Goal: Task Accomplishment & Management: Manage account settings

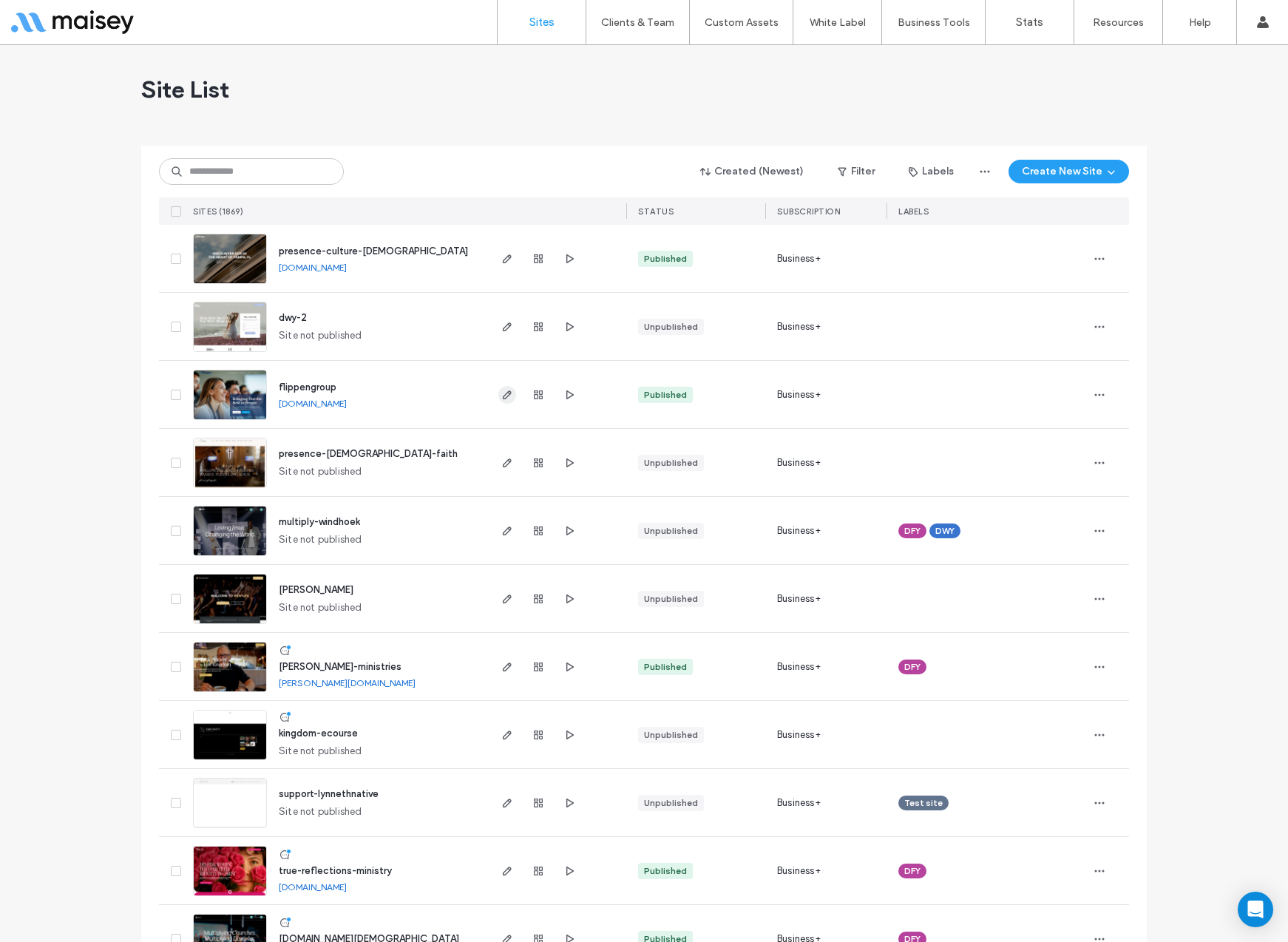
click at [502, 393] on icon "button" at bounding box center [506, 394] width 12 height 12
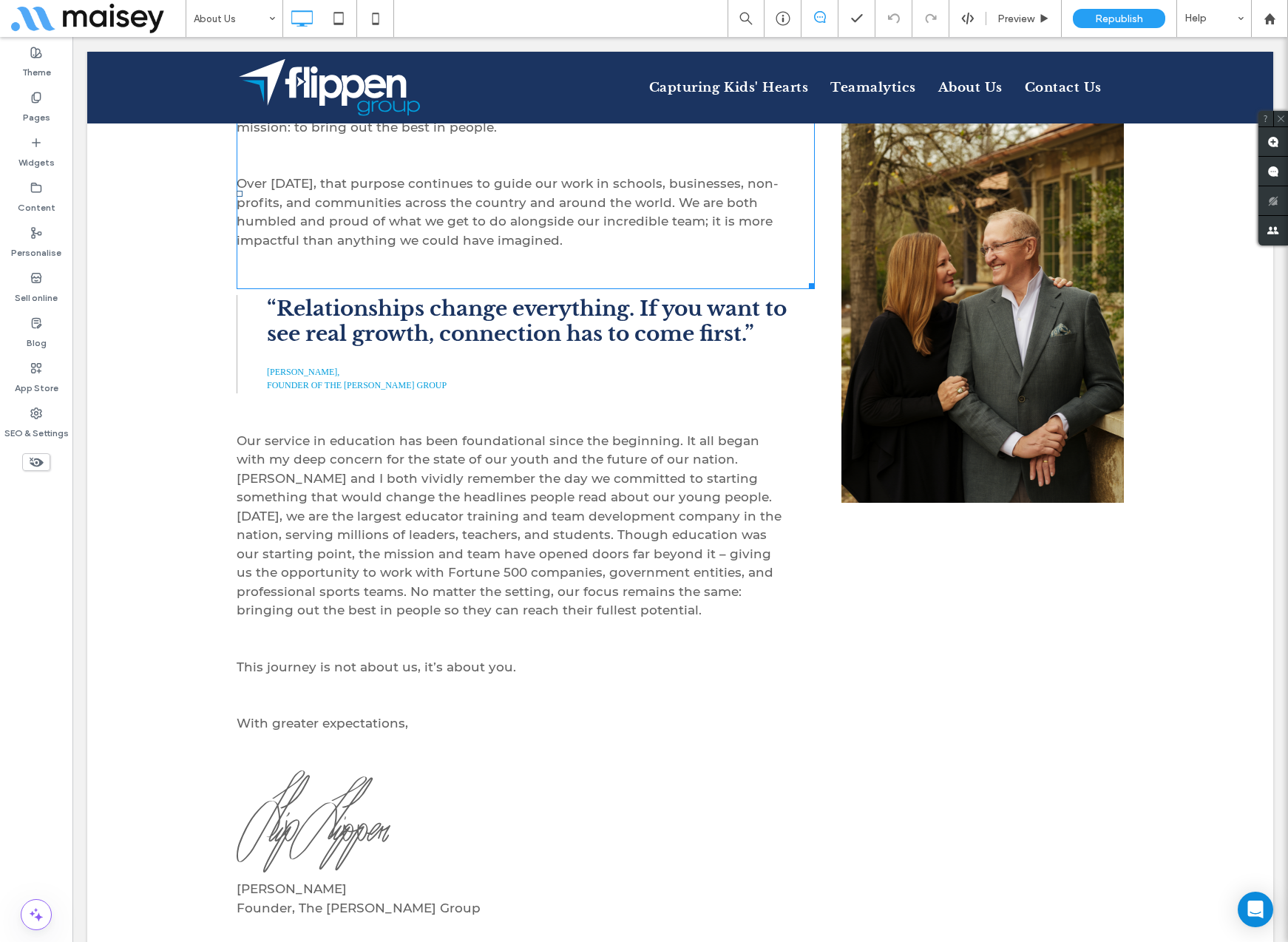
scroll to position [748, 0]
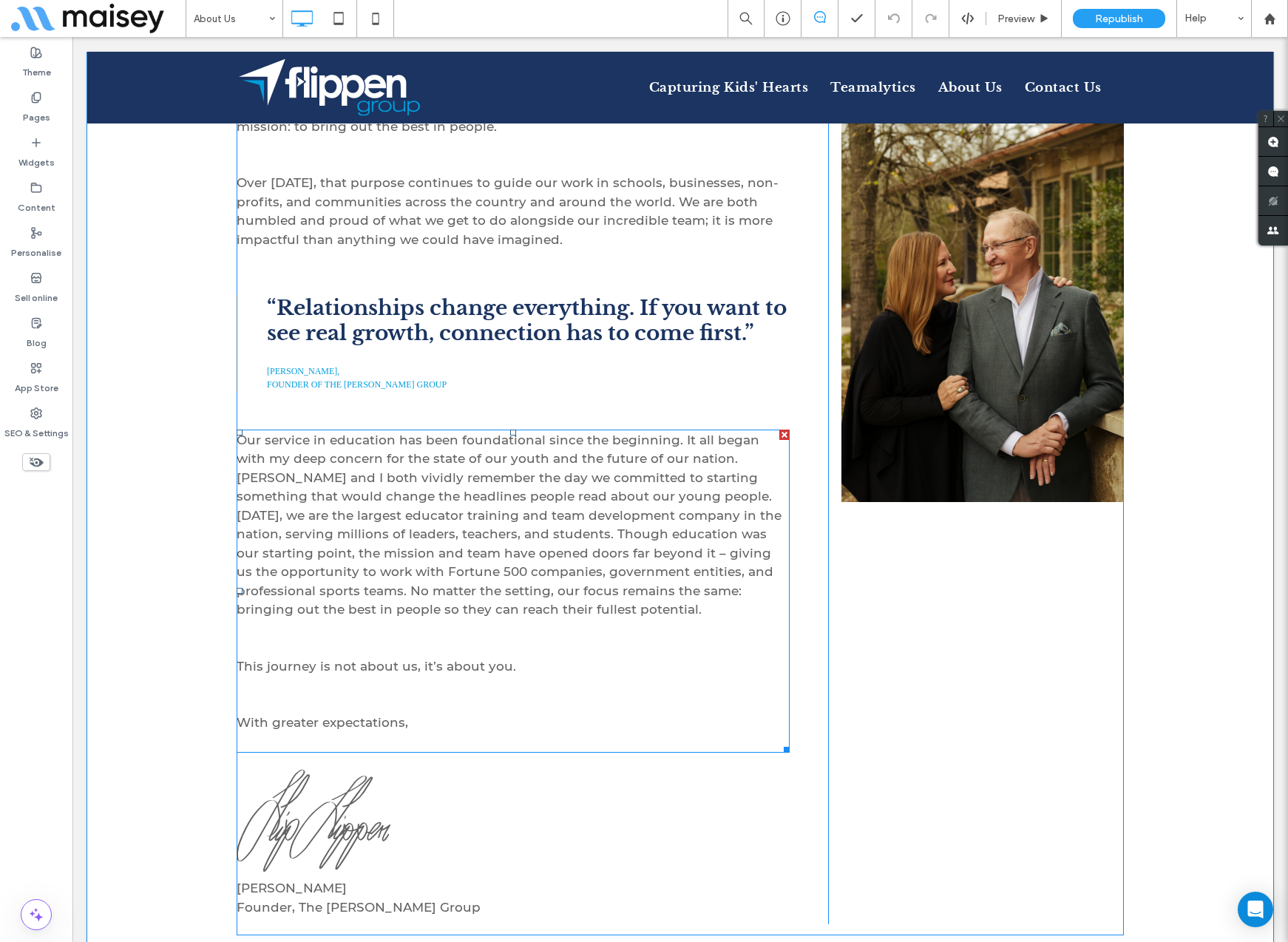
click at [635, 502] on span "Our service in education has been foundational since the beginning. It all bega…" at bounding box center [509, 524] width 545 height 185
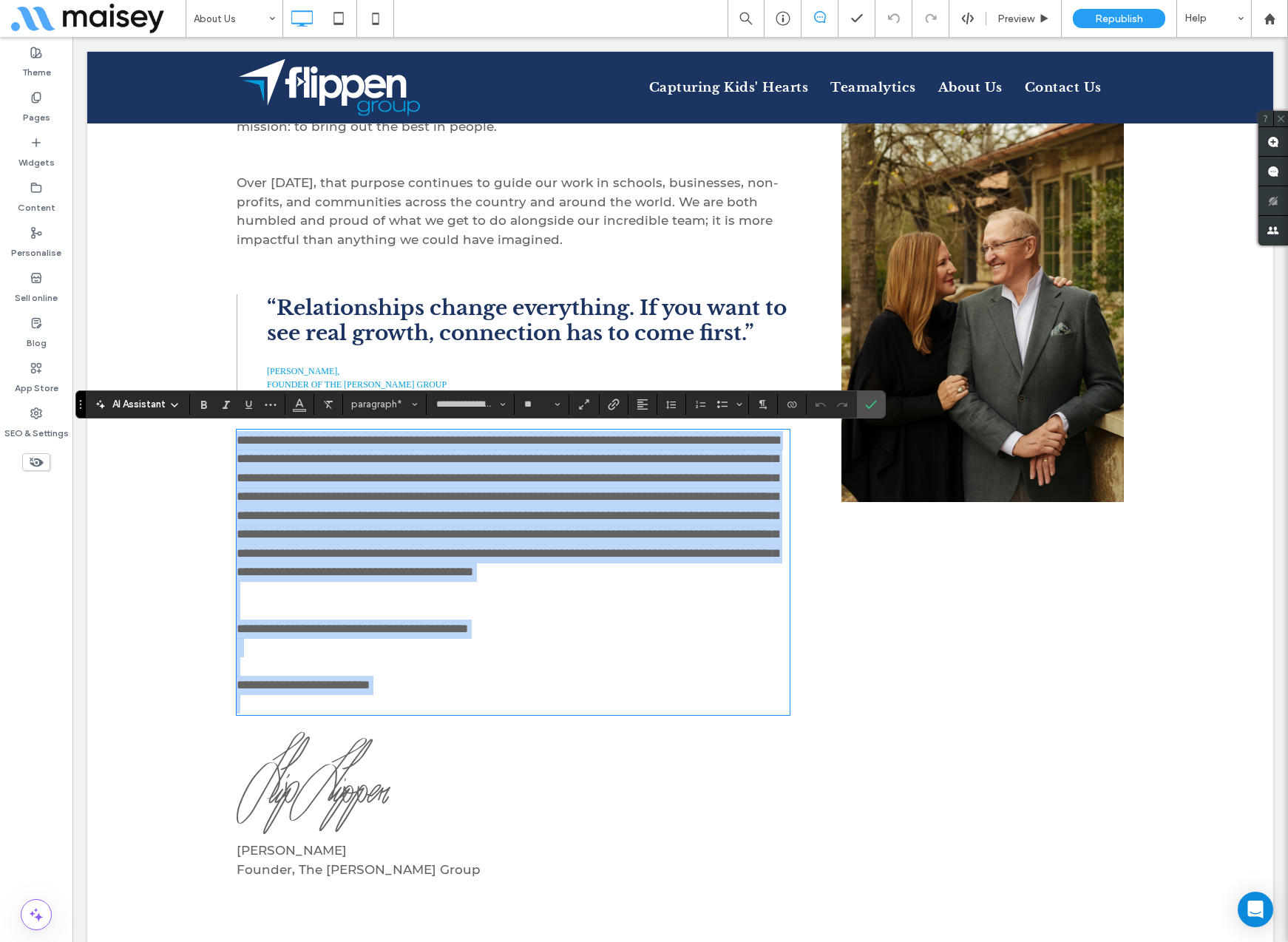
click at [681, 499] on span "**********" at bounding box center [507, 506] width 542 height 145
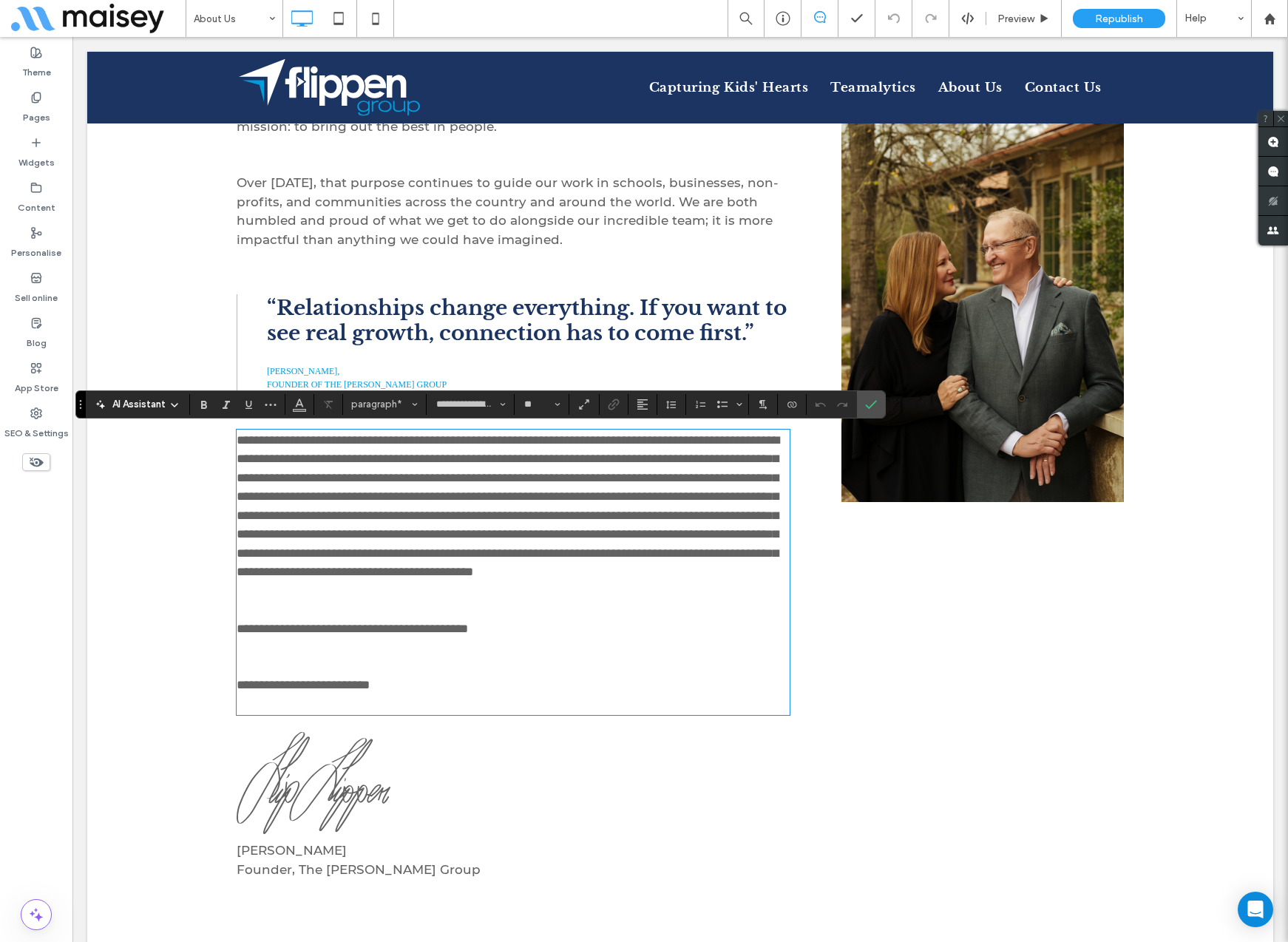
click at [701, 498] on span "**********" at bounding box center [507, 506] width 542 height 145
click at [869, 408] on use "Confirm" at bounding box center [870, 404] width 12 height 9
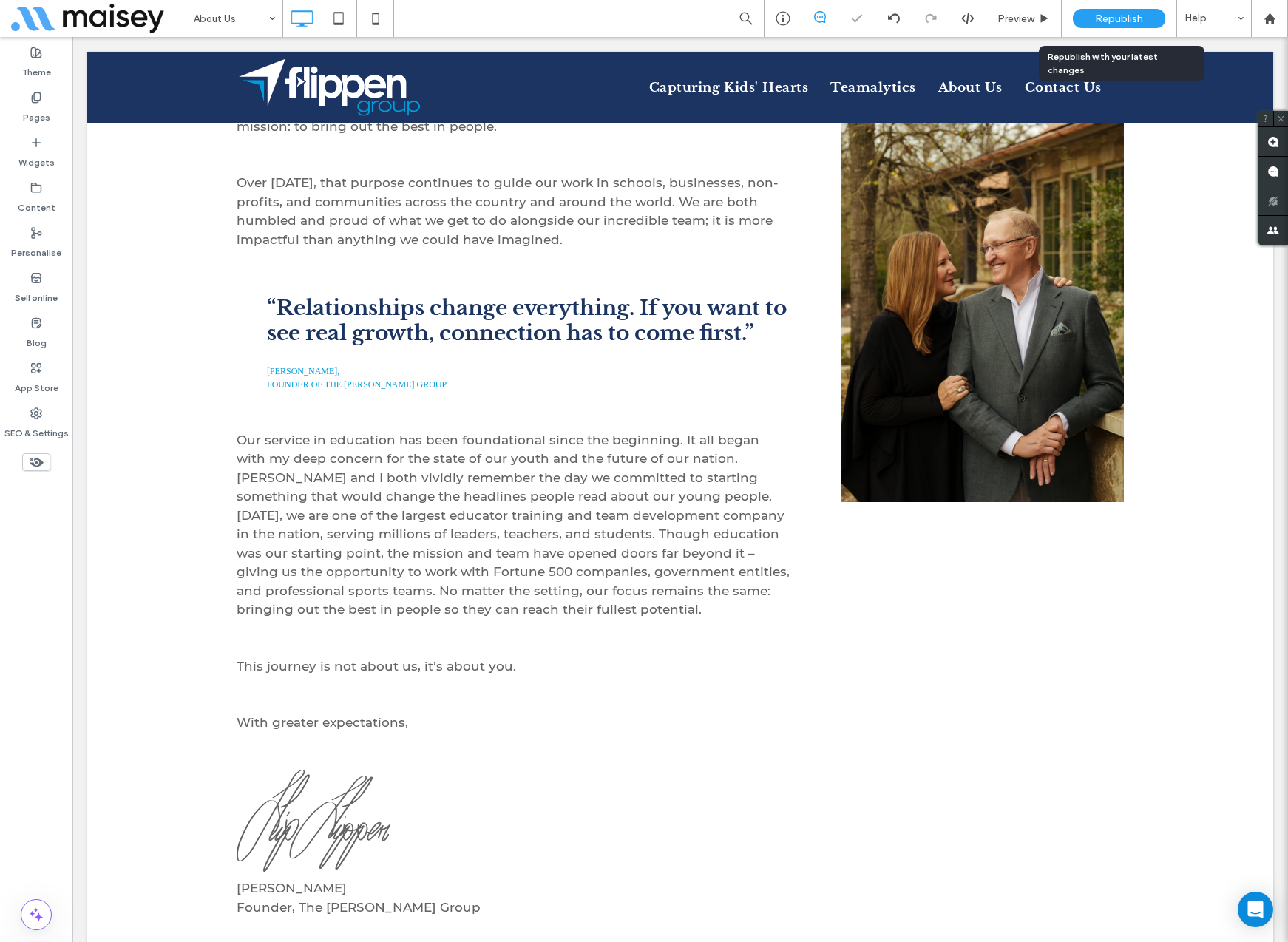
click at [1119, 13] on span "Republish" at bounding box center [1119, 19] width 48 height 13
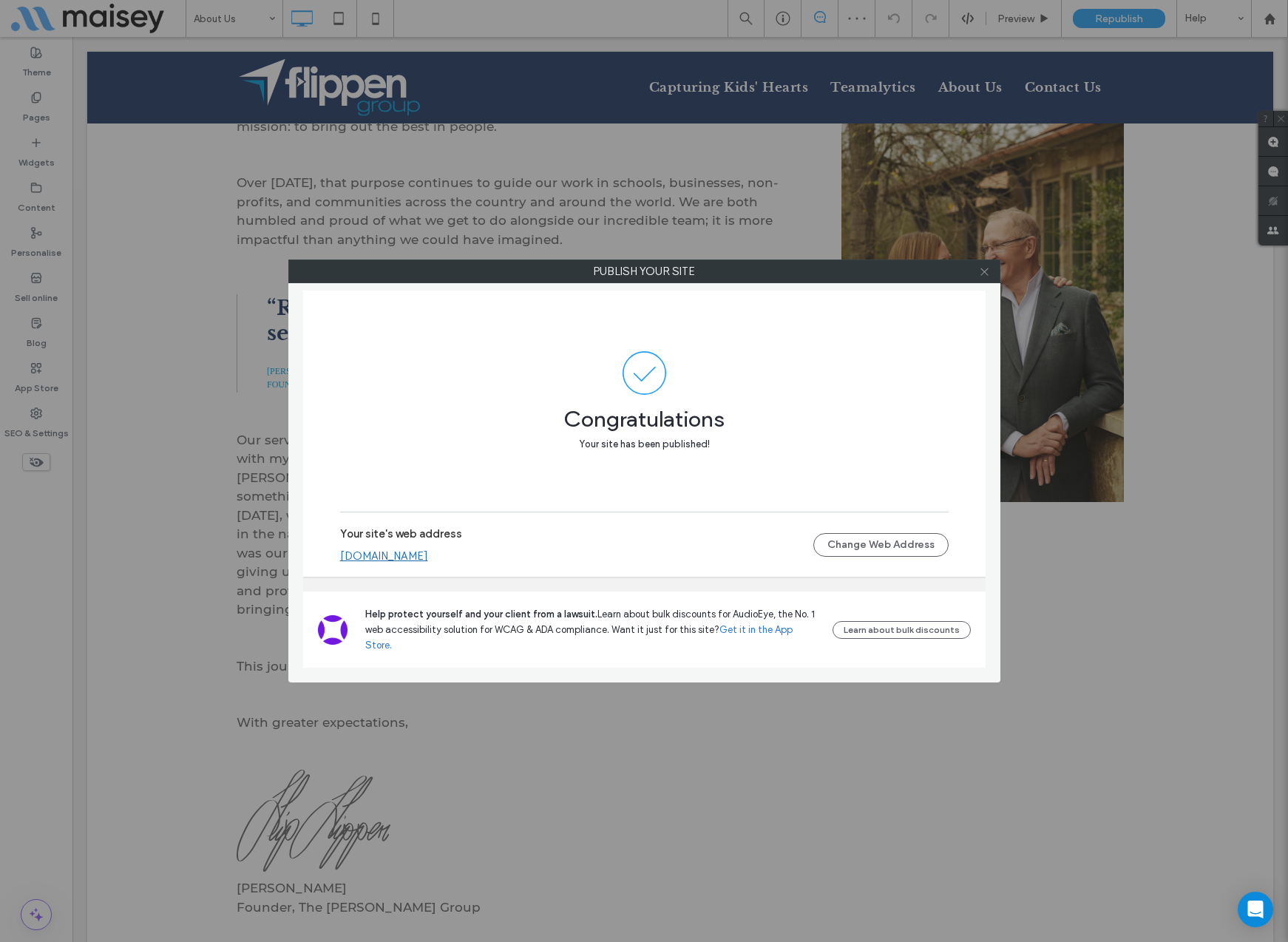
click at [985, 275] on icon at bounding box center [984, 272] width 11 height 11
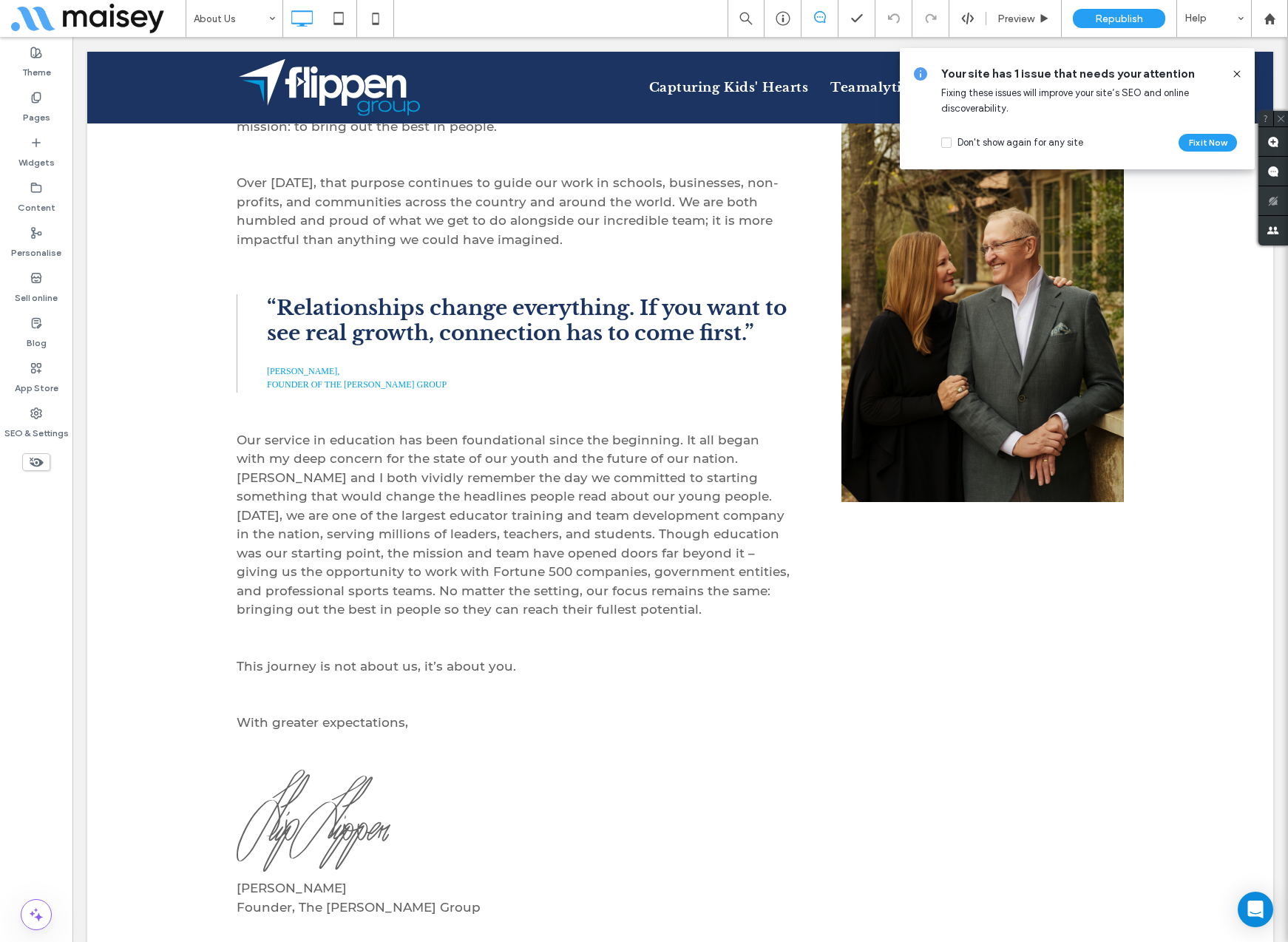
click at [1238, 73] on icon at bounding box center [1236, 73] width 12 height 12
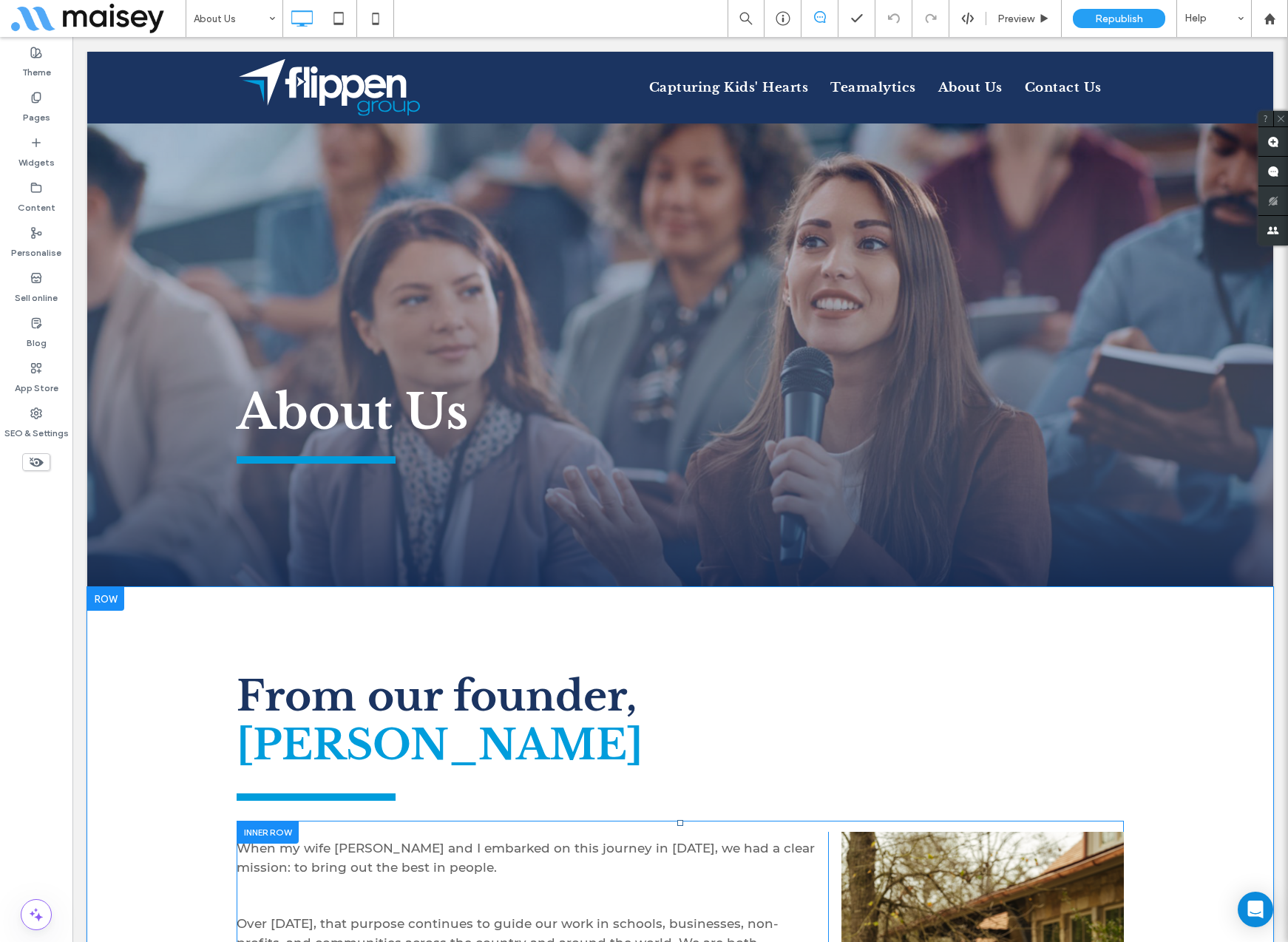
scroll to position [0, 0]
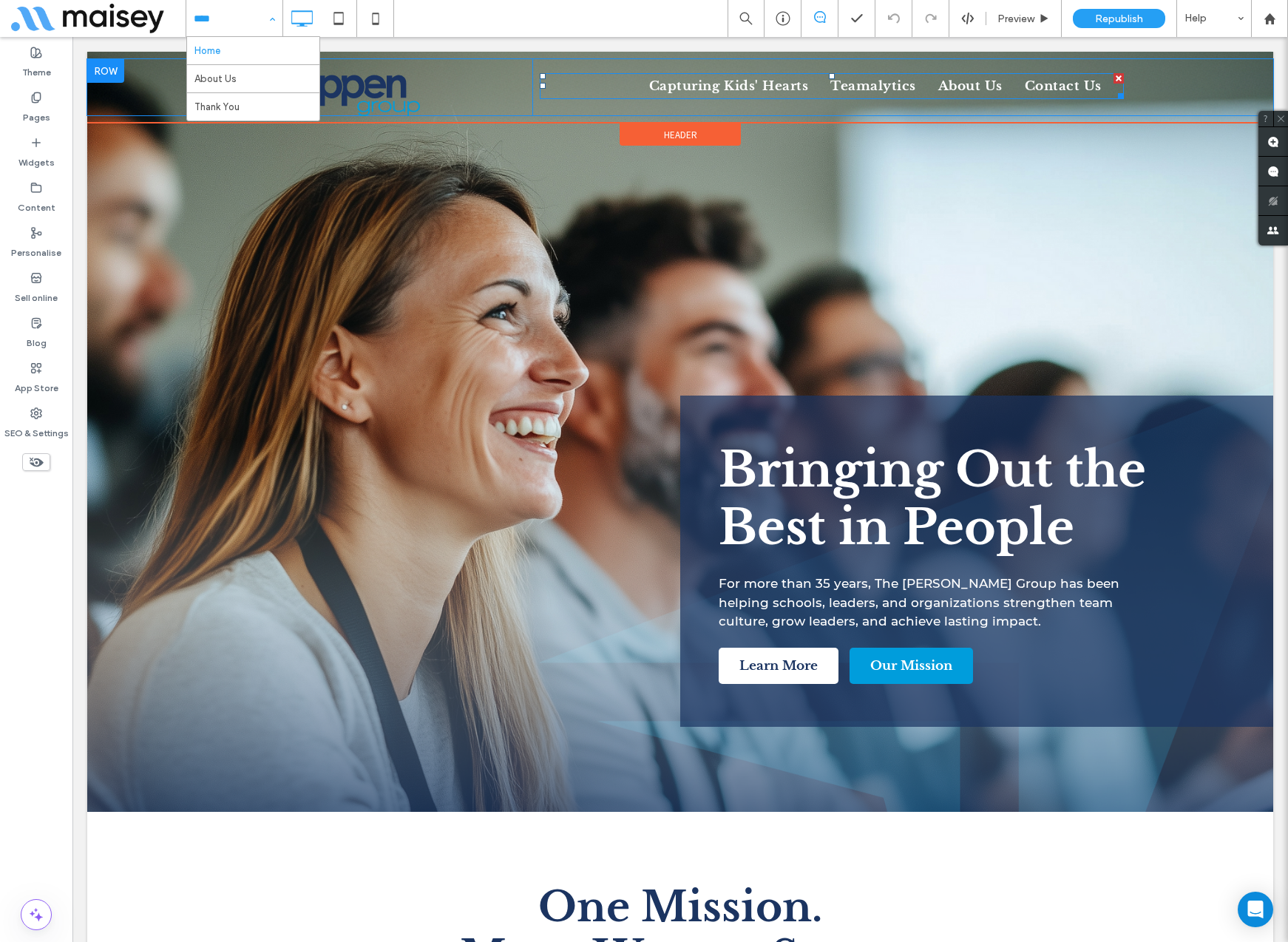
click at [754, 86] on span "Capturing Kids' Hearts" at bounding box center [728, 85] width 159 height 15
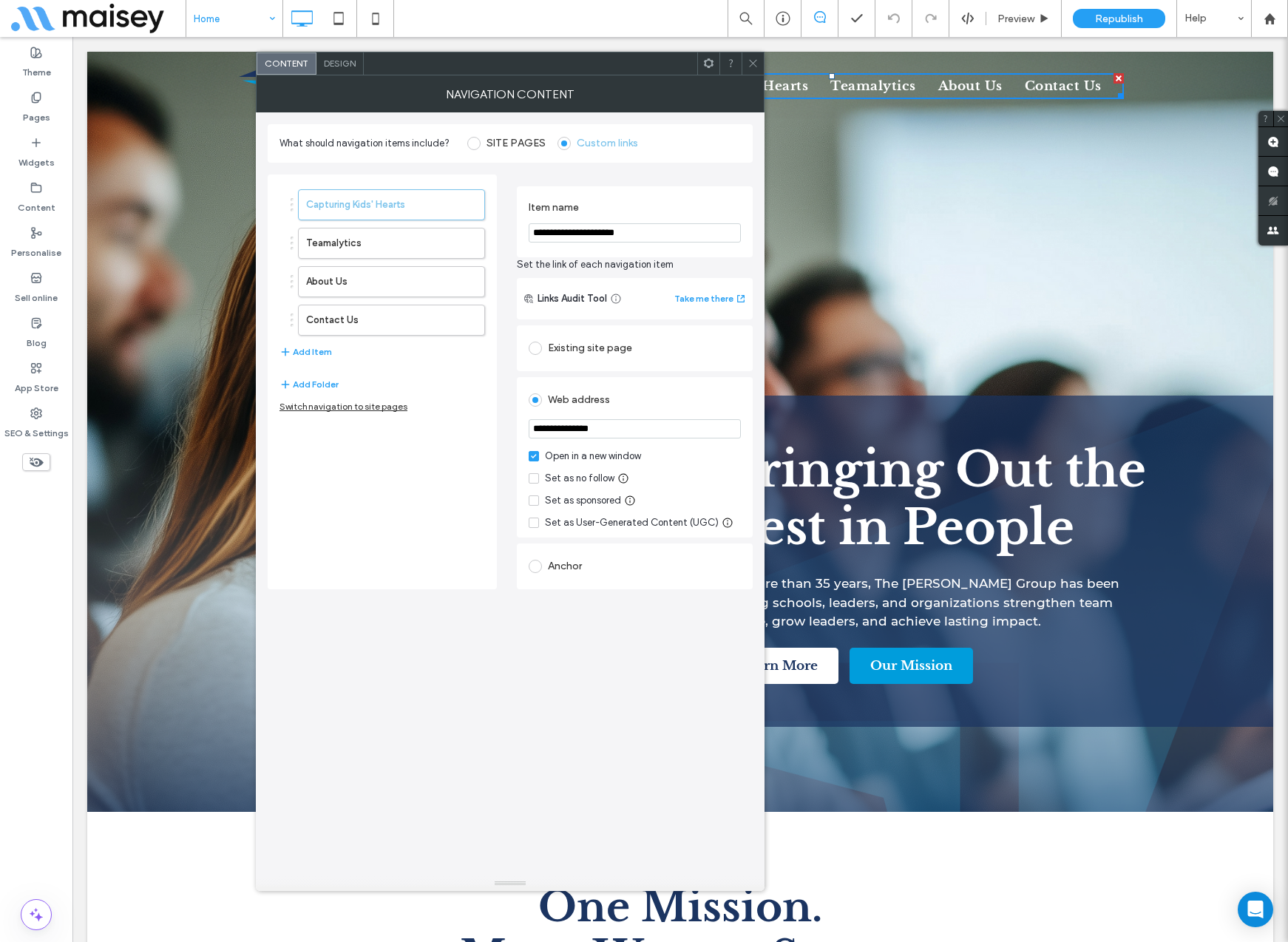
click at [591, 230] on input "**********" at bounding box center [635, 232] width 212 height 19
type input "*********"
click at [399, 243] on label "Teamalytics" at bounding box center [367, 243] width 124 height 30
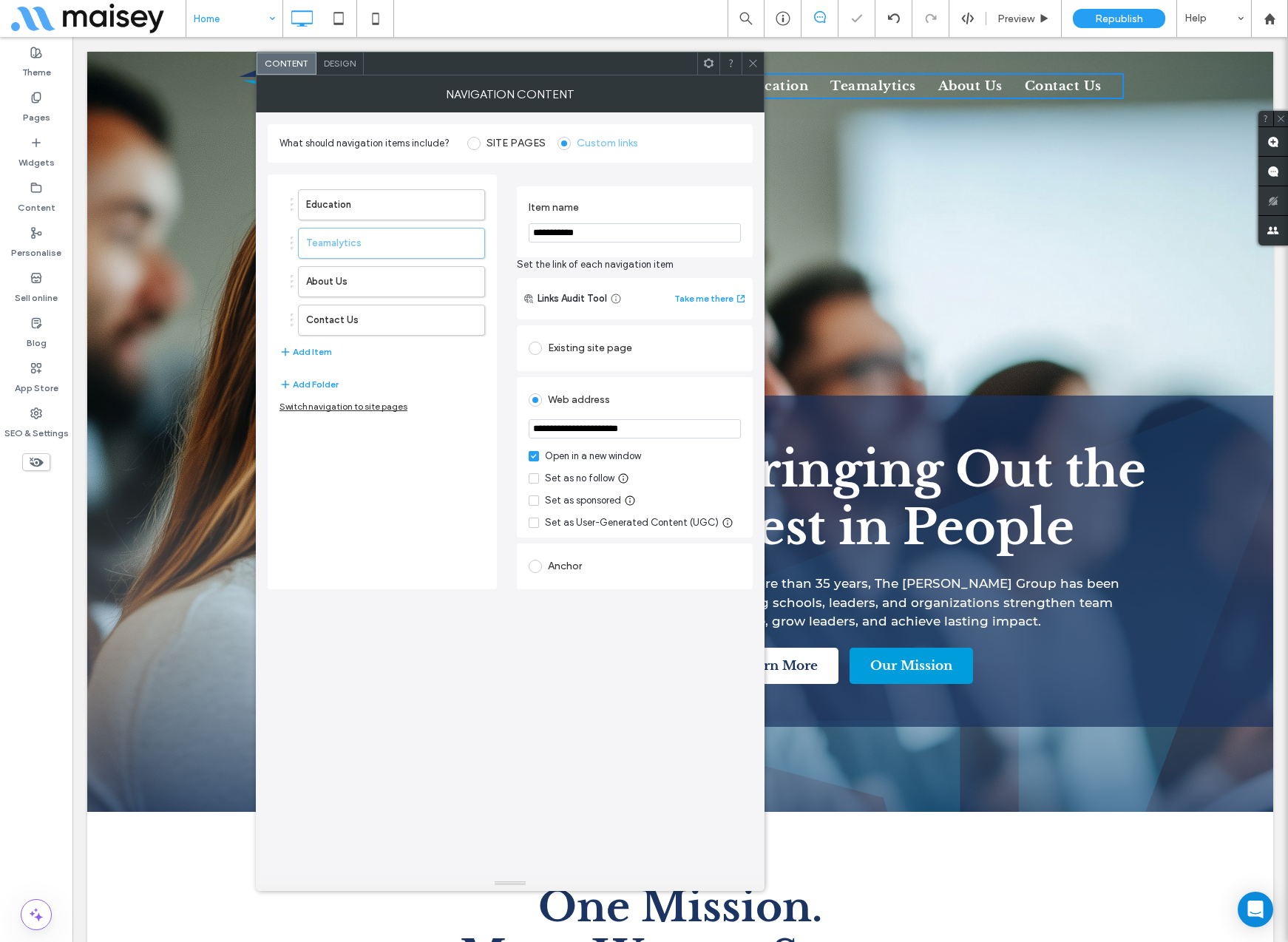
click at [562, 233] on input "**********" at bounding box center [635, 232] width 212 height 19
type input "*********"
click at [642, 209] on label "Item name" at bounding box center [632, 209] width 206 height 16
click at [751, 65] on icon at bounding box center [753, 63] width 11 height 11
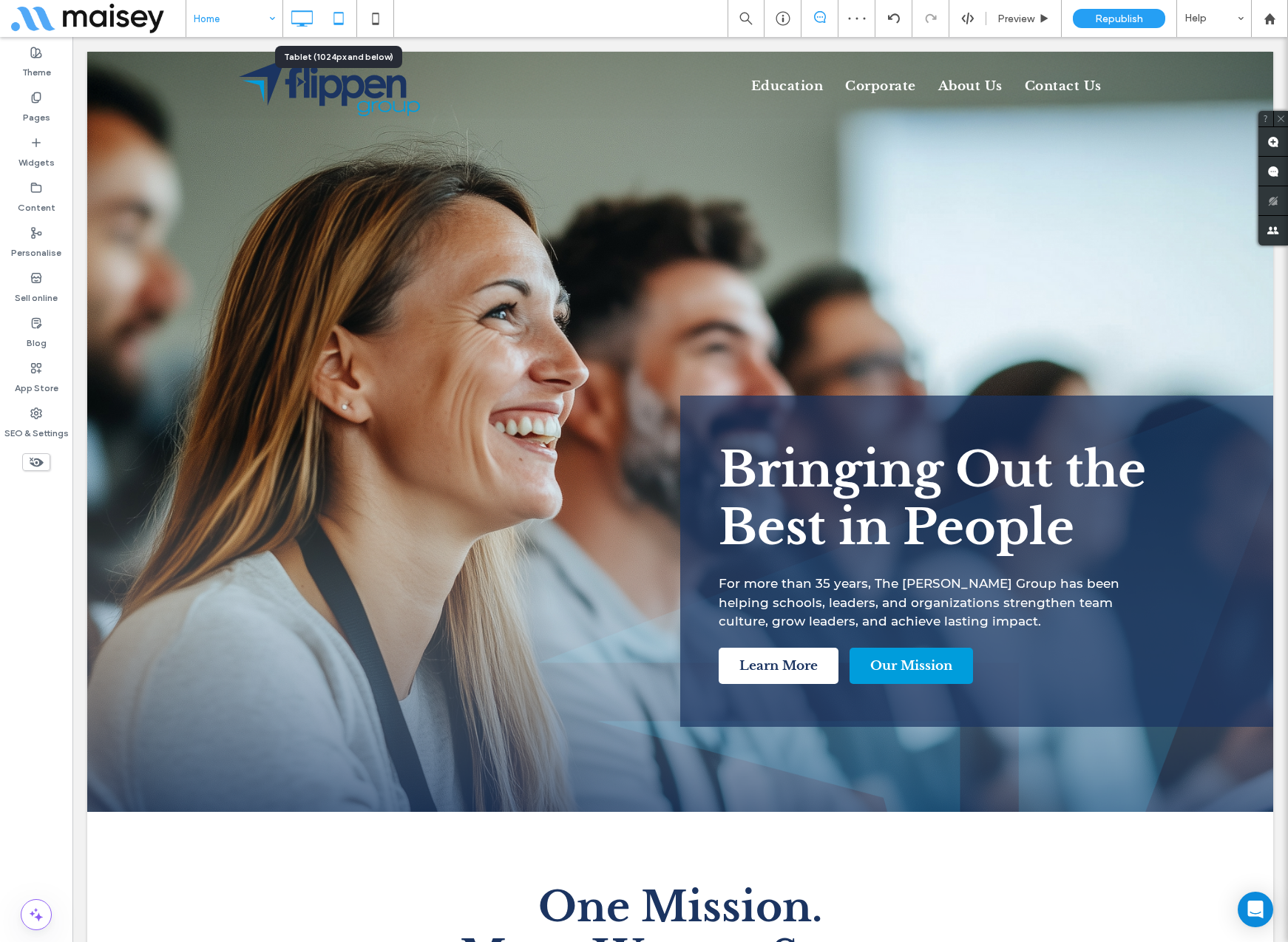
click at [336, 16] on icon at bounding box center [338, 18] width 30 height 30
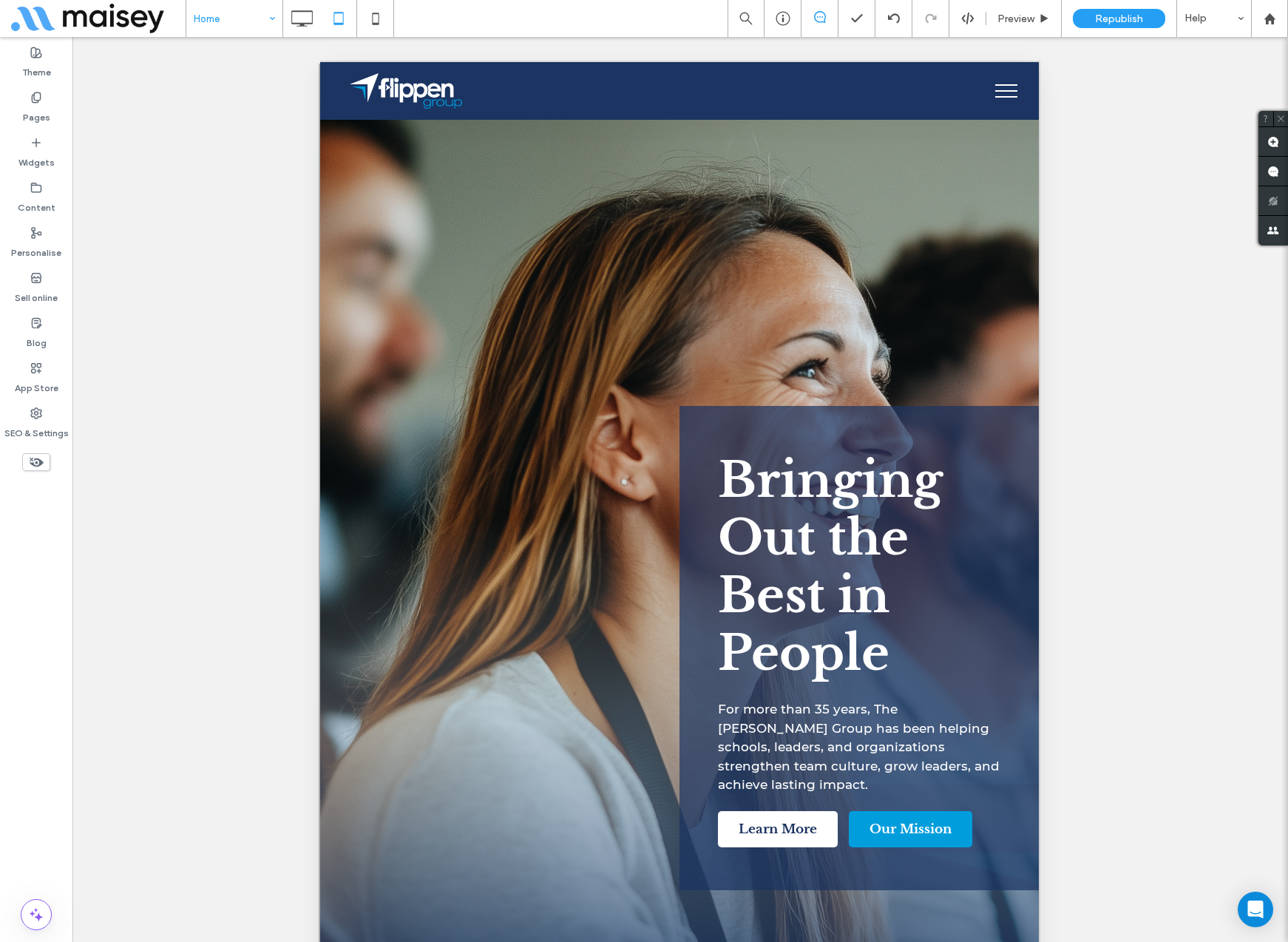
click at [1008, 98] on button "menu" at bounding box center [1006, 91] width 39 height 39
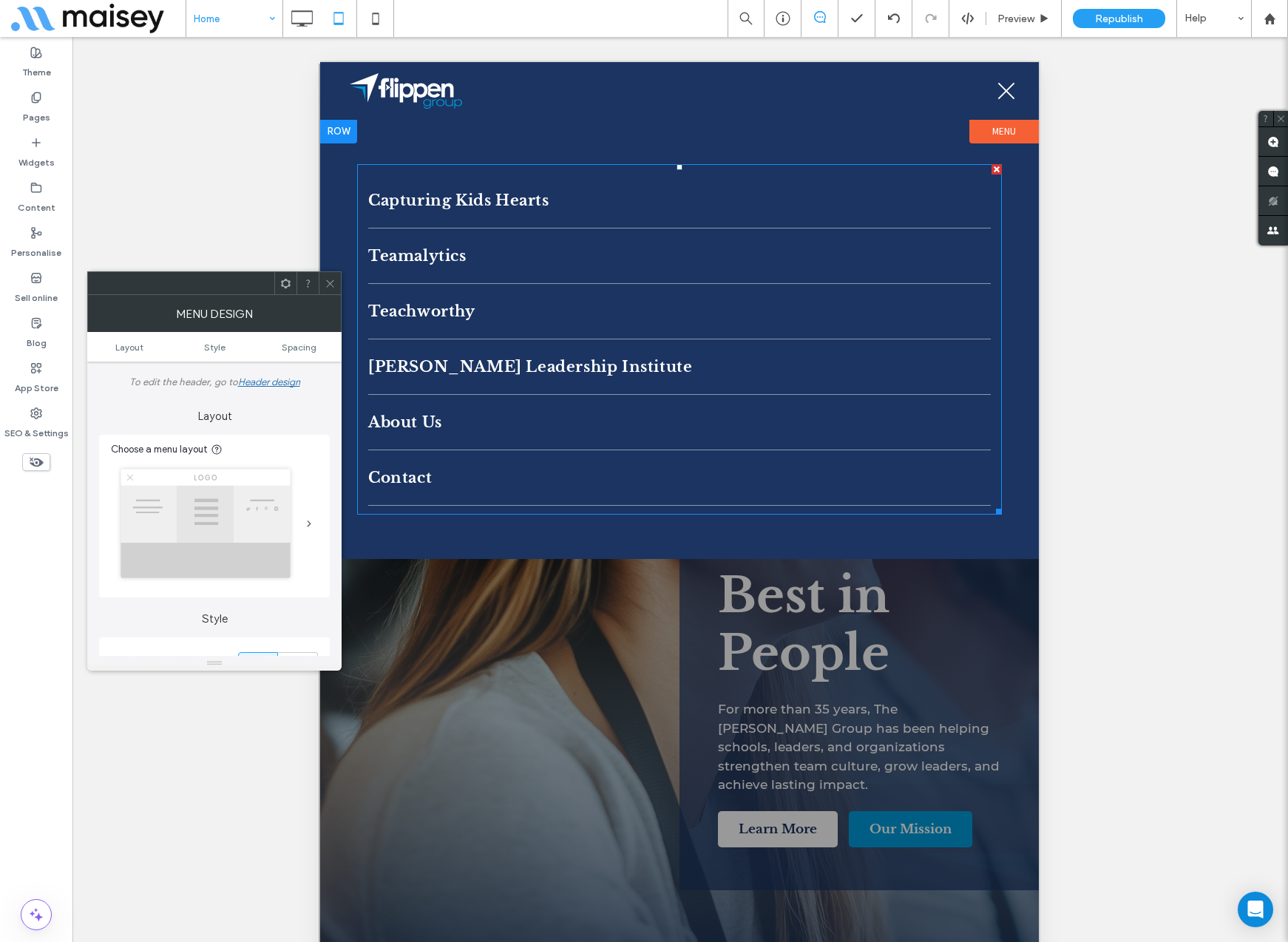
click at [514, 268] on link "Teamalytics" at bounding box center [679, 255] width 622 height 55
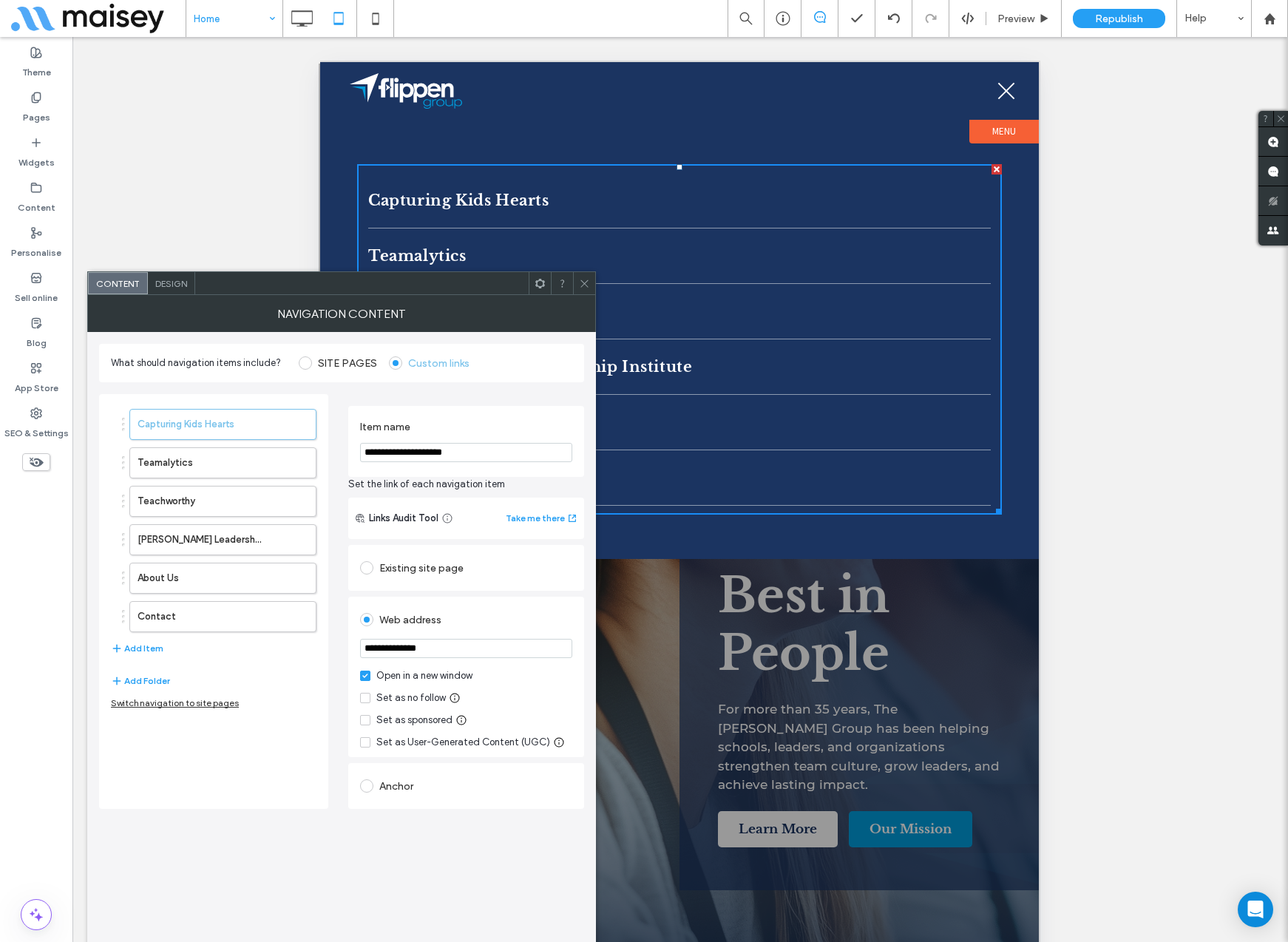
click at [424, 449] on input "**********" at bounding box center [466, 452] width 212 height 19
type input "*********"
click at [246, 467] on label "Teamalytics" at bounding box center [199, 462] width 124 height 30
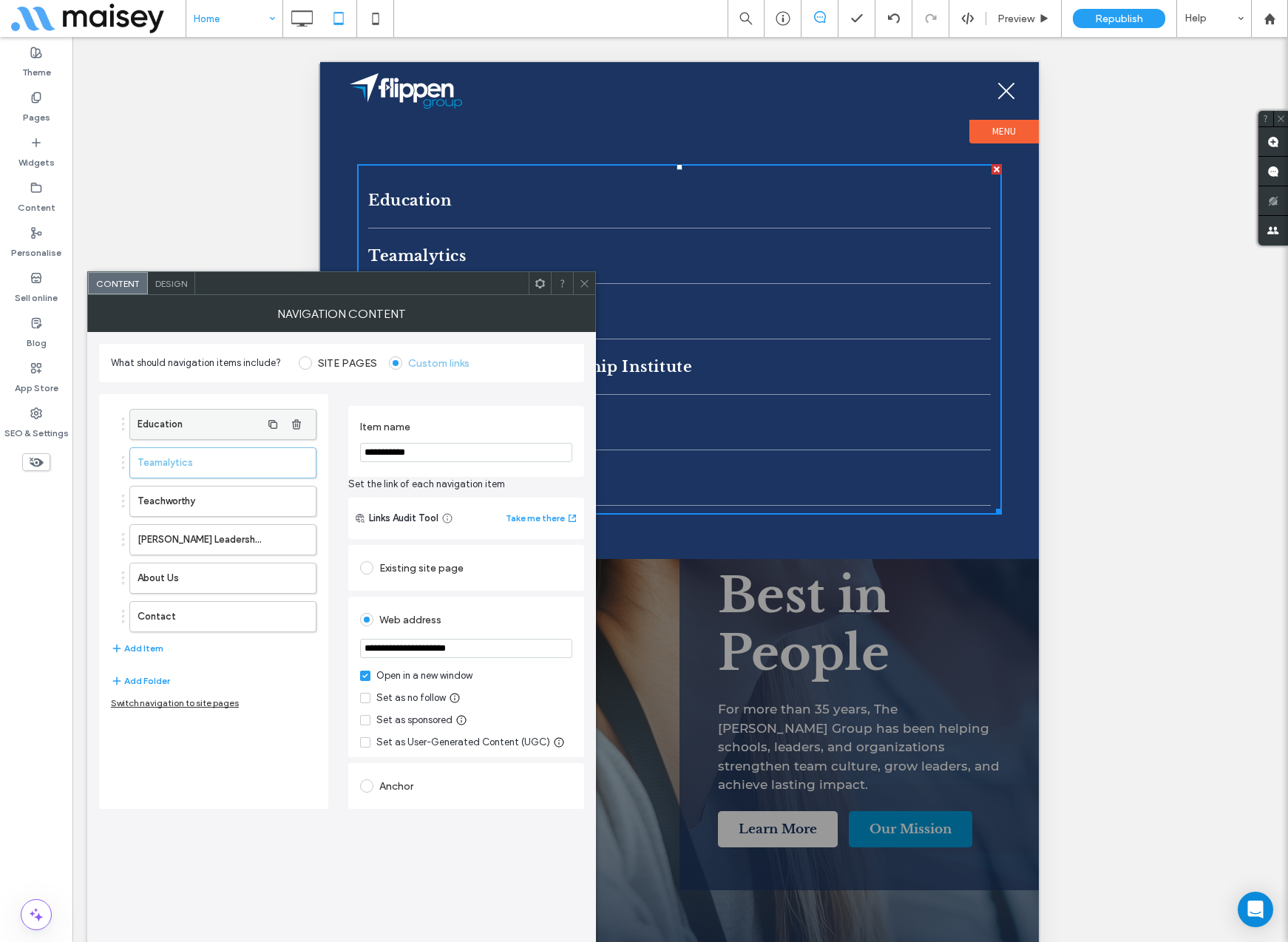
click at [184, 424] on label "Education" at bounding box center [199, 424] width 124 height 30
click at [426, 450] on input "*********" at bounding box center [466, 452] width 212 height 19
type input "**********"
click at [530, 402] on div "**********" at bounding box center [465, 601] width 236 height 415
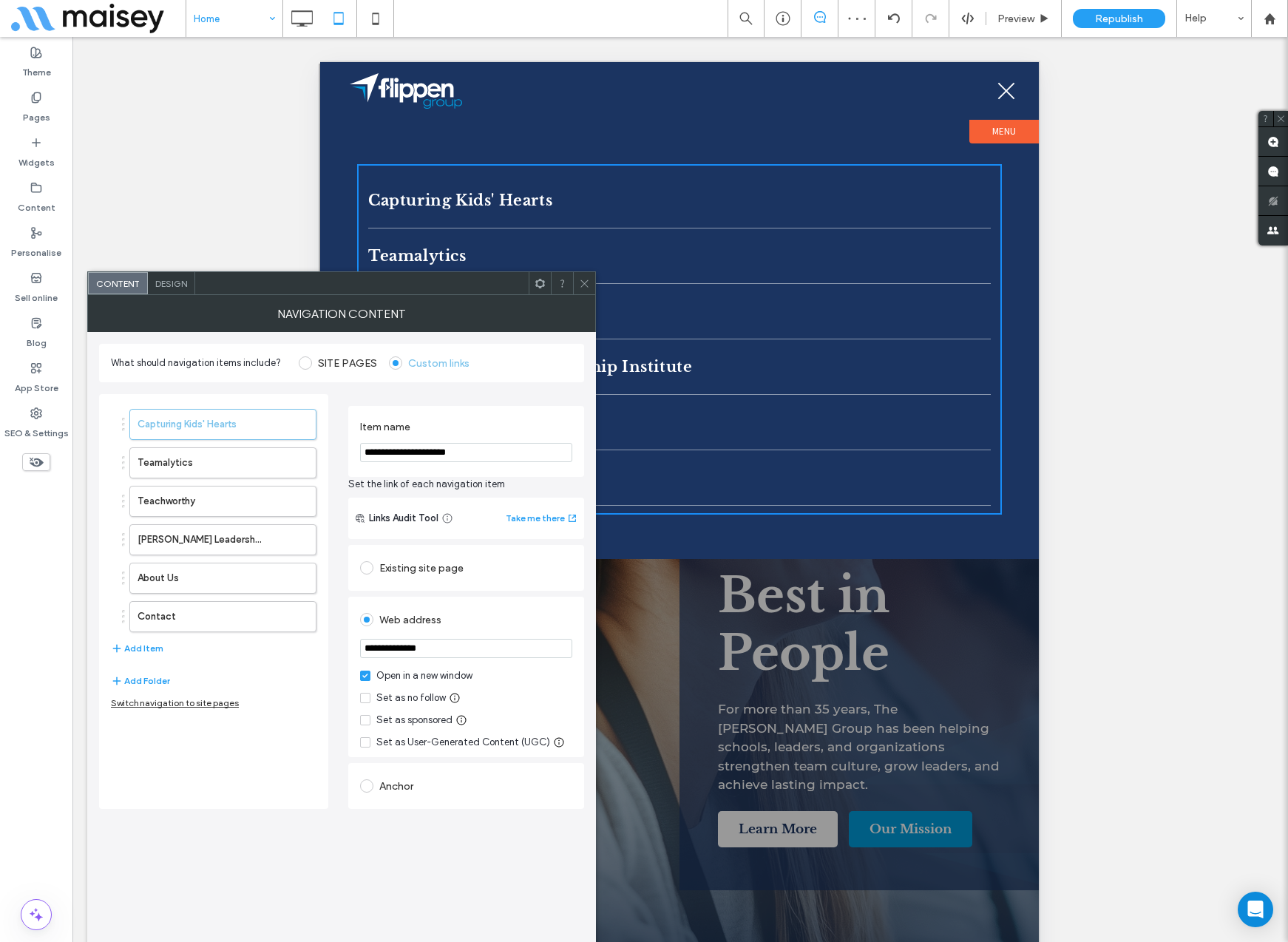
click at [583, 287] on icon at bounding box center [584, 283] width 11 height 11
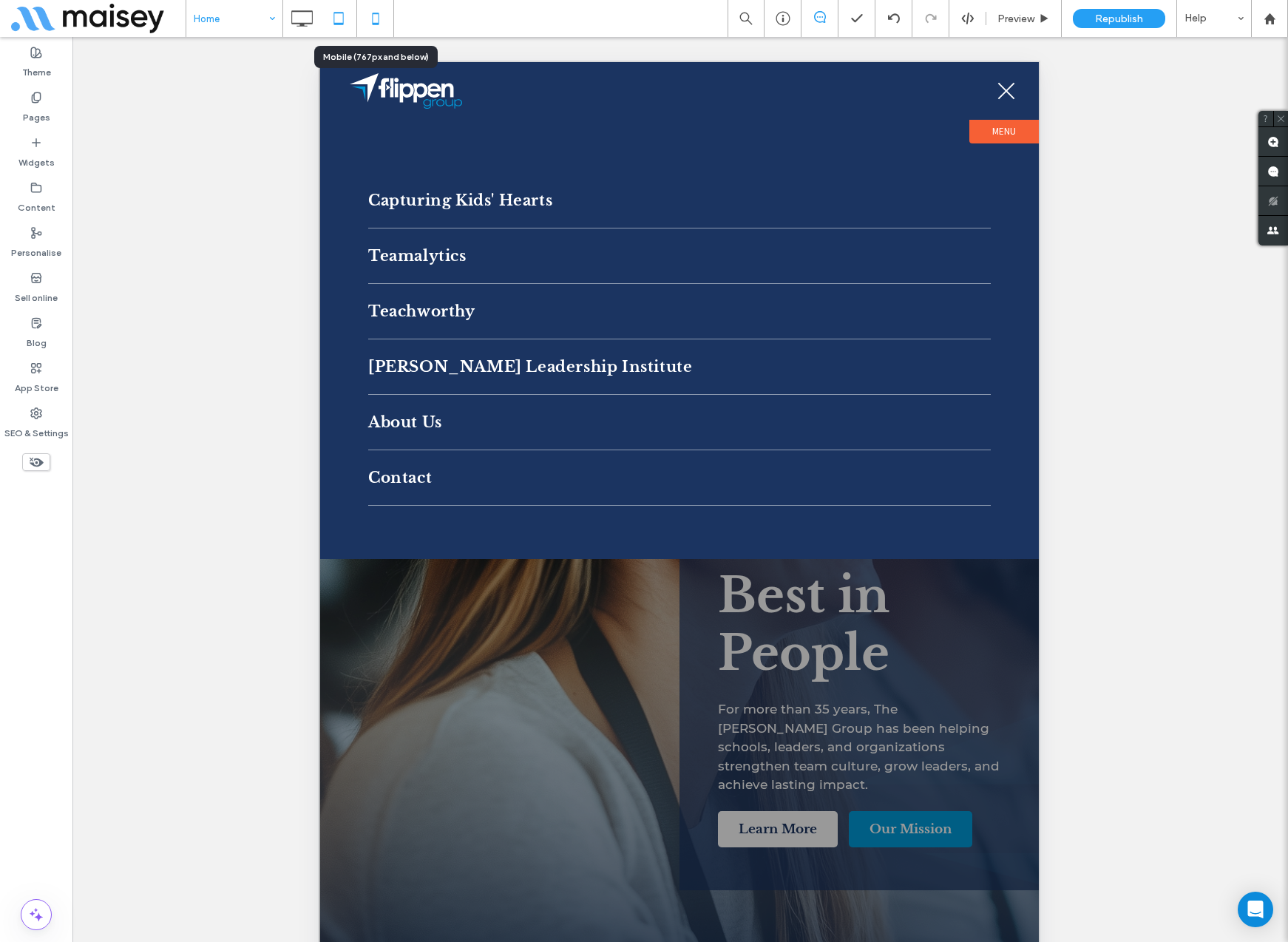
click at [373, 16] on icon at bounding box center [375, 18] width 30 height 30
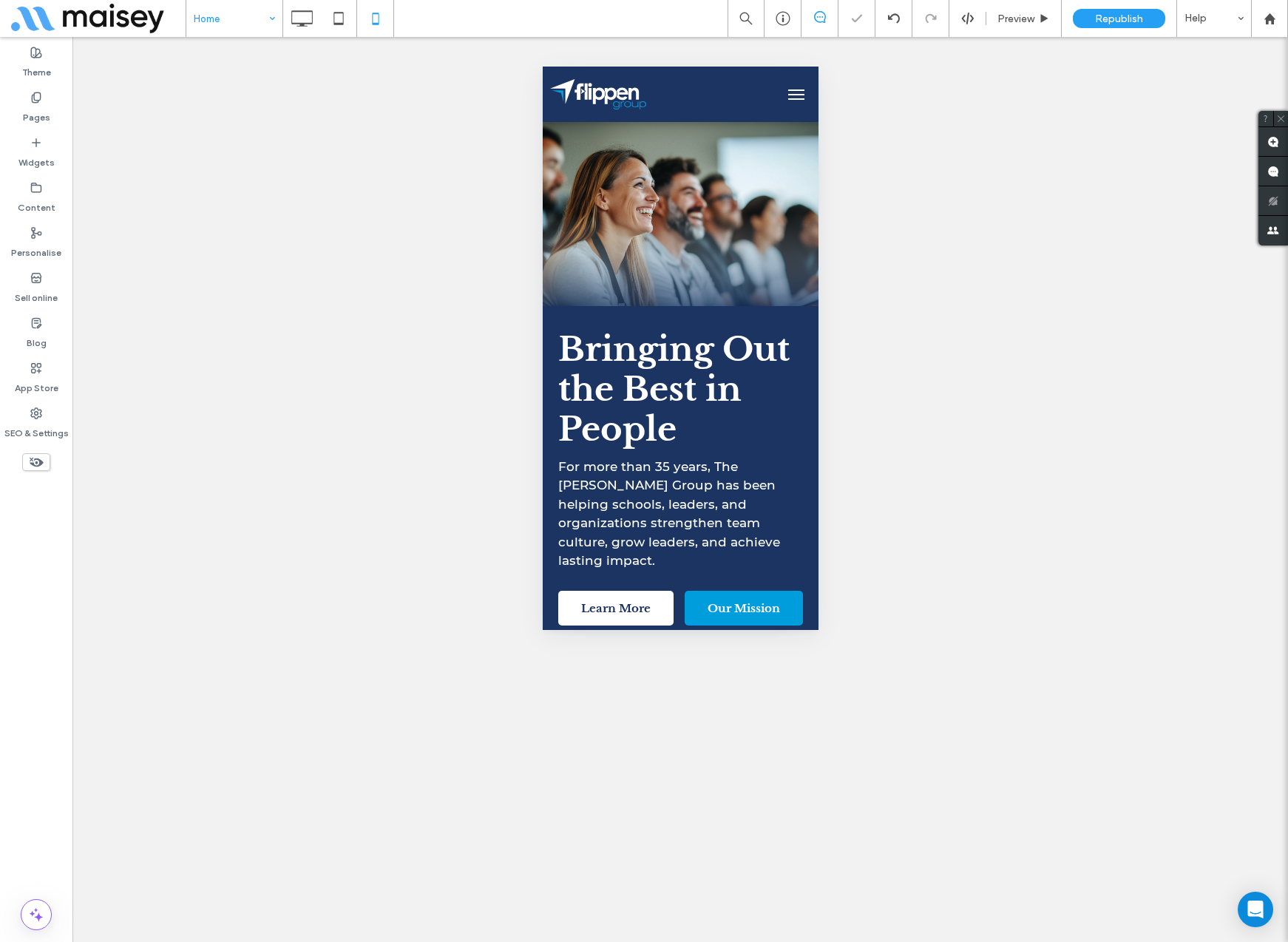
click at [800, 97] on button "menu" at bounding box center [795, 94] width 30 height 30
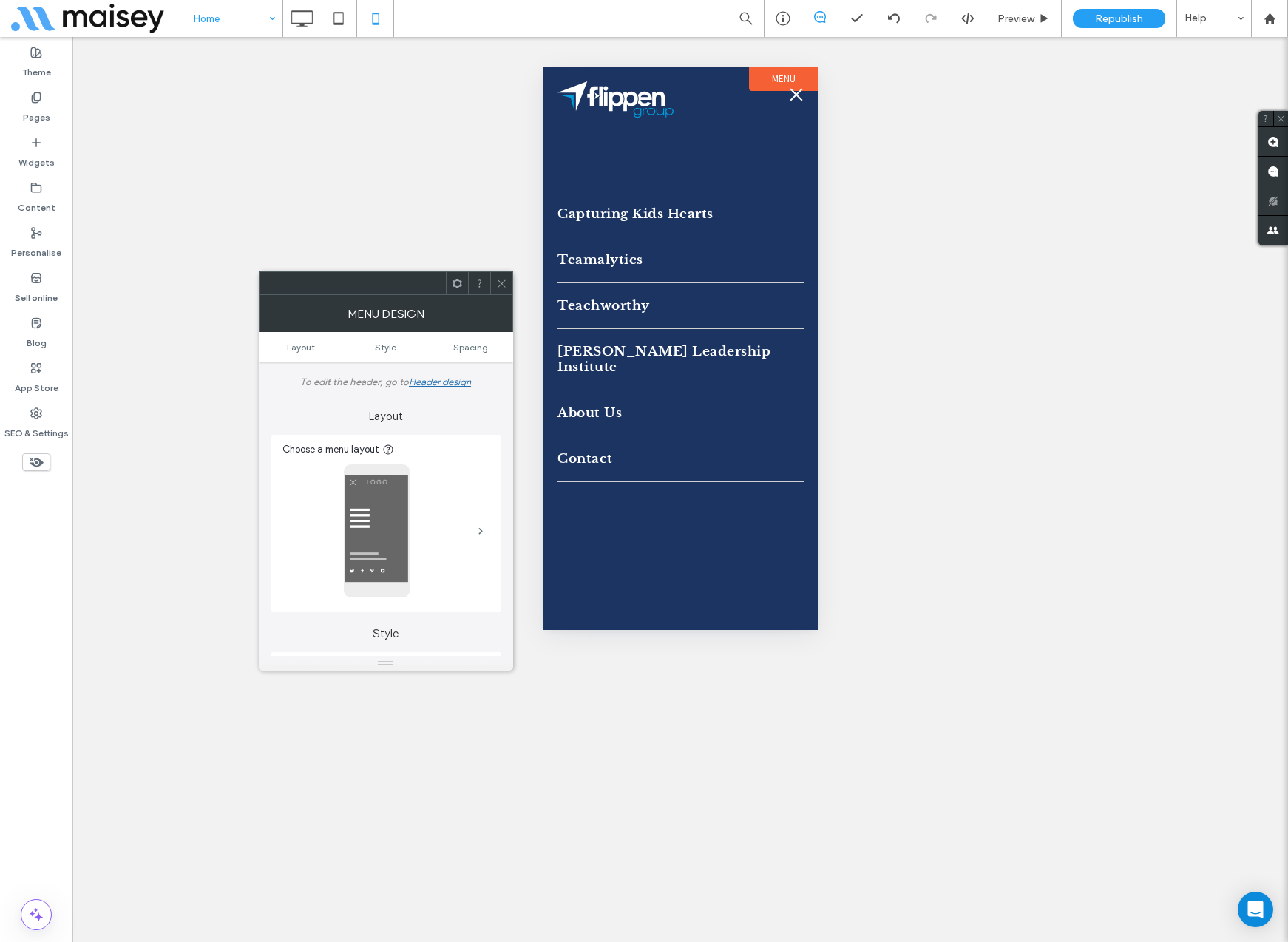
click at [793, 91] on button "menu" at bounding box center [795, 94] width 30 height 30
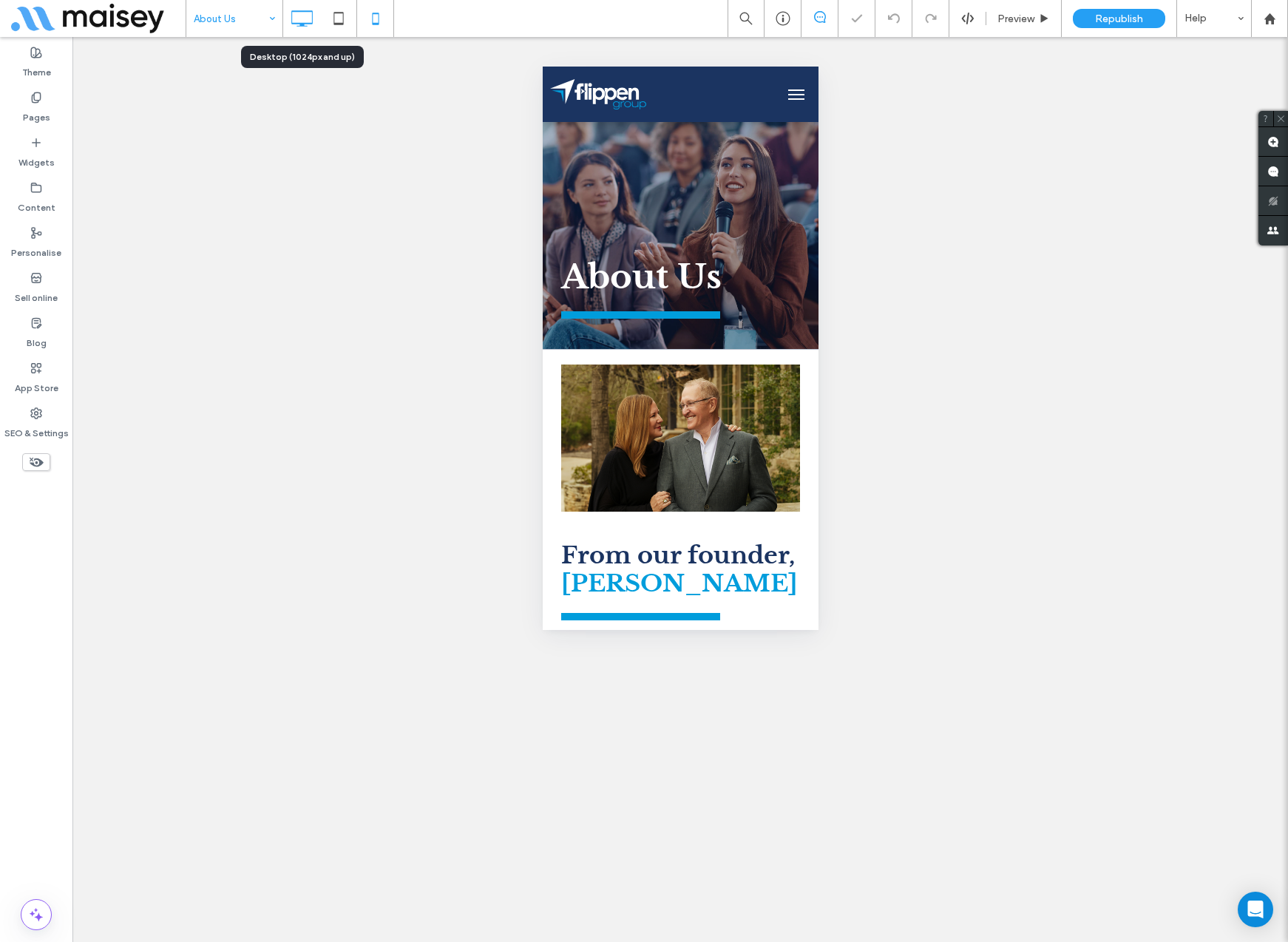
click at [298, 16] on icon at bounding box center [301, 18] width 30 height 30
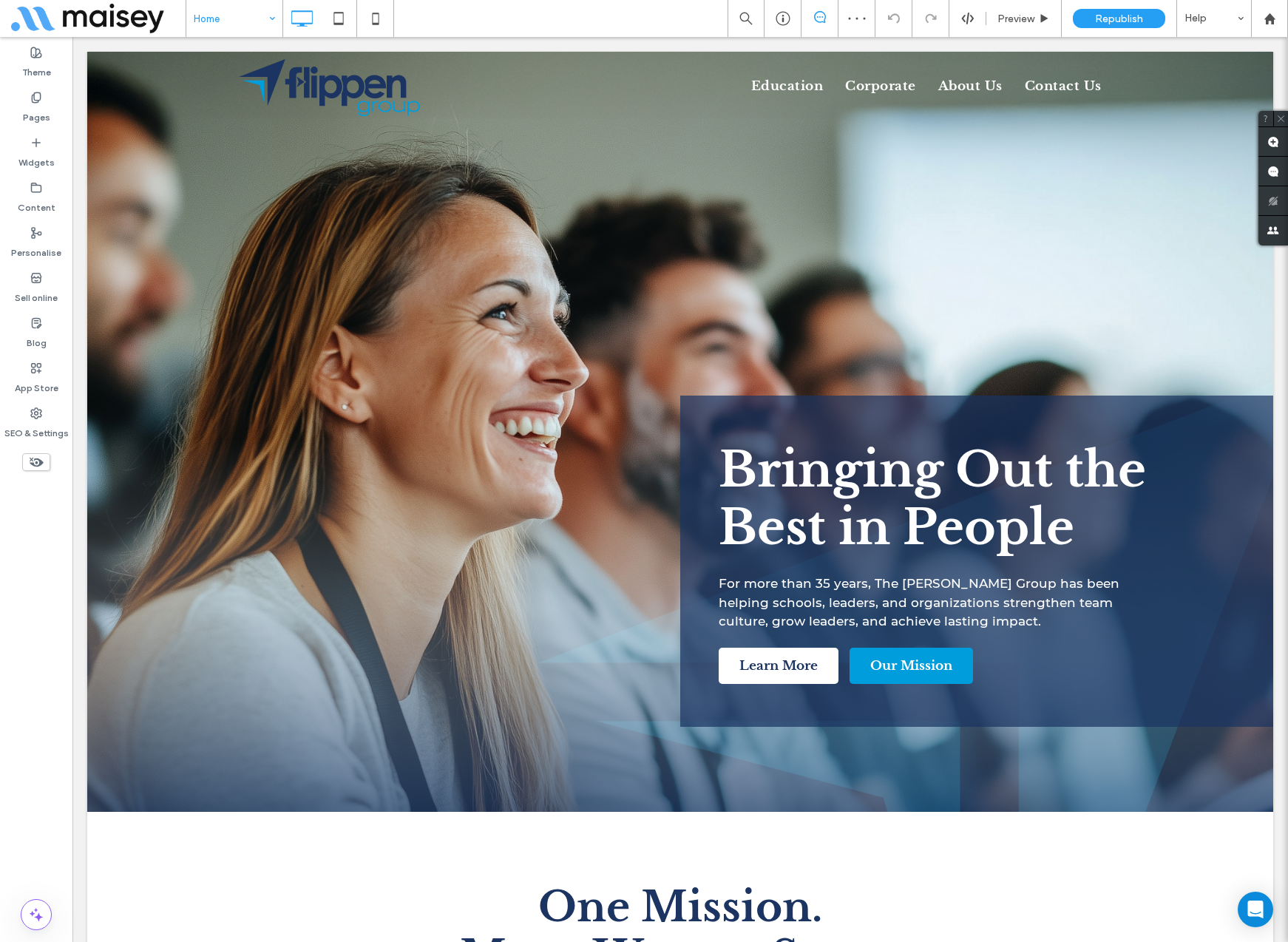
click at [258, 22] on input at bounding box center [230, 18] width 73 height 37
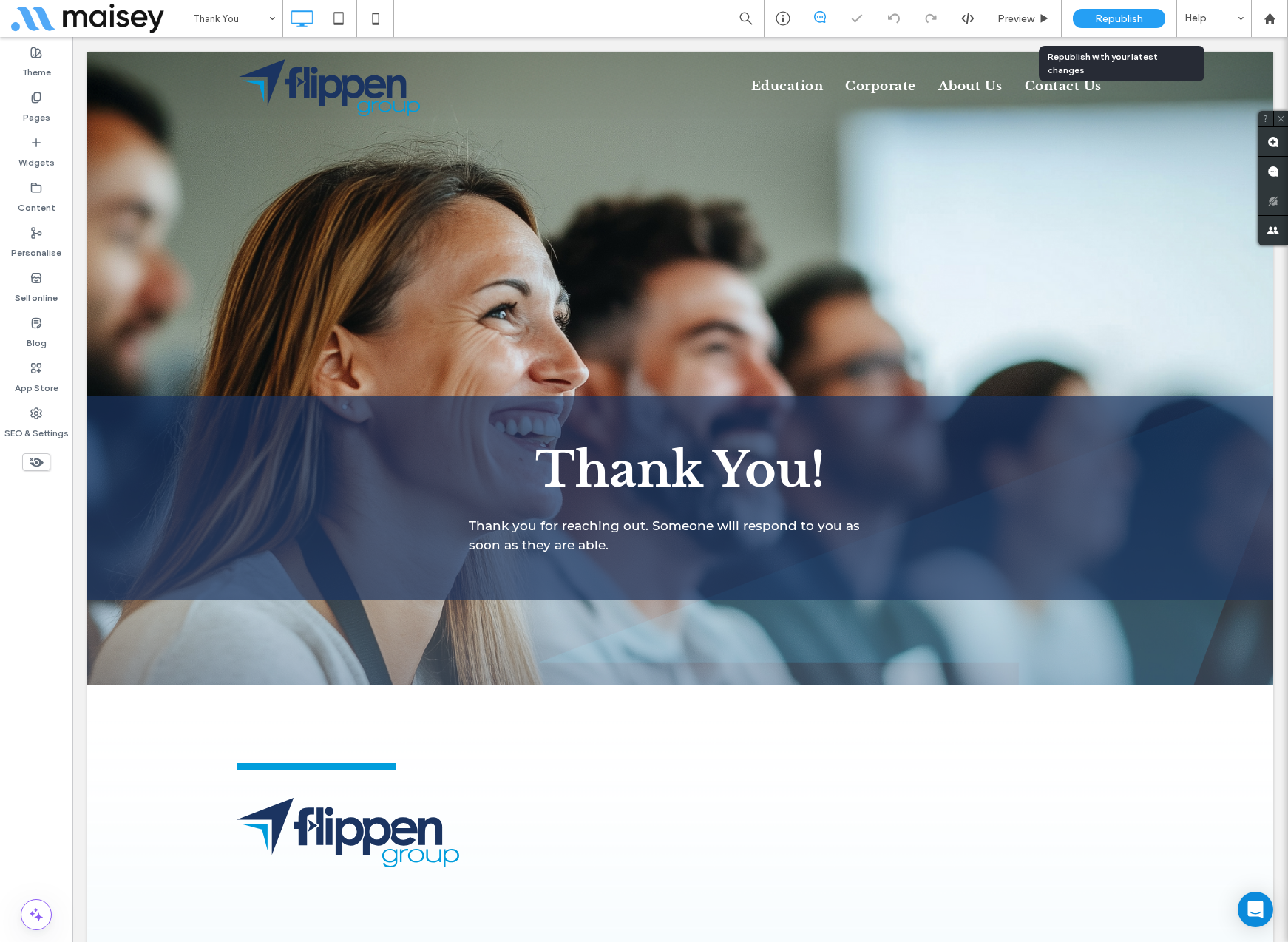
click at [1119, 17] on span "Republish" at bounding box center [1119, 19] width 48 height 13
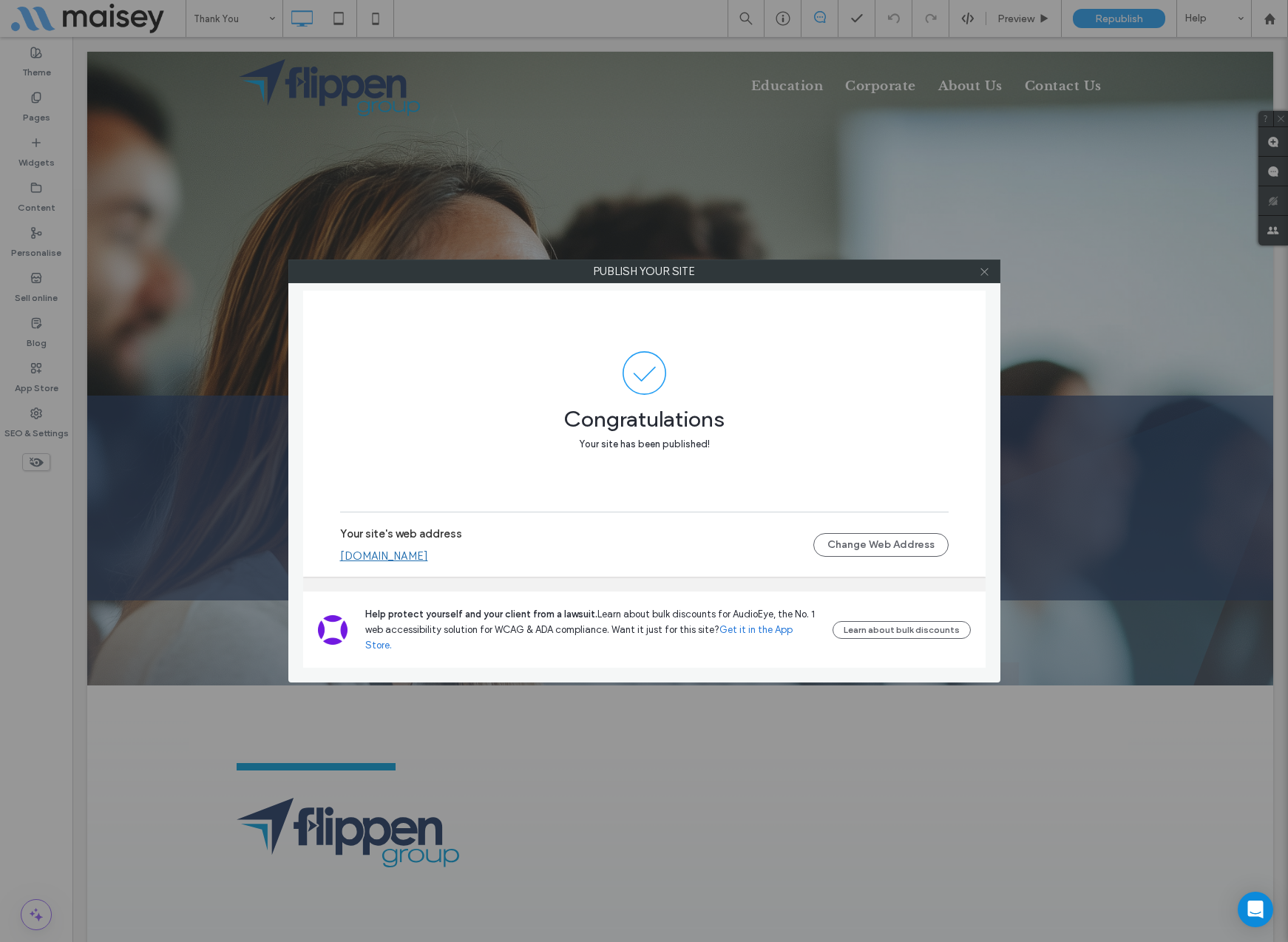
click at [982, 272] on use at bounding box center [984, 272] width 7 height 7
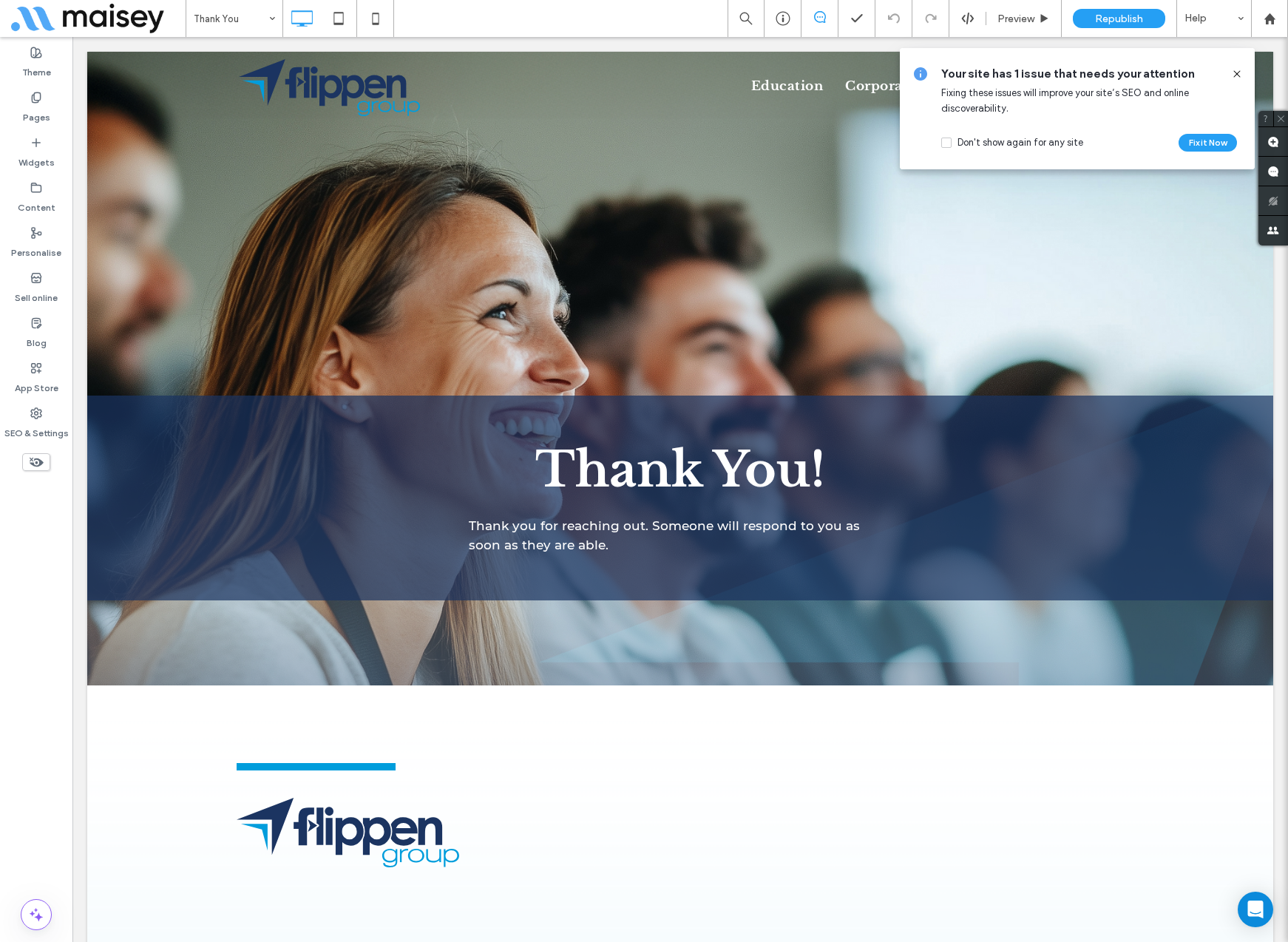
click at [1232, 72] on icon at bounding box center [1236, 73] width 12 height 12
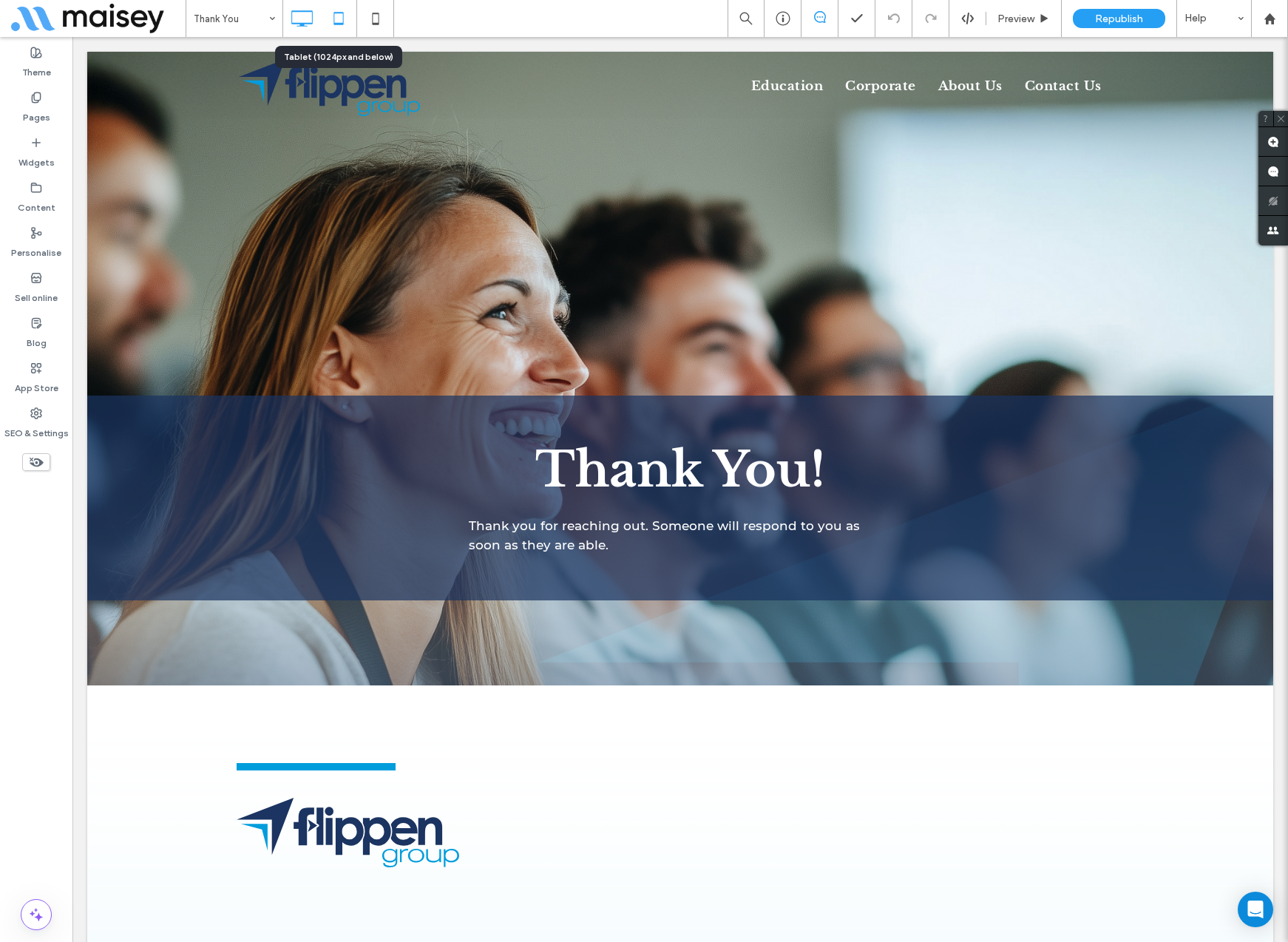
click at [352, 28] on icon at bounding box center [338, 18] width 30 height 30
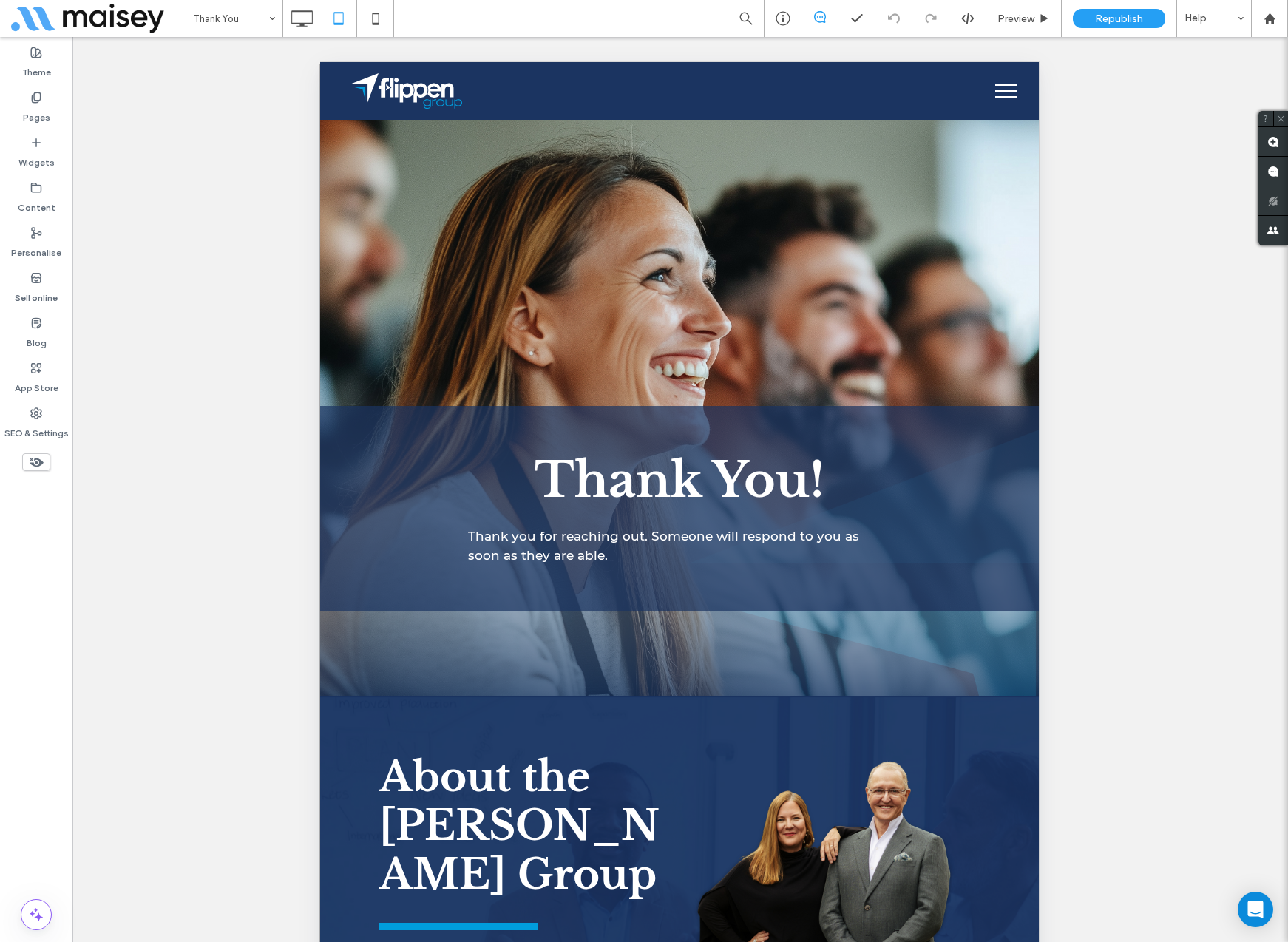
click at [1007, 91] on button "menu" at bounding box center [1006, 91] width 39 height 39
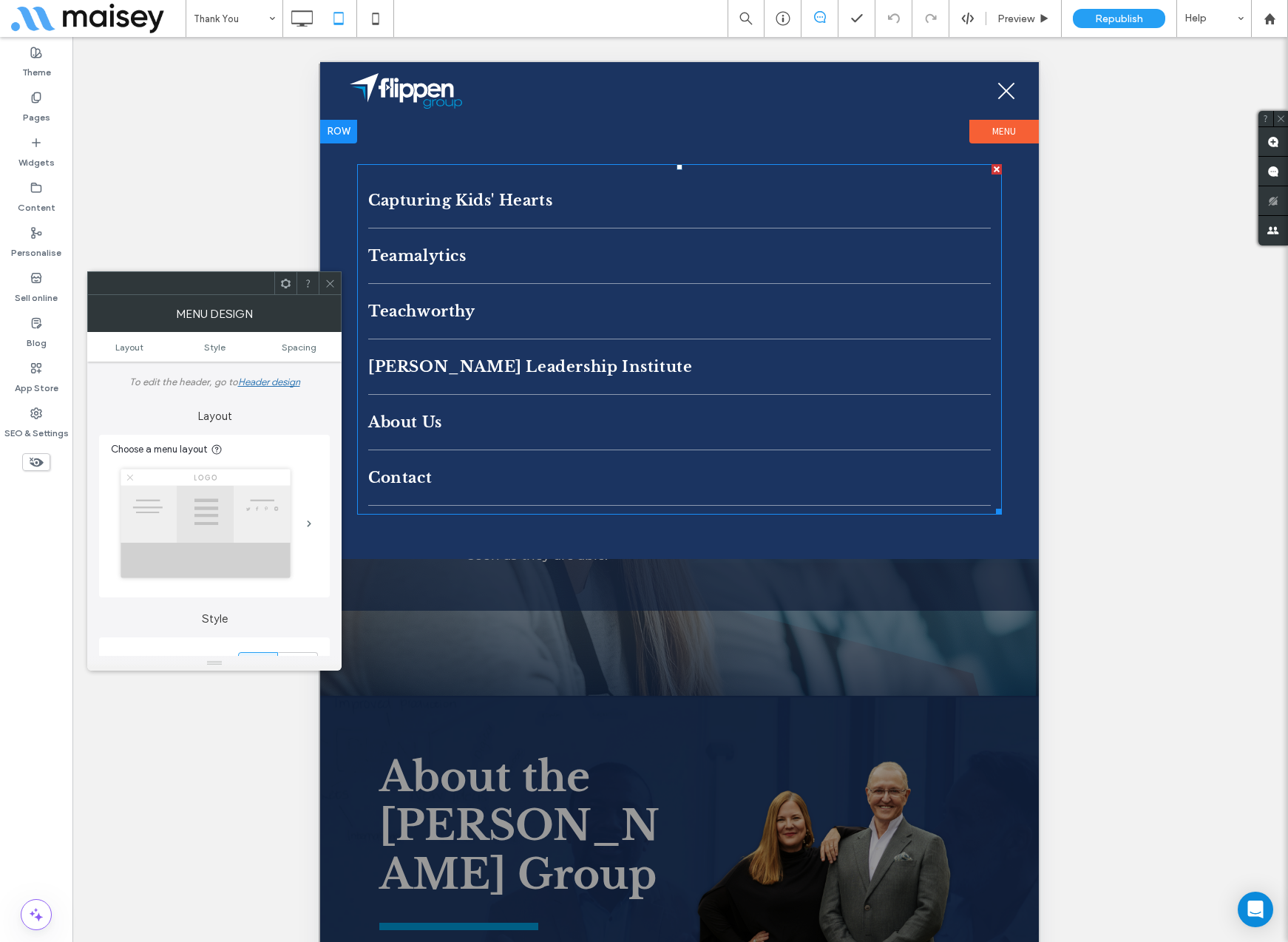
click at [635, 367] on link "Flippen Leadership Institute" at bounding box center [679, 367] width 622 height 55
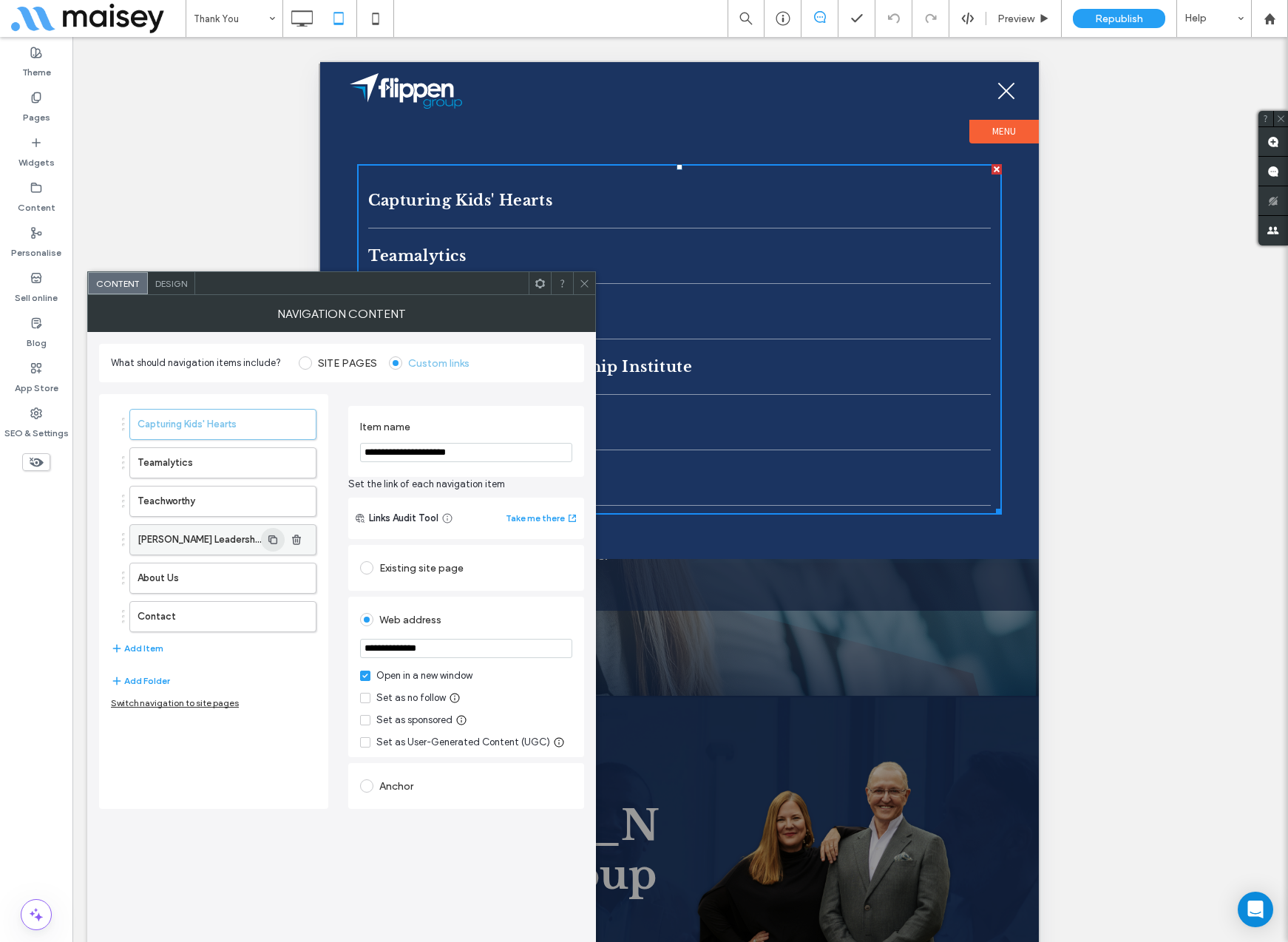
click at [268, 536] on use "button" at bounding box center [272, 540] width 9 height 9
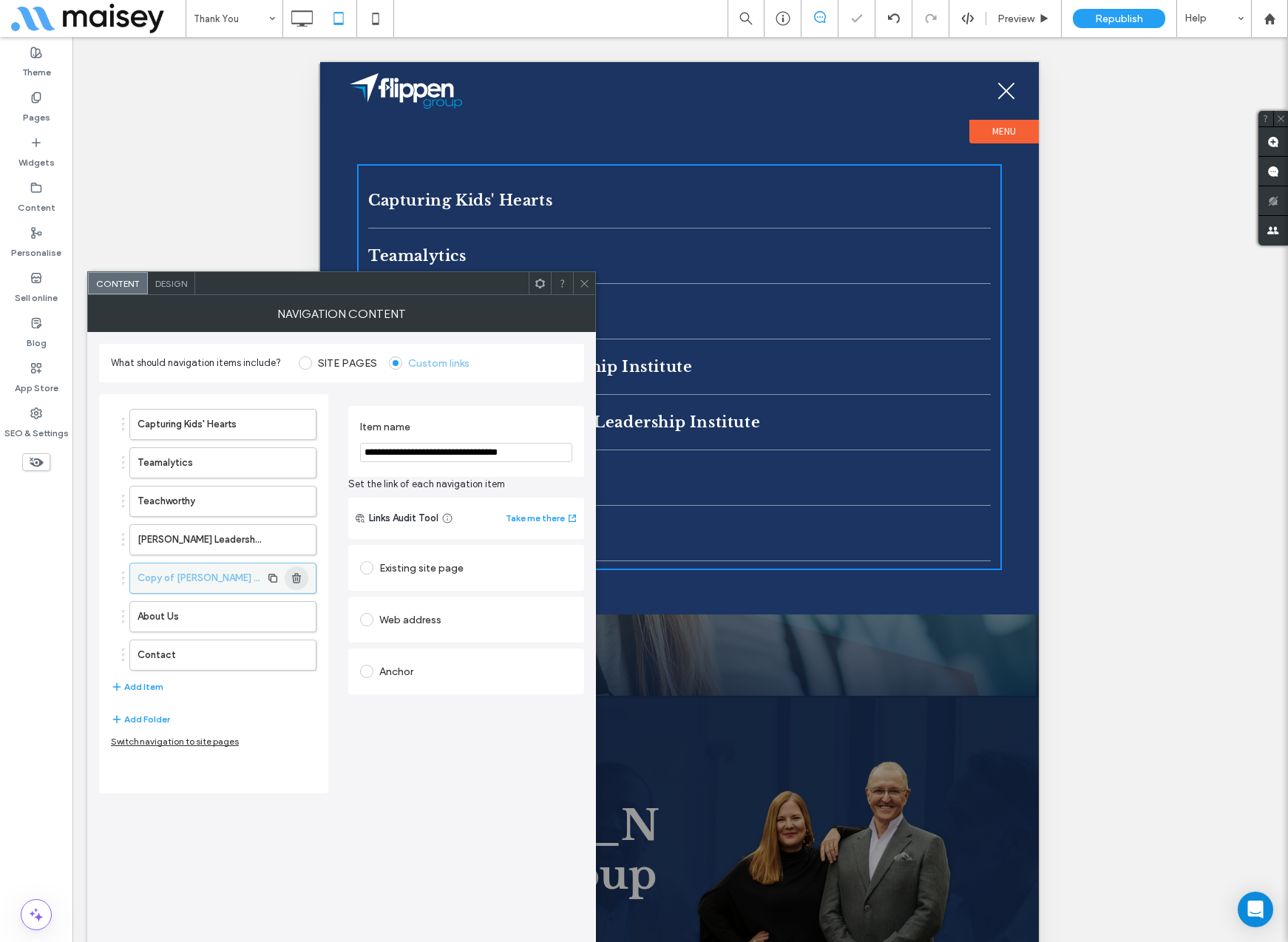
click at [298, 575] on icon "button" at bounding box center [296, 577] width 12 height 12
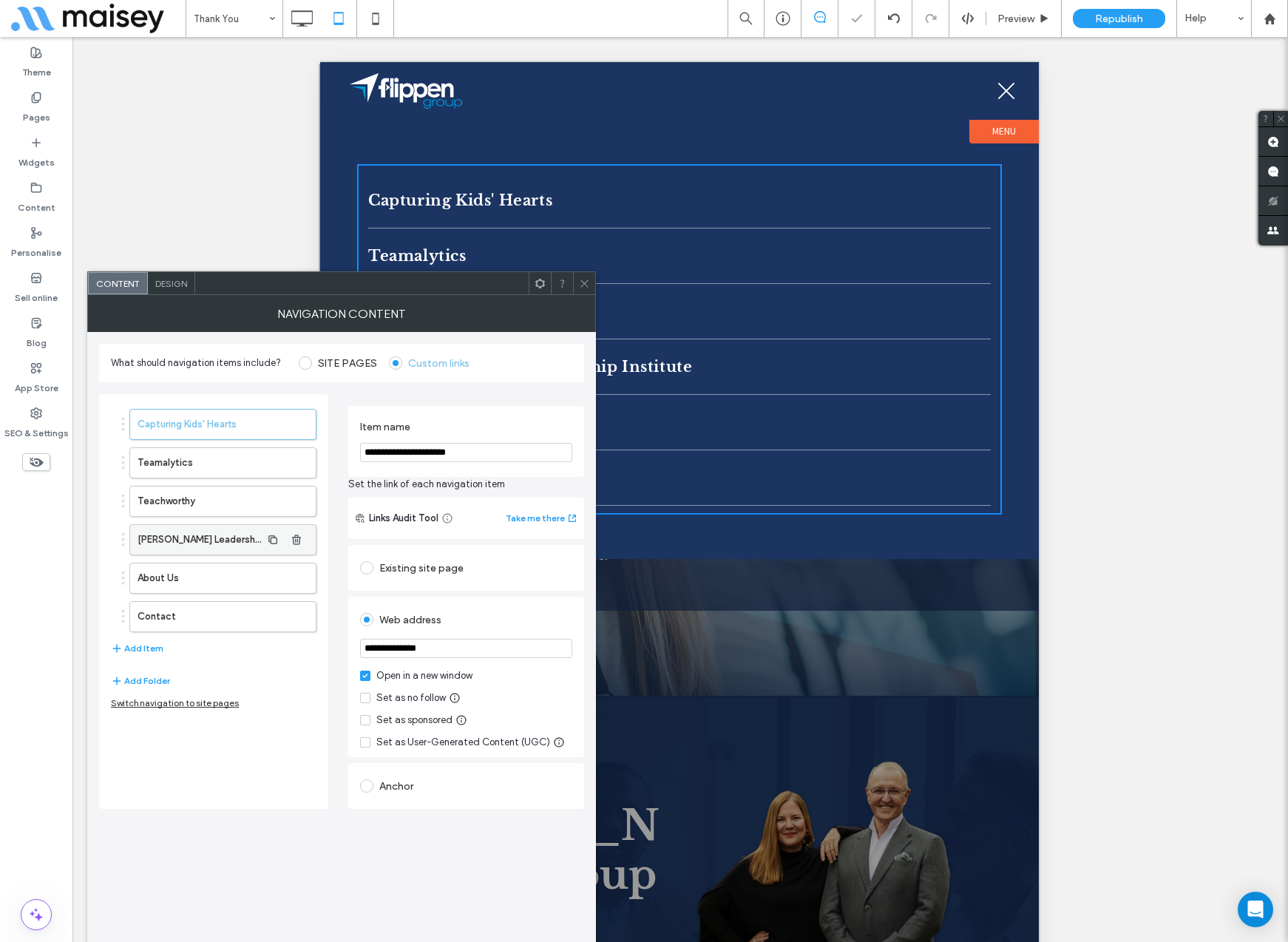
click at [238, 540] on label "Flippen Leadership Institute" at bounding box center [199, 540] width 124 height 30
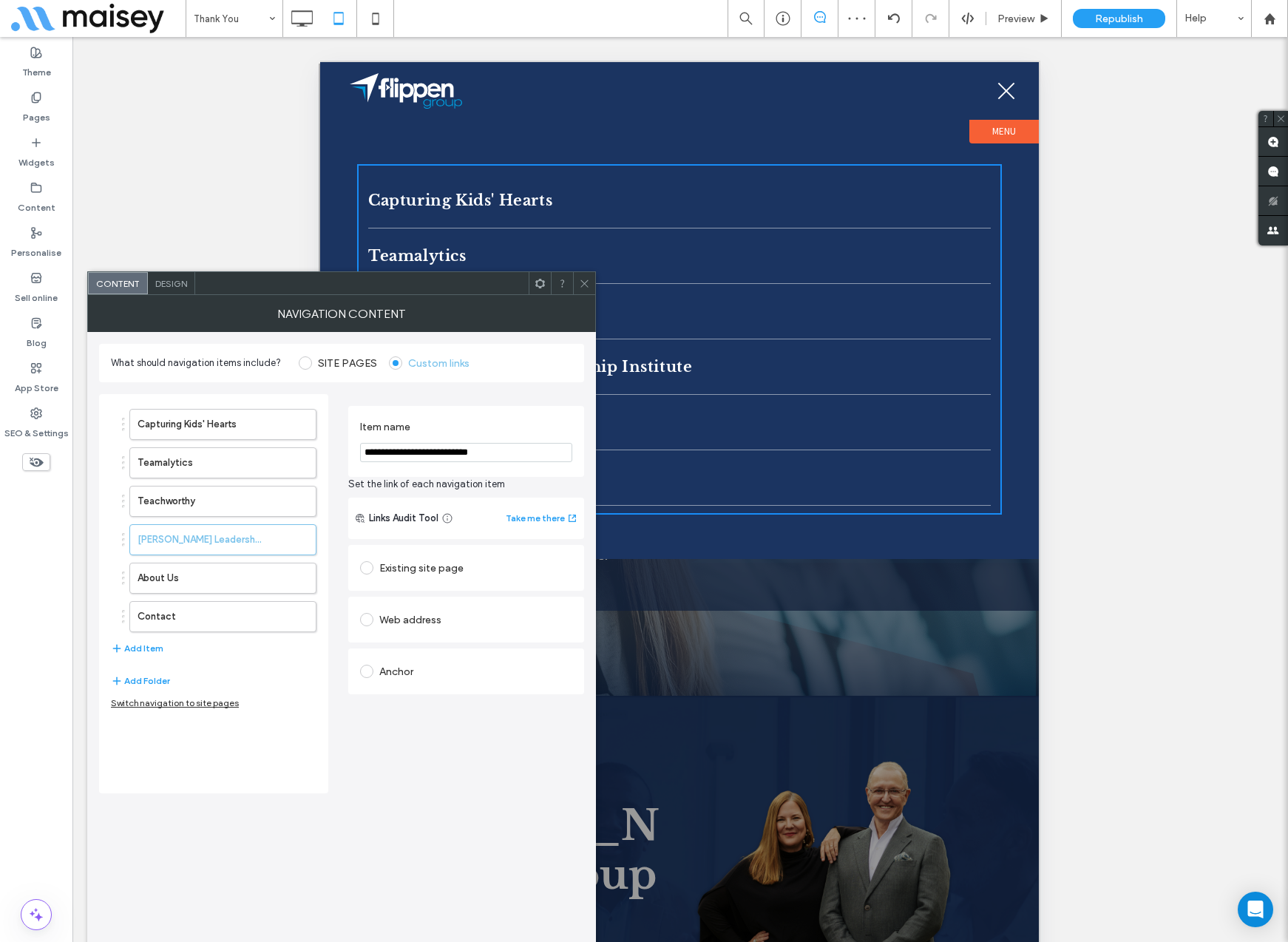
click at [365, 627] on div at bounding box center [369, 619] width 19 height 23
click at [369, 609] on div at bounding box center [369, 619] width 19 height 23
click at [368, 617] on span at bounding box center [367, 619] width 13 height 13
click at [411, 652] on input "url" at bounding box center [466, 648] width 212 height 19
paste input "**********"
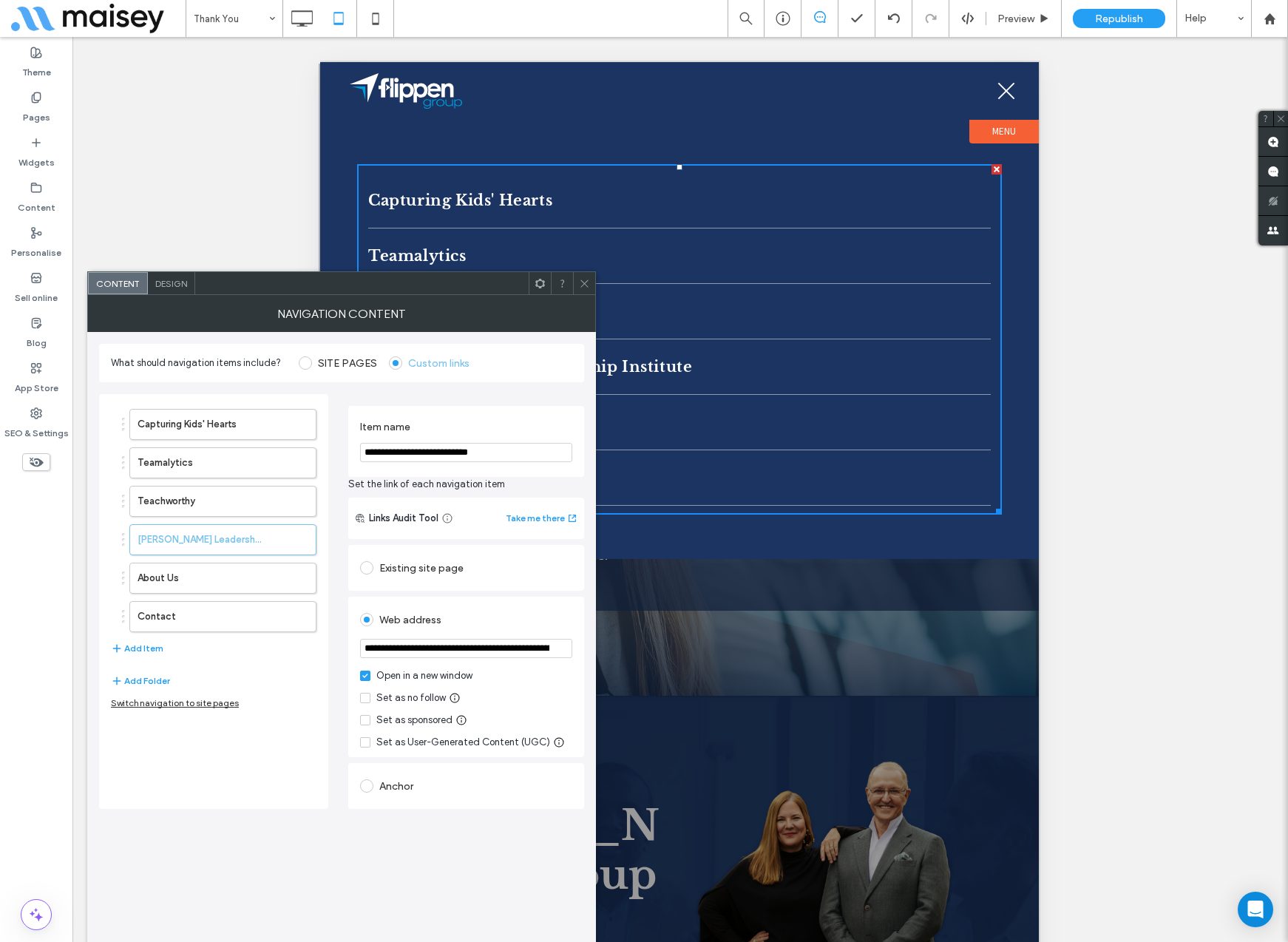
scroll to position [0, 158]
type input "**********"
click at [170, 290] on div "Design" at bounding box center [171, 283] width 48 height 22
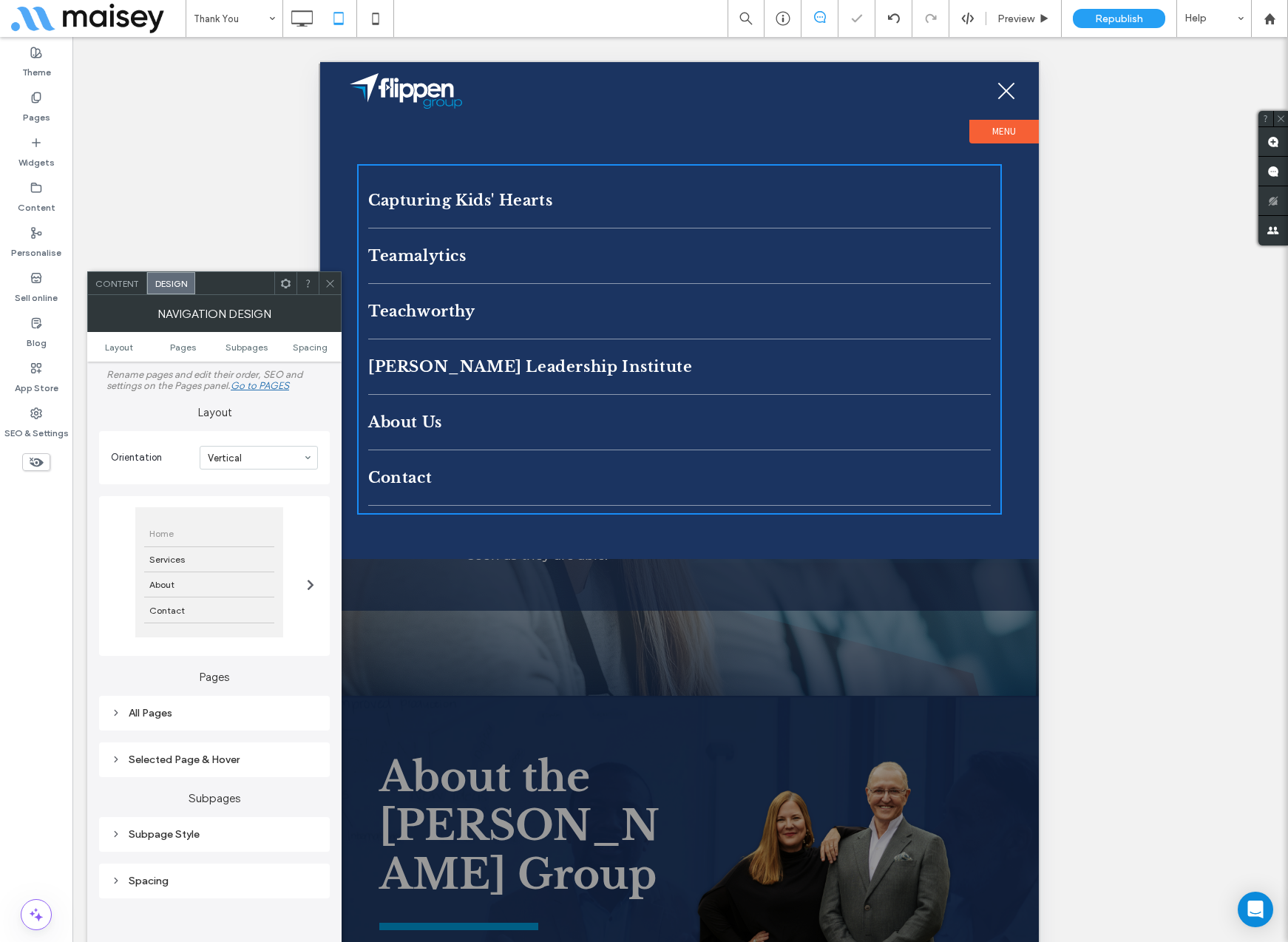
click at [109, 273] on div "Content" at bounding box center [117, 283] width 59 height 22
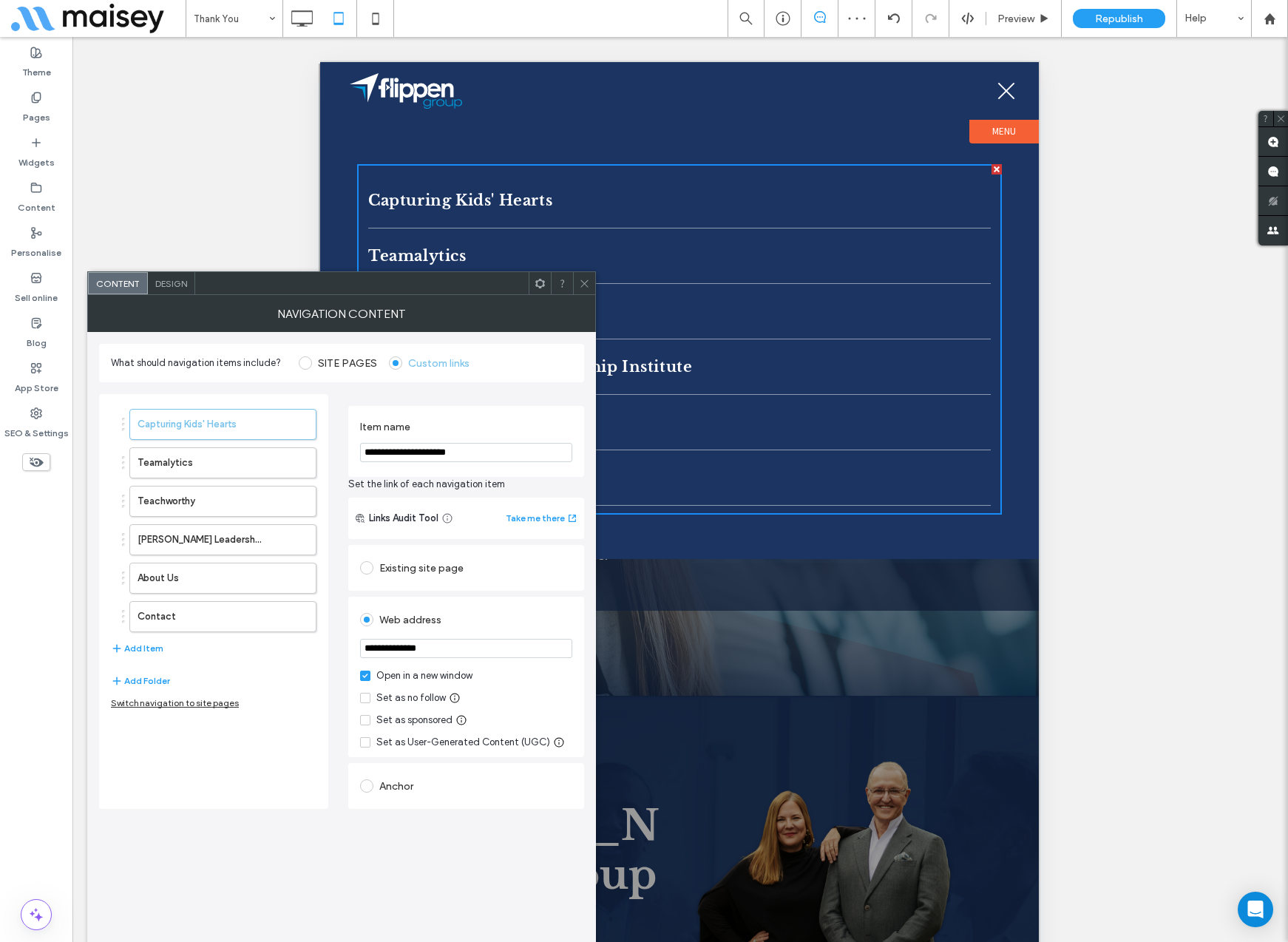
click at [586, 283] on icon at bounding box center [584, 283] width 11 height 11
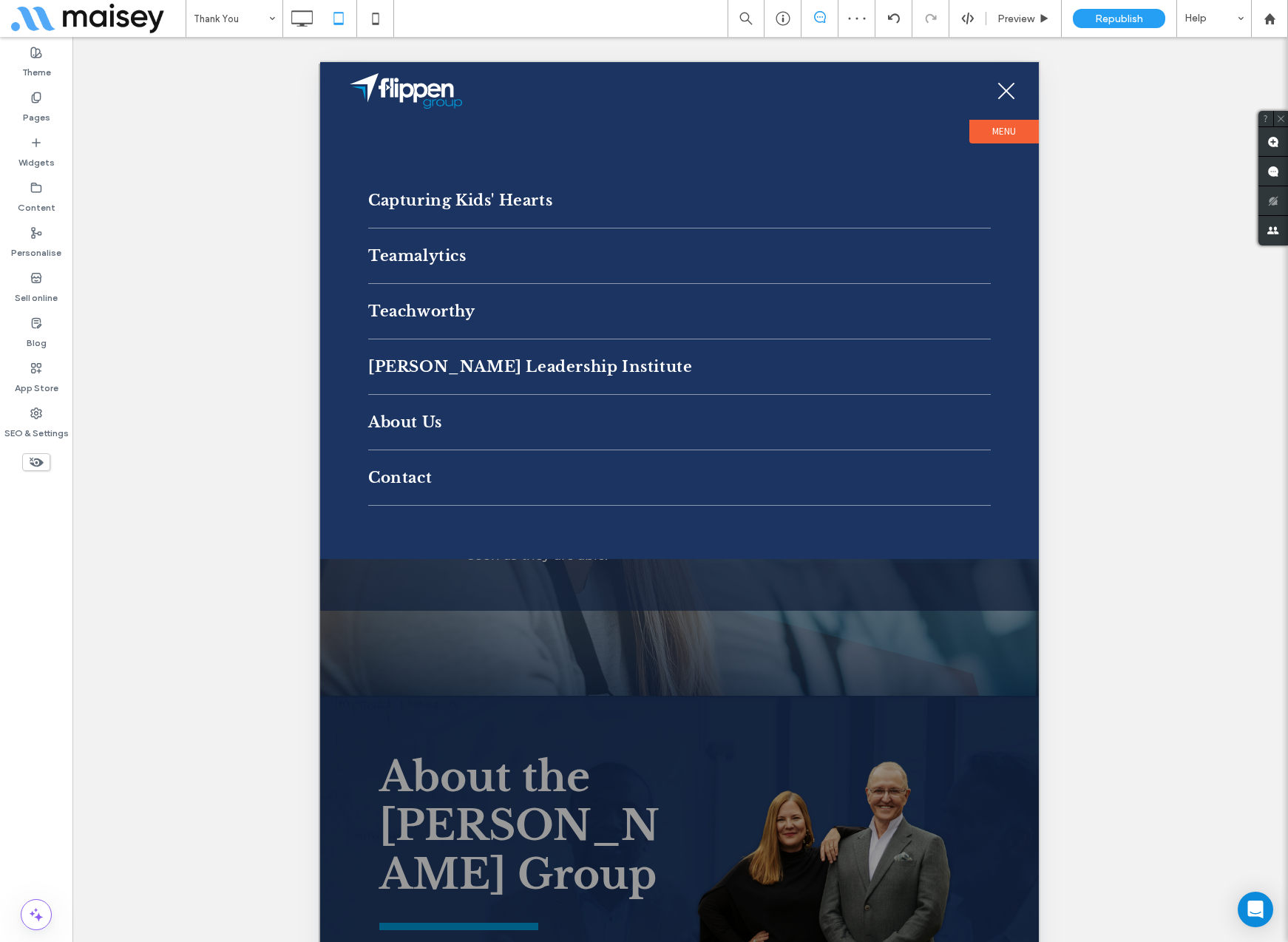
click at [258, 265] on div "Unhide? Yes Unhide? Yes Unhide? Yes Unhide? Yes Unhide? Yes Unhide? Yes Unhide?…" at bounding box center [680, 507] width 1215 height 942
click at [1105, 15] on span "Republish" at bounding box center [1119, 19] width 48 height 13
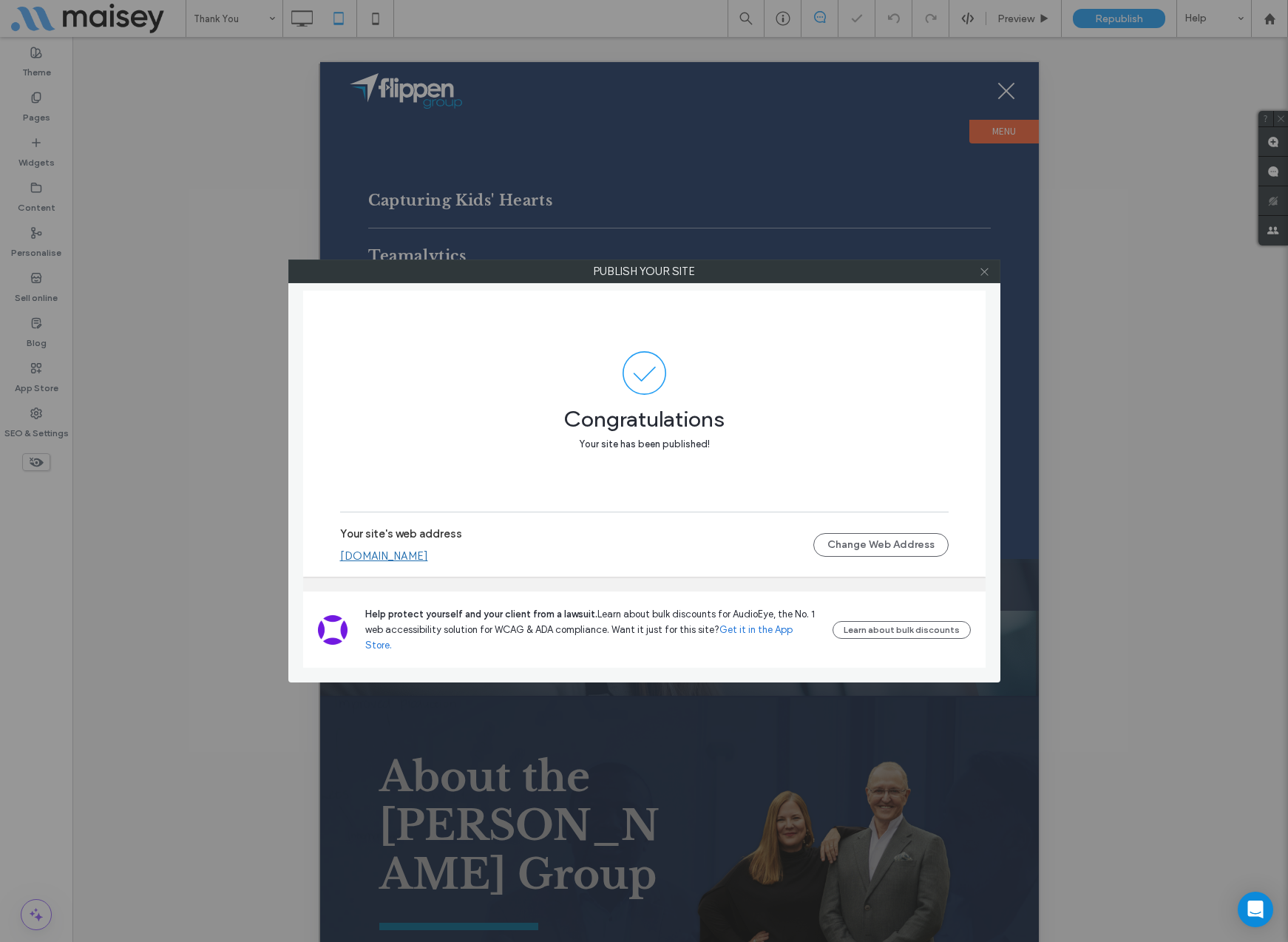
click at [989, 268] on icon at bounding box center [984, 272] width 11 height 11
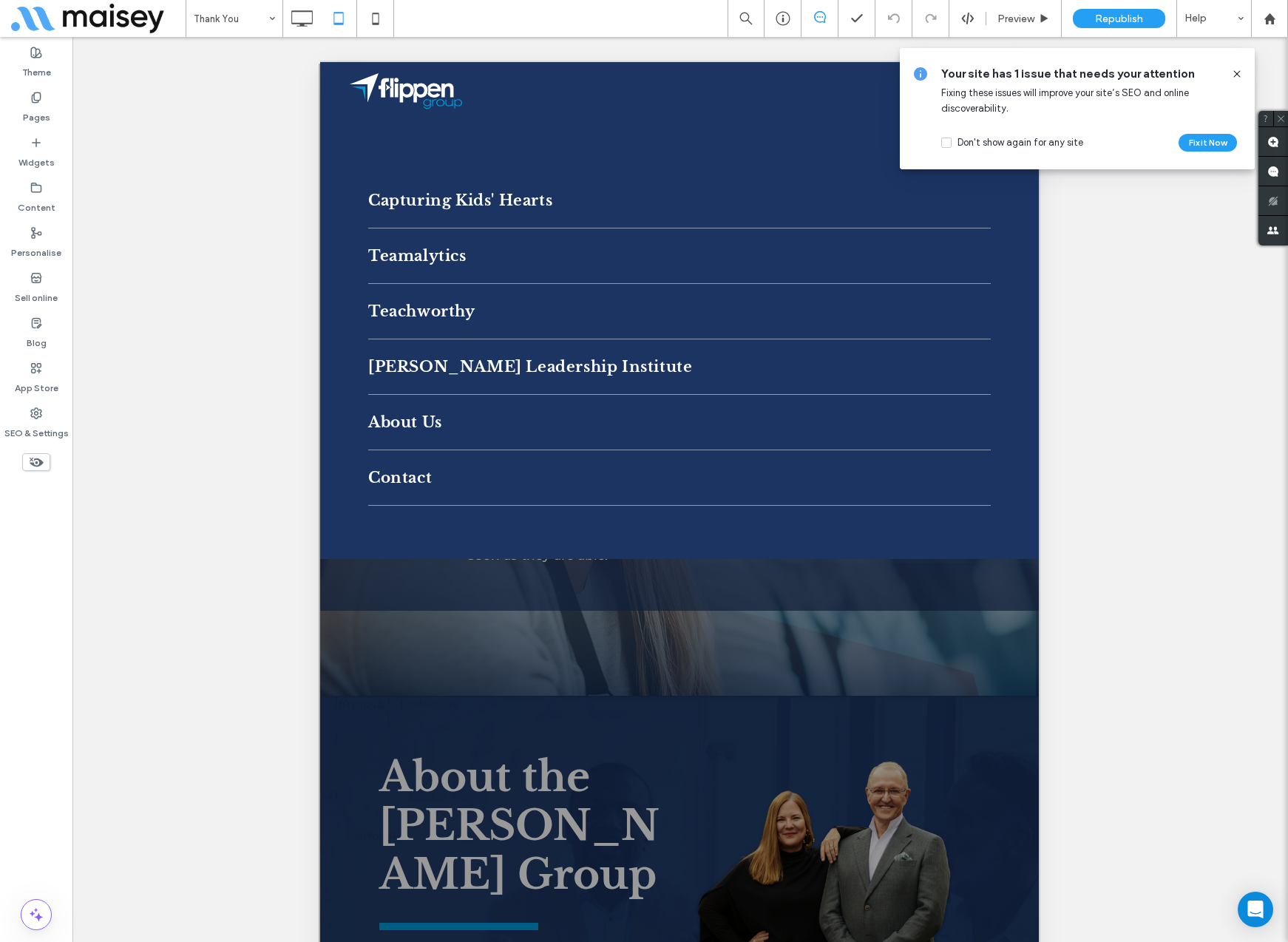
click at [1237, 73] on icon at bounding box center [1236, 73] width 12 height 12
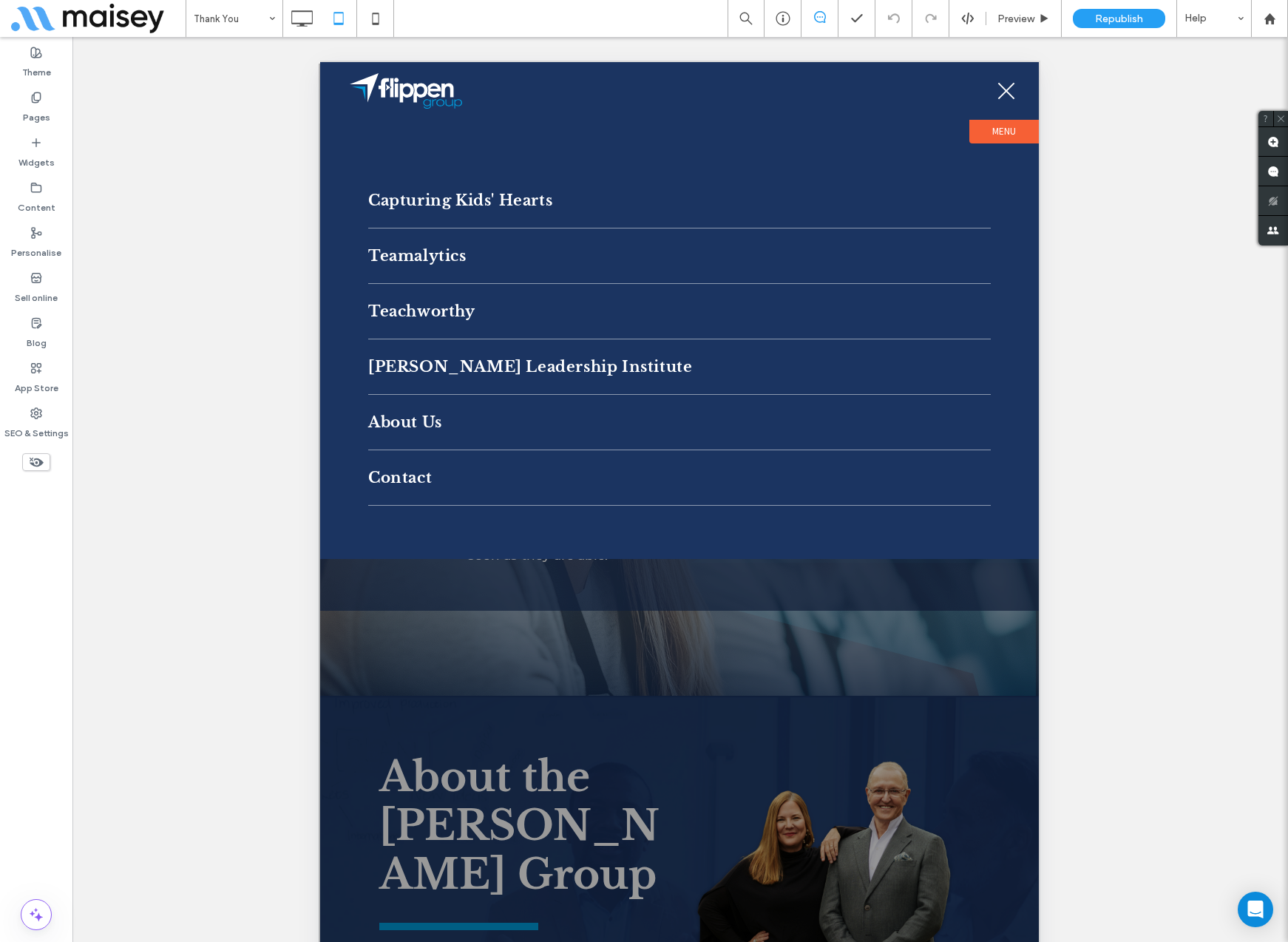
click at [1002, 79] on button "menu" at bounding box center [1006, 91] width 39 height 39
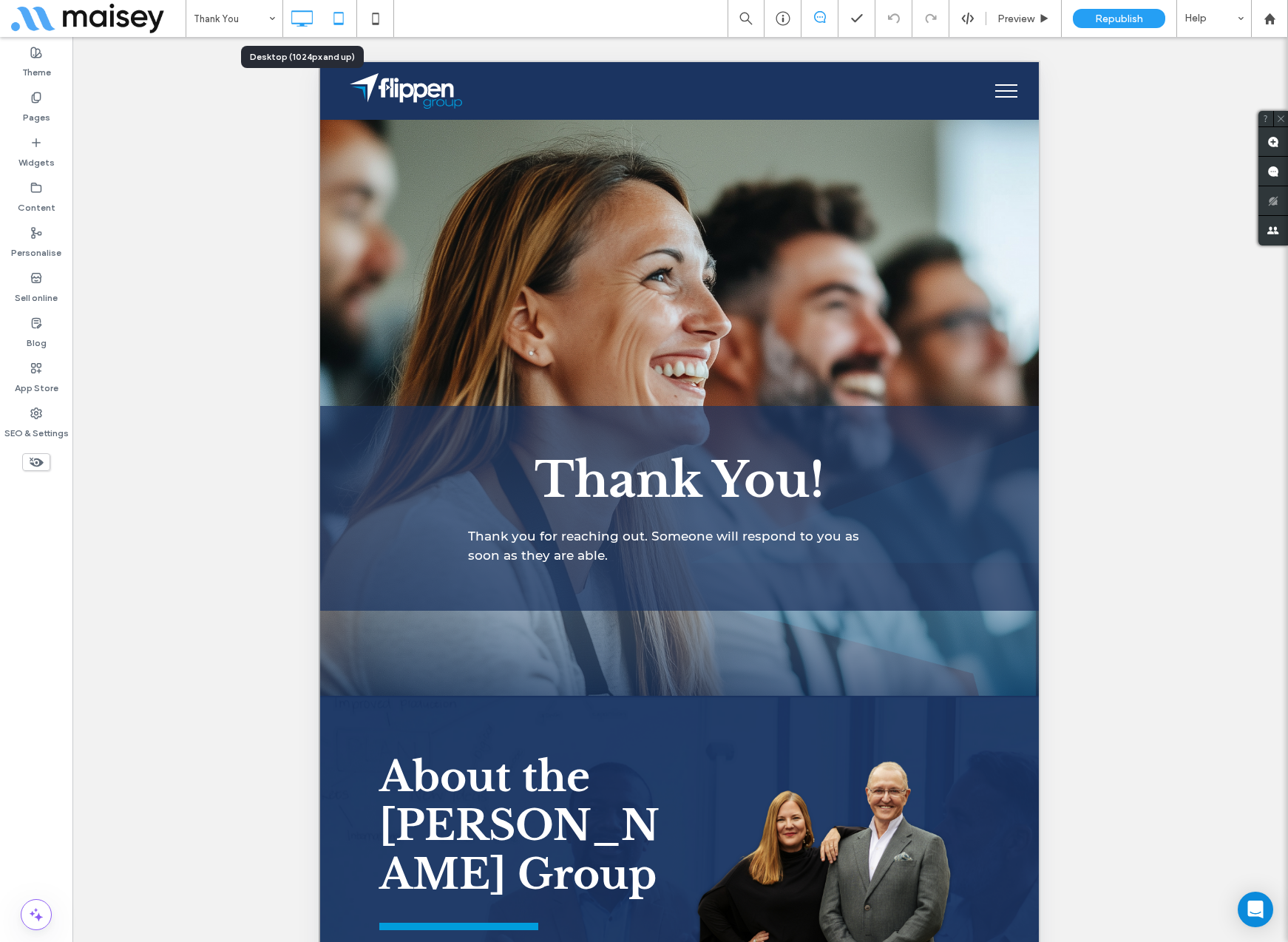
click at [312, 13] on use at bounding box center [302, 19] width 22 height 16
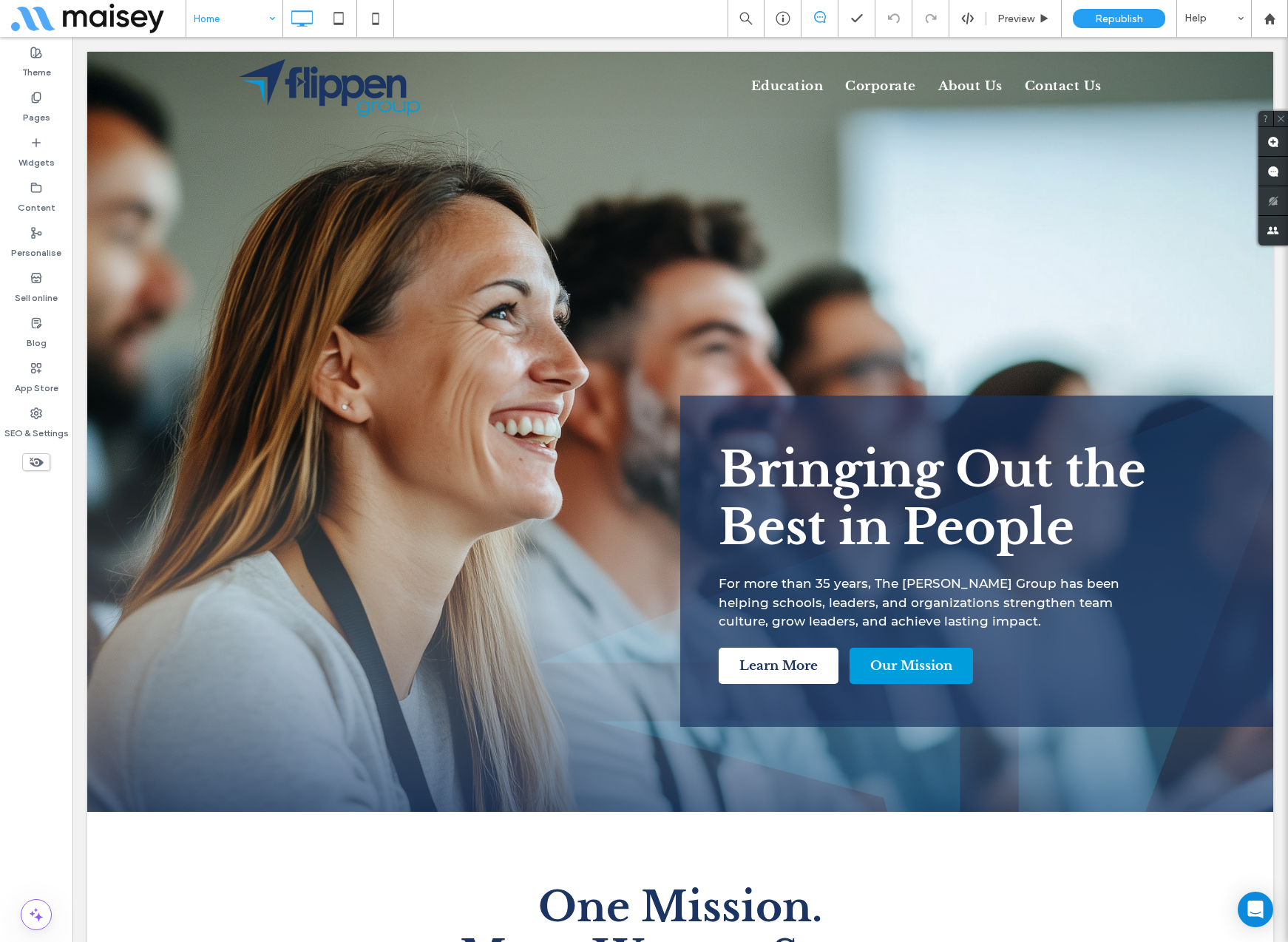
scroll to position [0, 0]
click at [341, 19] on icon at bounding box center [338, 18] width 30 height 30
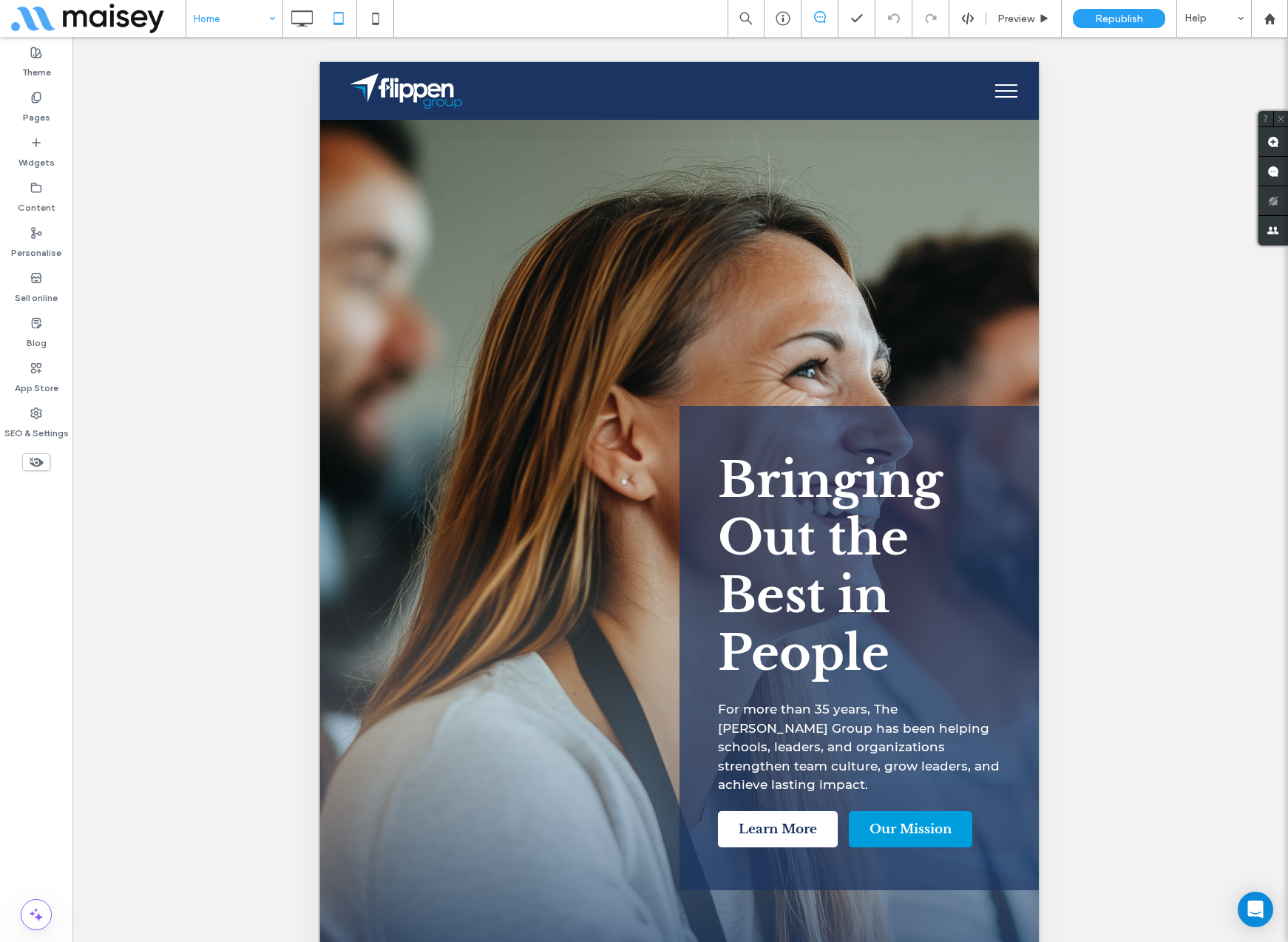
click at [1003, 88] on button "menu" at bounding box center [1006, 91] width 39 height 39
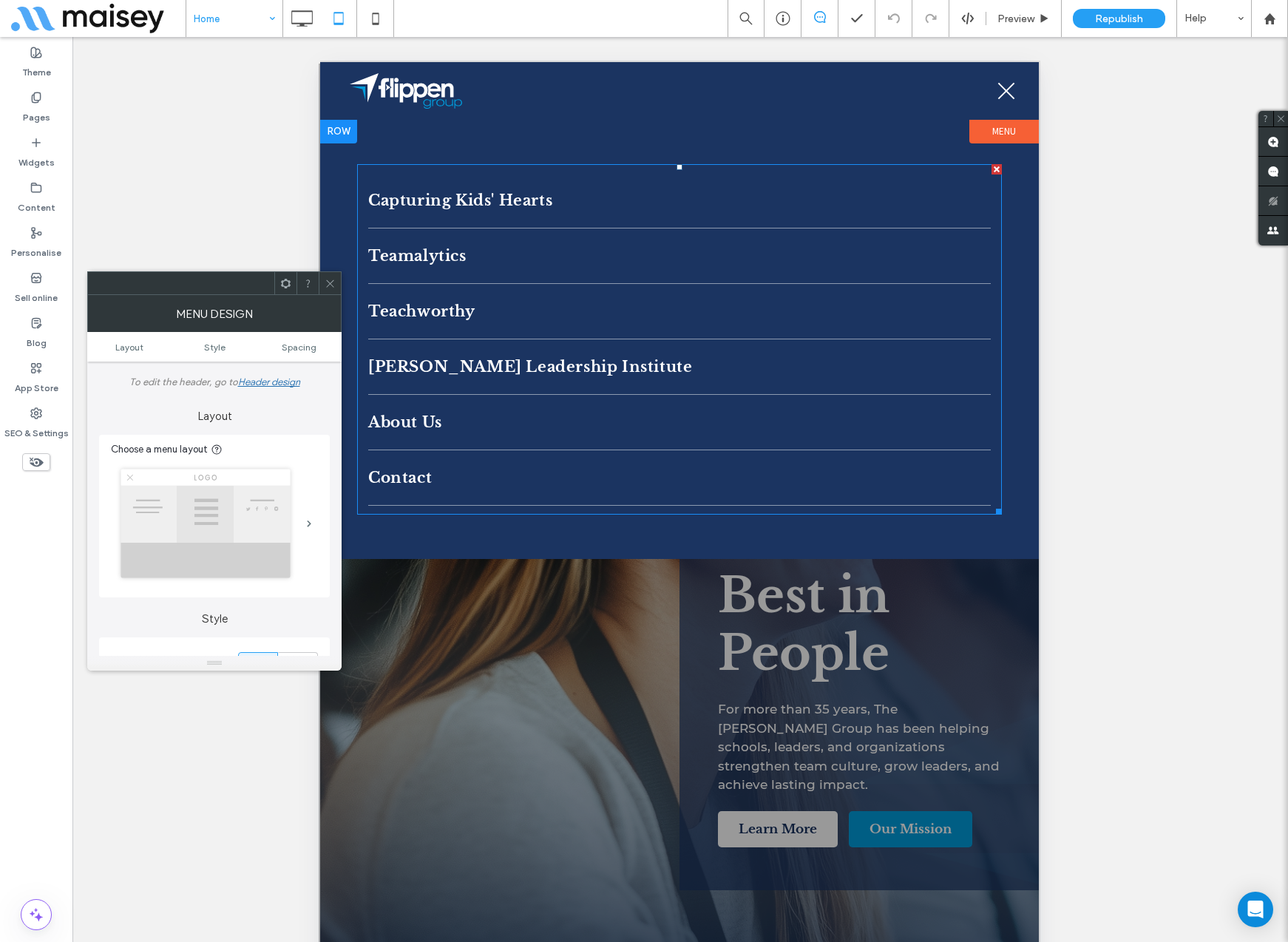
click at [684, 373] on link "Flippen Leadership Institute" at bounding box center [679, 367] width 622 height 55
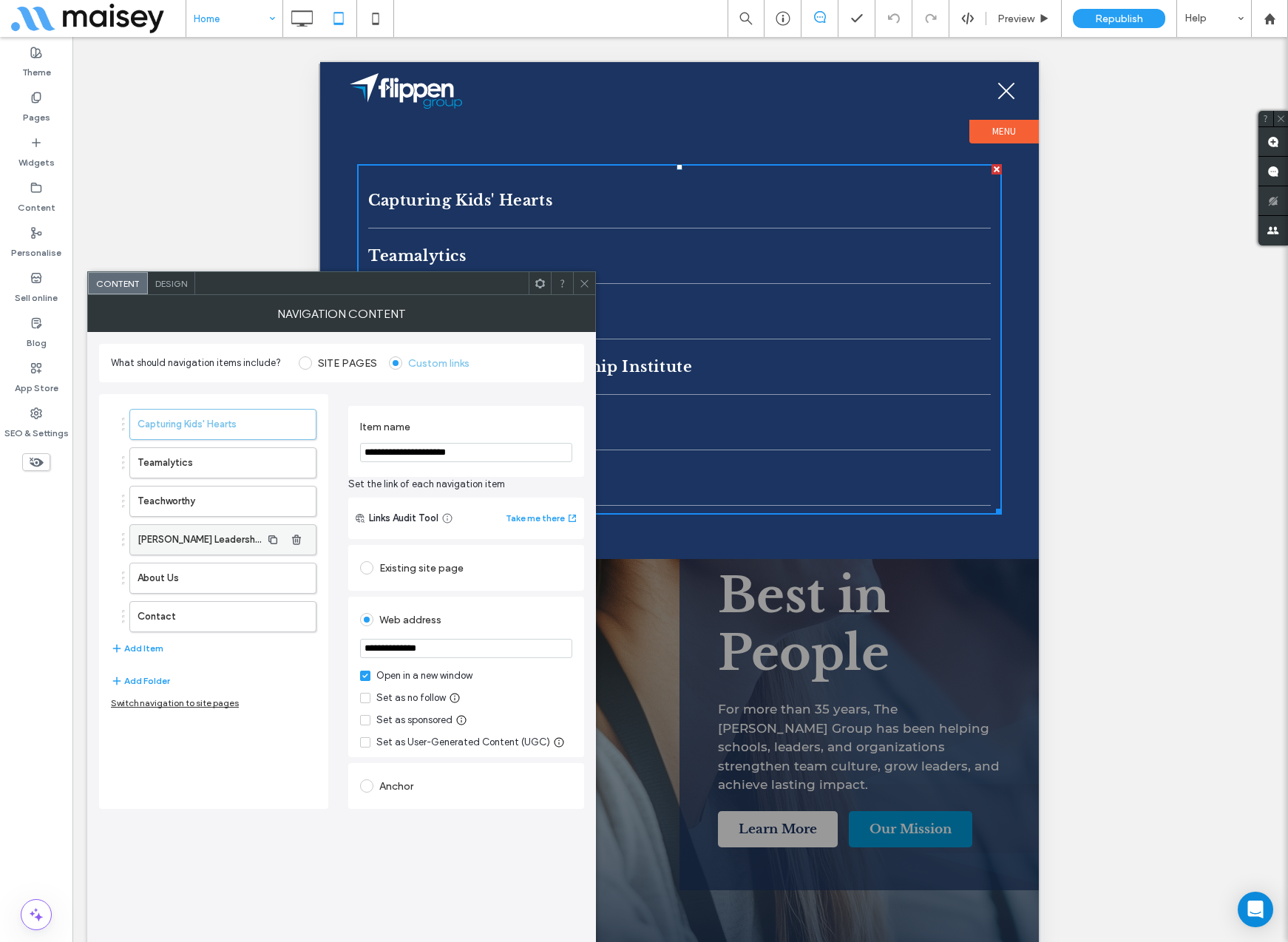
click at [241, 540] on label "Flippen Leadership Institute" at bounding box center [199, 540] width 124 height 30
click at [584, 289] on span at bounding box center [584, 283] width 11 height 22
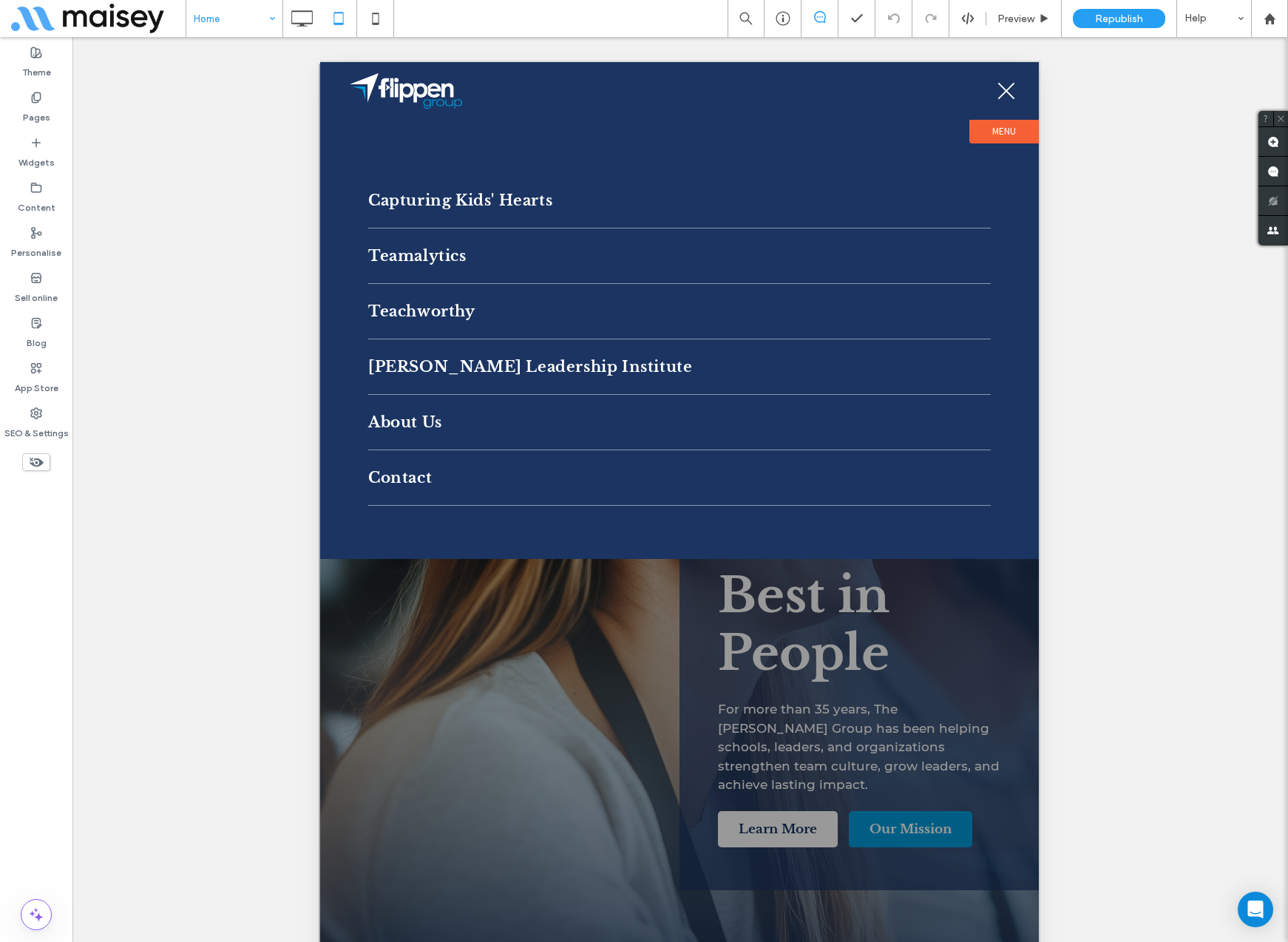
click at [1011, 91] on span "menu" at bounding box center [1006, 91] width 22 height 2
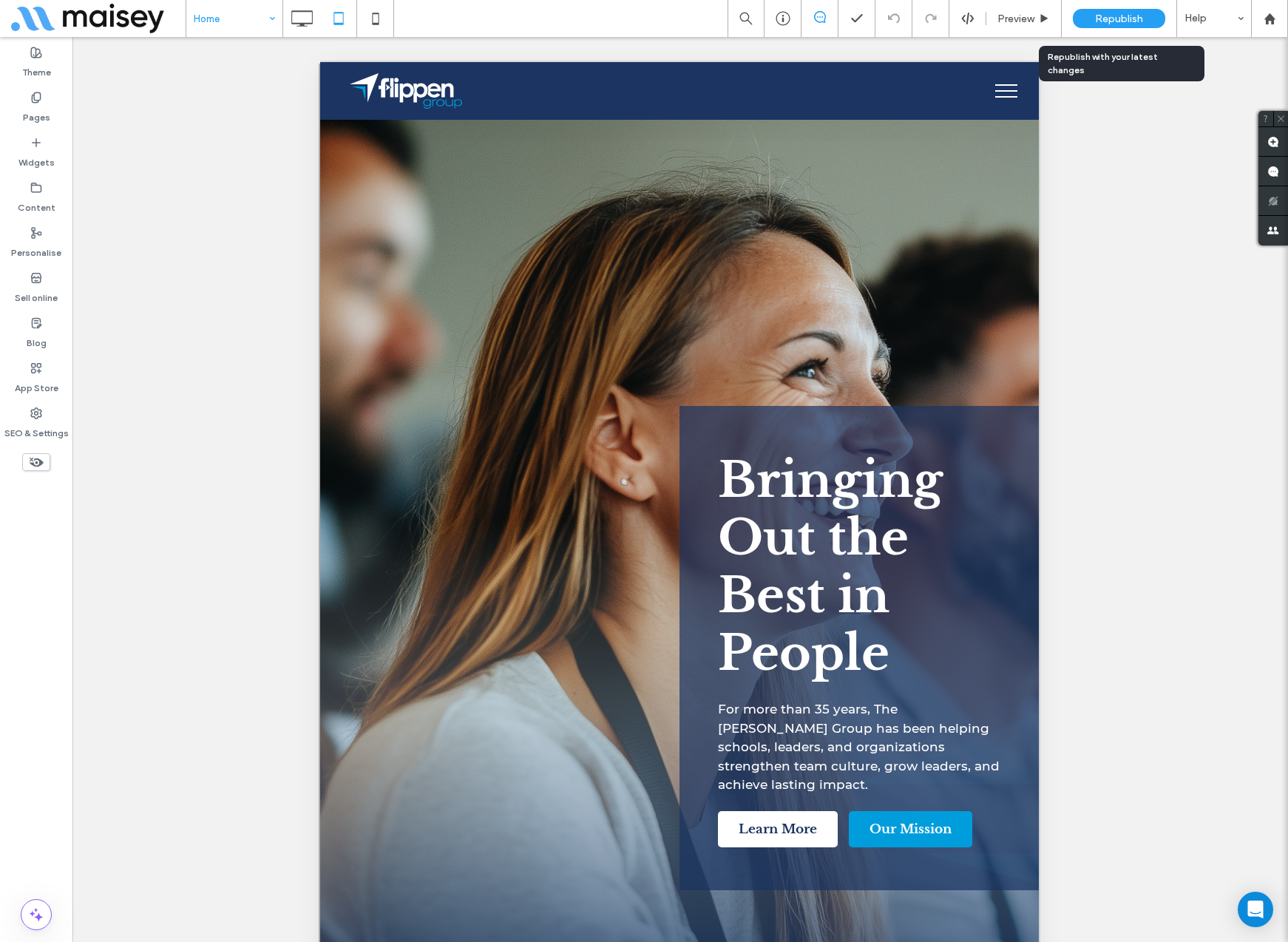
click at [1119, 19] on span "Republish" at bounding box center [1119, 19] width 48 height 13
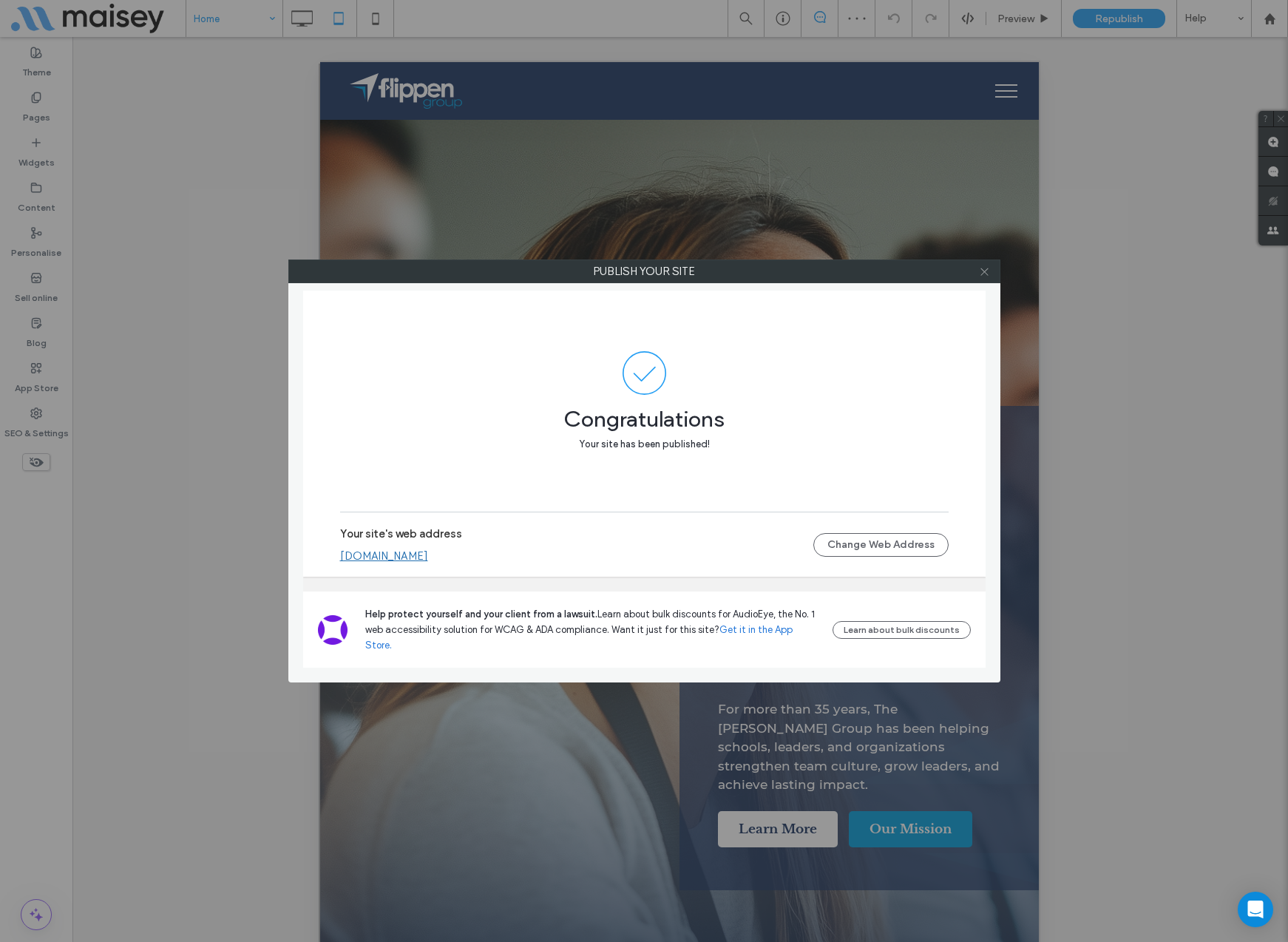
click at [989, 272] on icon at bounding box center [984, 272] width 11 height 11
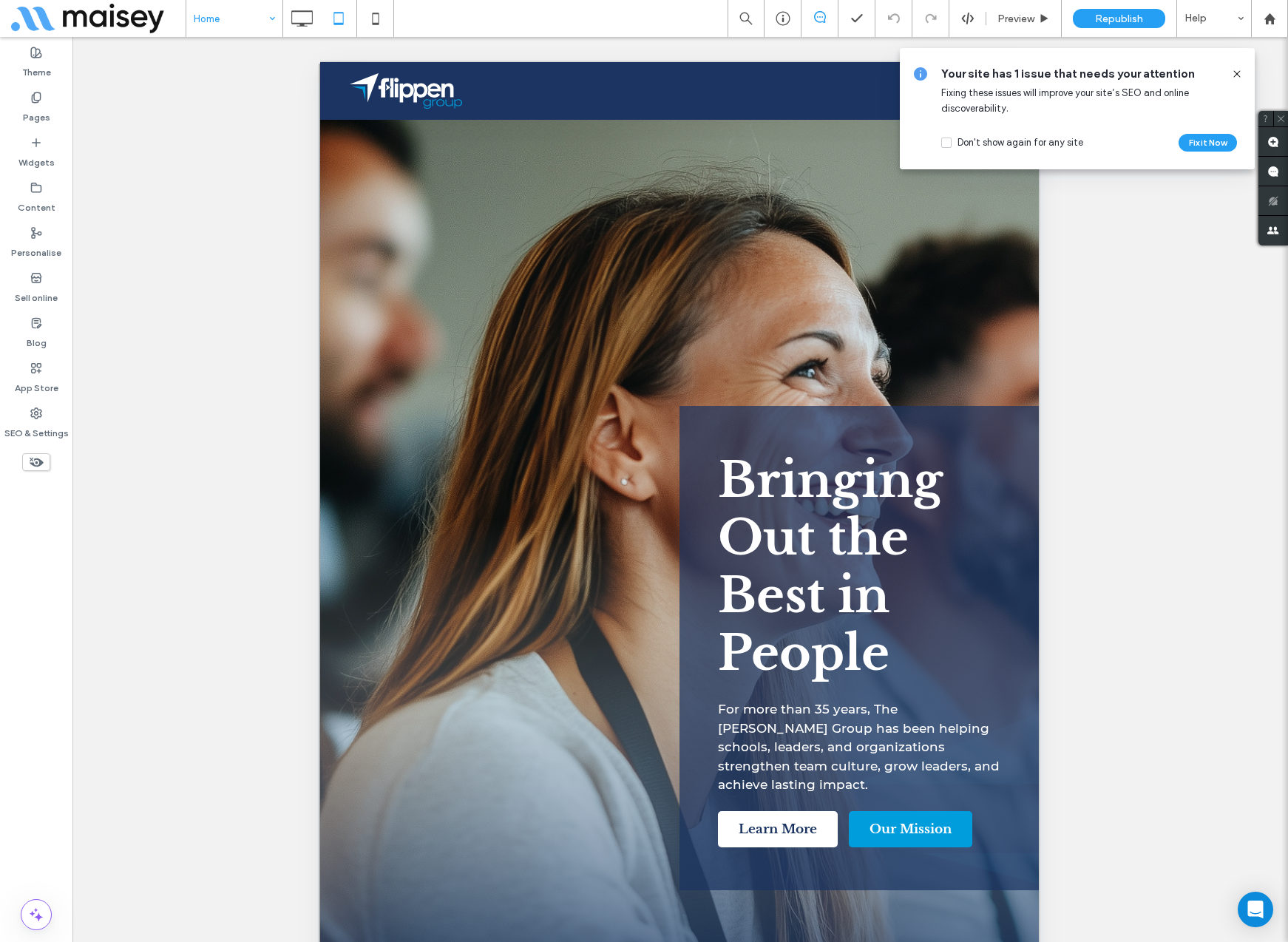
click at [1237, 73] on use at bounding box center [1236, 73] width 6 height 6
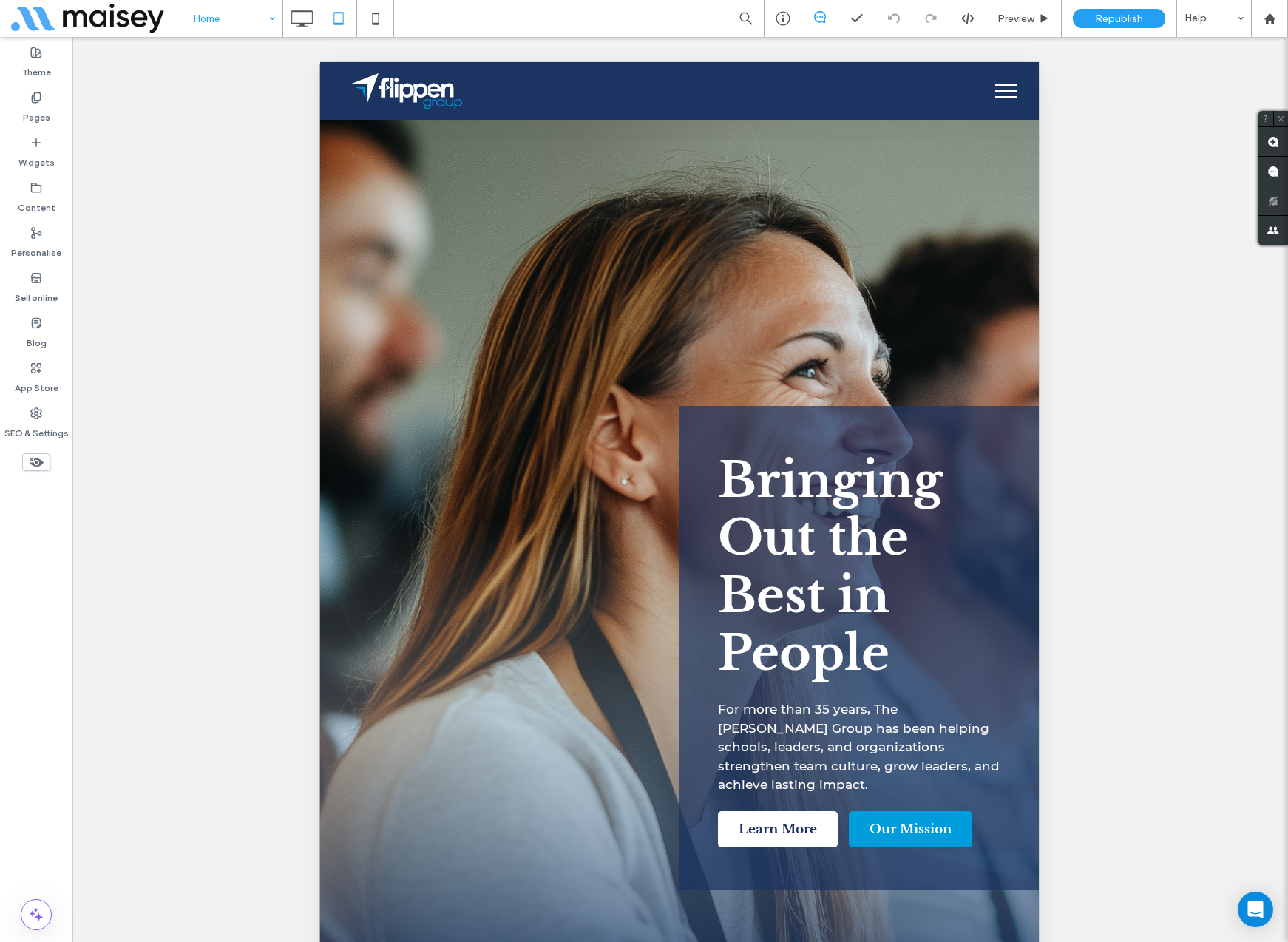
click at [1174, 406] on div "Unhide? Yes Unhide? Yes Unhide? Yes Unhide? Yes Unhide? Yes Unhide? Yes Unhide?…" at bounding box center [680, 507] width 1215 height 942
click at [32, 426] on label "SEO & Settings" at bounding box center [37, 429] width 65 height 21
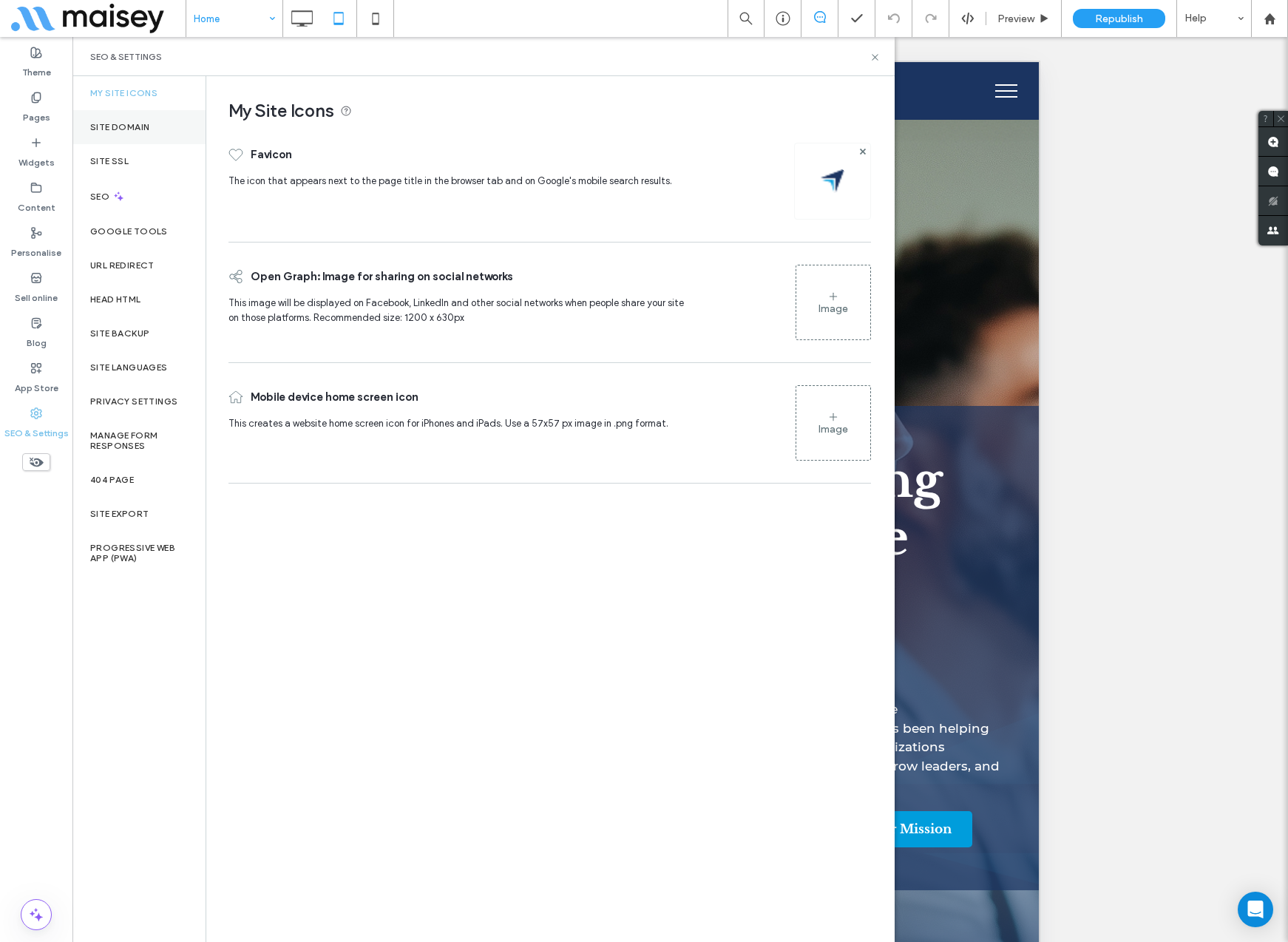
click at [116, 129] on label "Site Domain" at bounding box center [120, 127] width 59 height 11
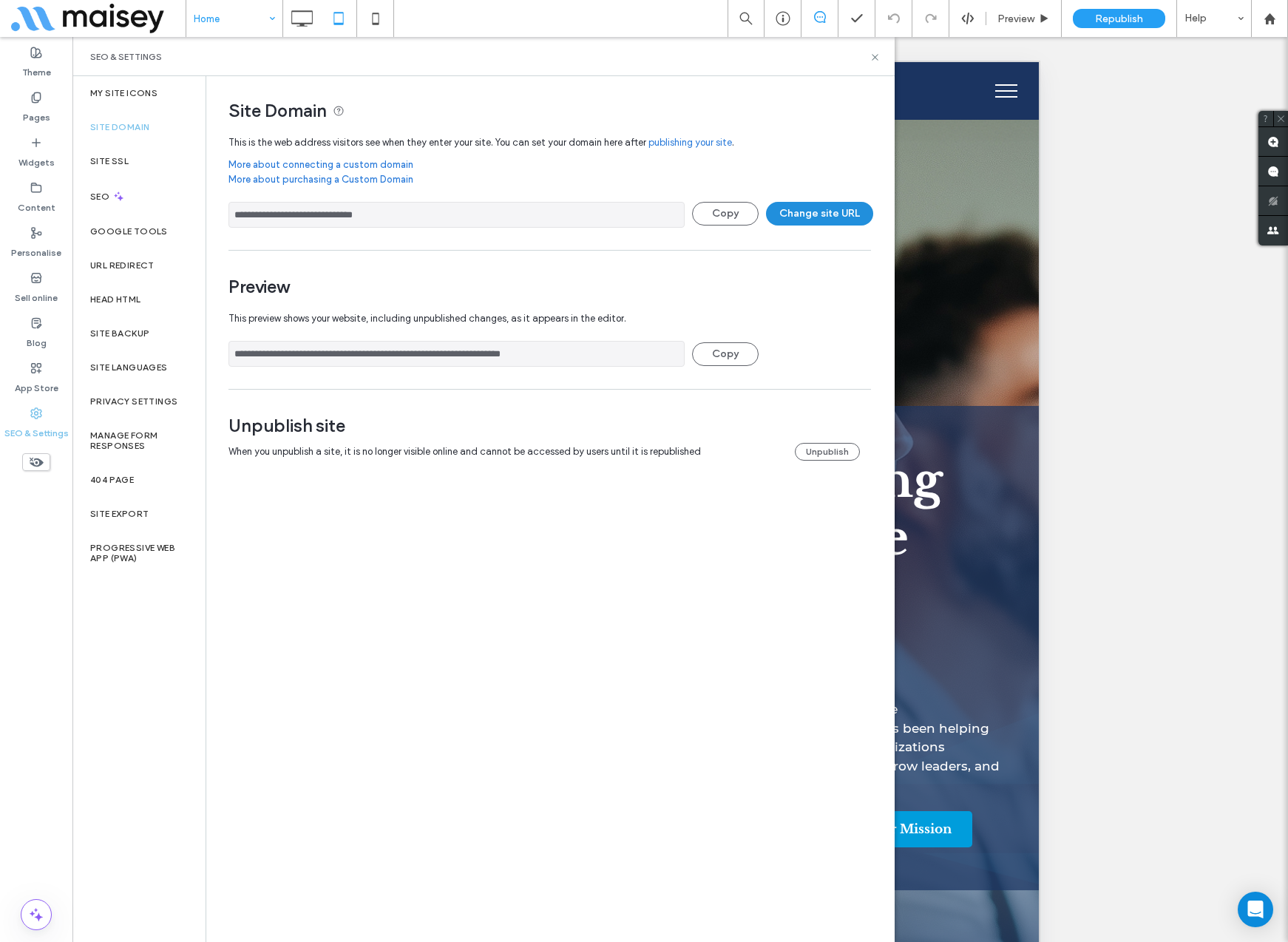
click at [802, 212] on button "Change site URL" at bounding box center [819, 213] width 108 height 23
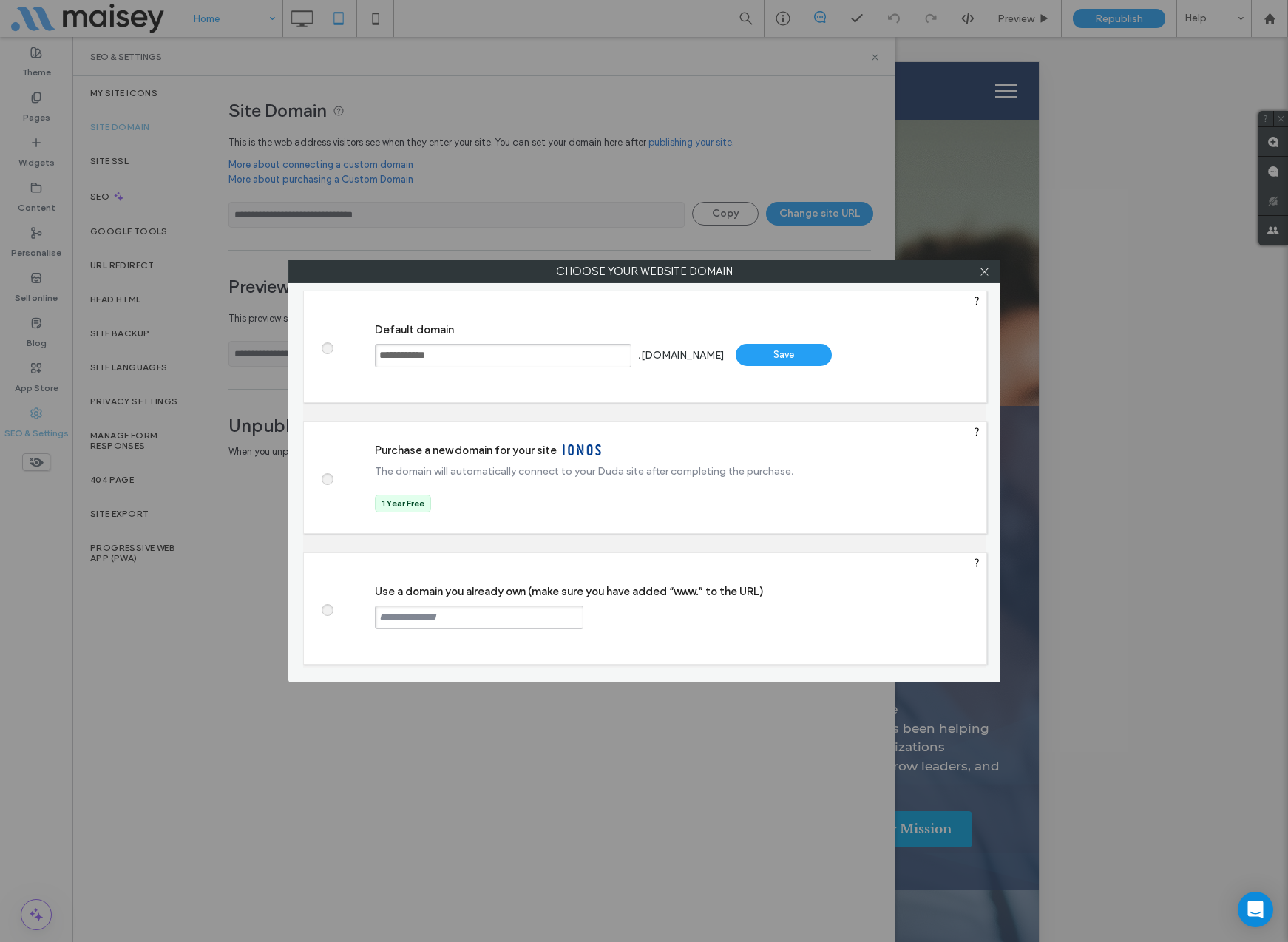
click at [384, 591] on label "Use a domain you already own (make sure you have added “www.” to the URL)" at bounding box center [680, 591] width 611 height 13
click at [322, 614] on div at bounding box center [330, 609] width 53 height 111
click at [327, 610] on span at bounding box center [327, 608] width 0 height 11
click at [415, 618] on input "text" at bounding box center [479, 617] width 209 height 23
type input "**********"
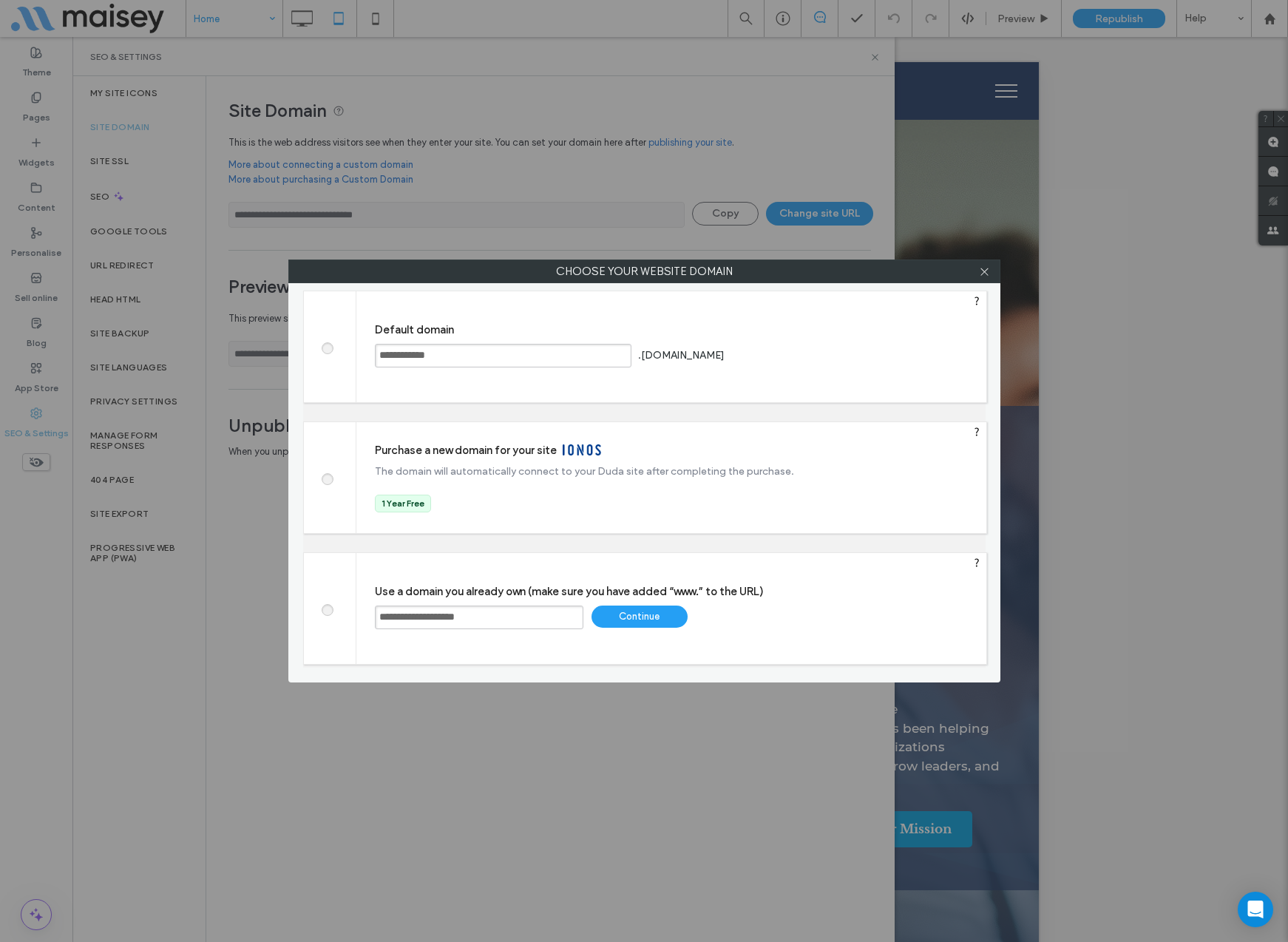
click at [643, 615] on div "Continue" at bounding box center [639, 616] width 96 height 22
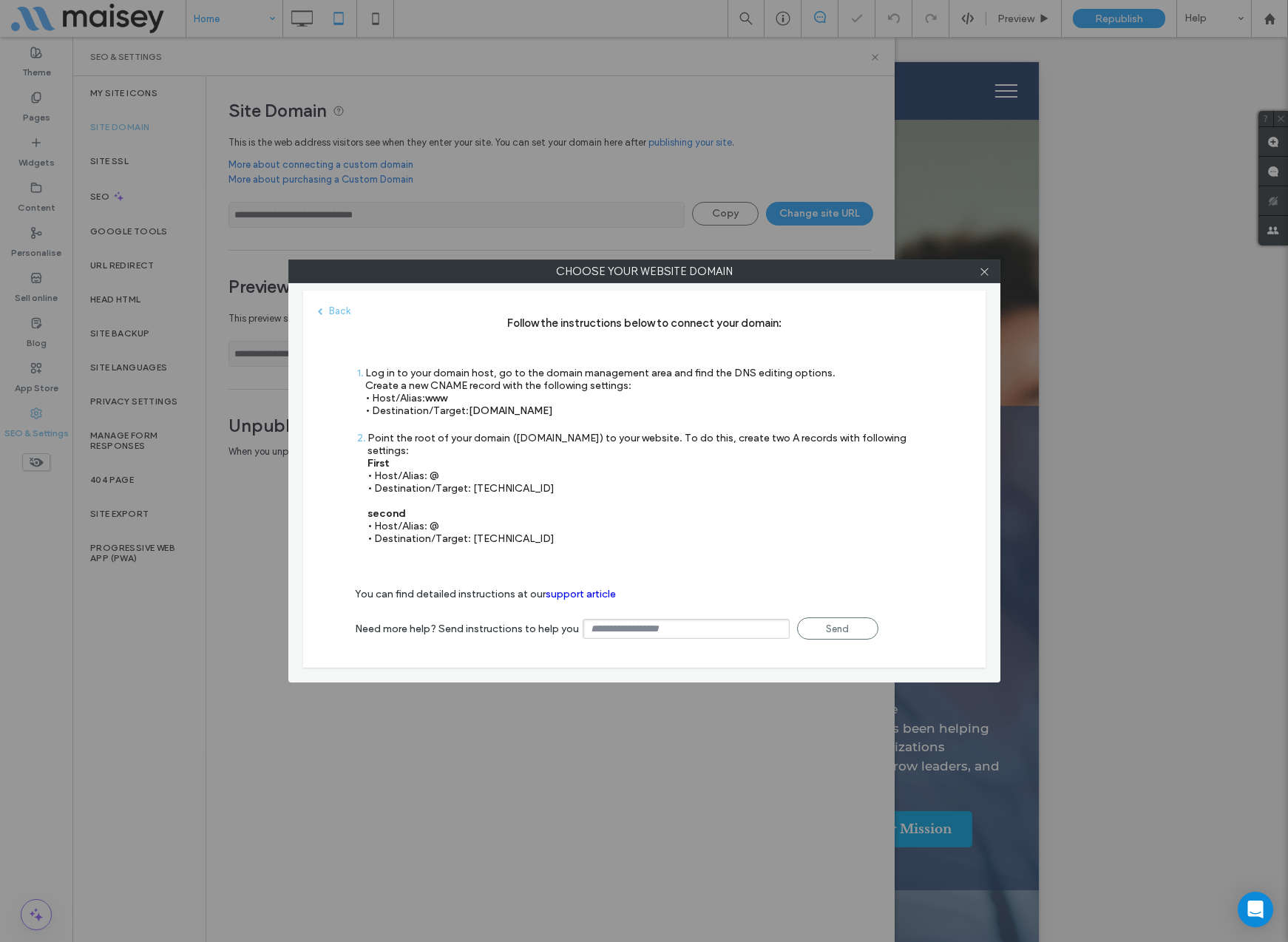
type input "**********"
drag, startPoint x: 547, startPoint y: 523, endPoint x: 361, endPoint y: 379, distance: 235.2
click at [361, 379] on div "Follow the instructions below to connect your domain: 1 Log in to your domain h…" at bounding box center [644, 437] width 579 height 243
copy div "Log in to your domain host, go to the domain management area and find the DNS e…"
click at [677, 618] on input "text" at bounding box center [686, 628] width 207 height 20
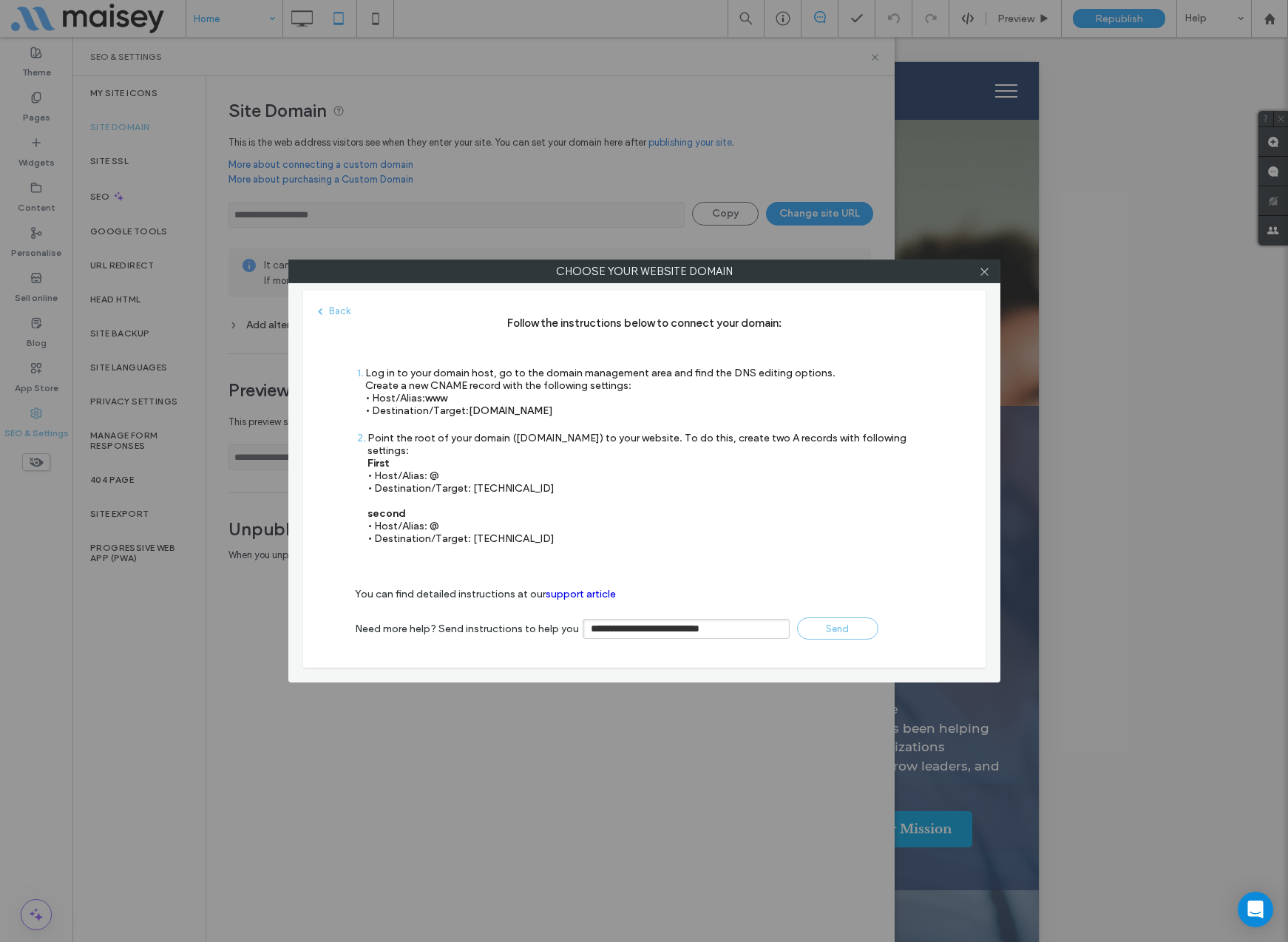
type input "**********"
click at [823, 618] on link "Send" at bounding box center [837, 628] width 82 height 22
click at [825, 618] on link "Send" at bounding box center [837, 628] width 82 height 22
click at [984, 268] on icon at bounding box center [984, 272] width 11 height 11
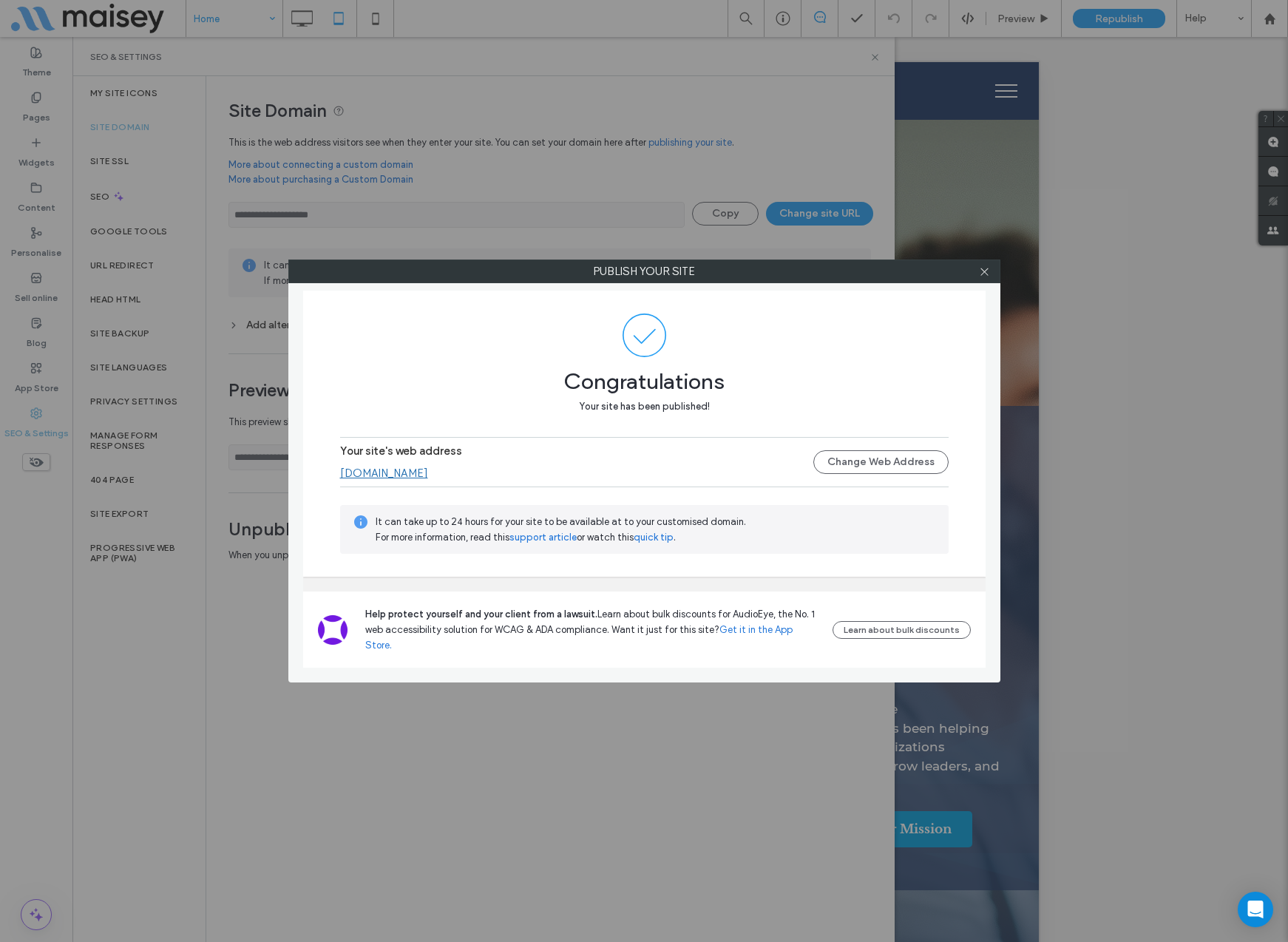
click at [413, 480] on link "www.flippengroup.com" at bounding box center [384, 472] width 88 height 13
click at [988, 272] on icon at bounding box center [984, 272] width 11 height 11
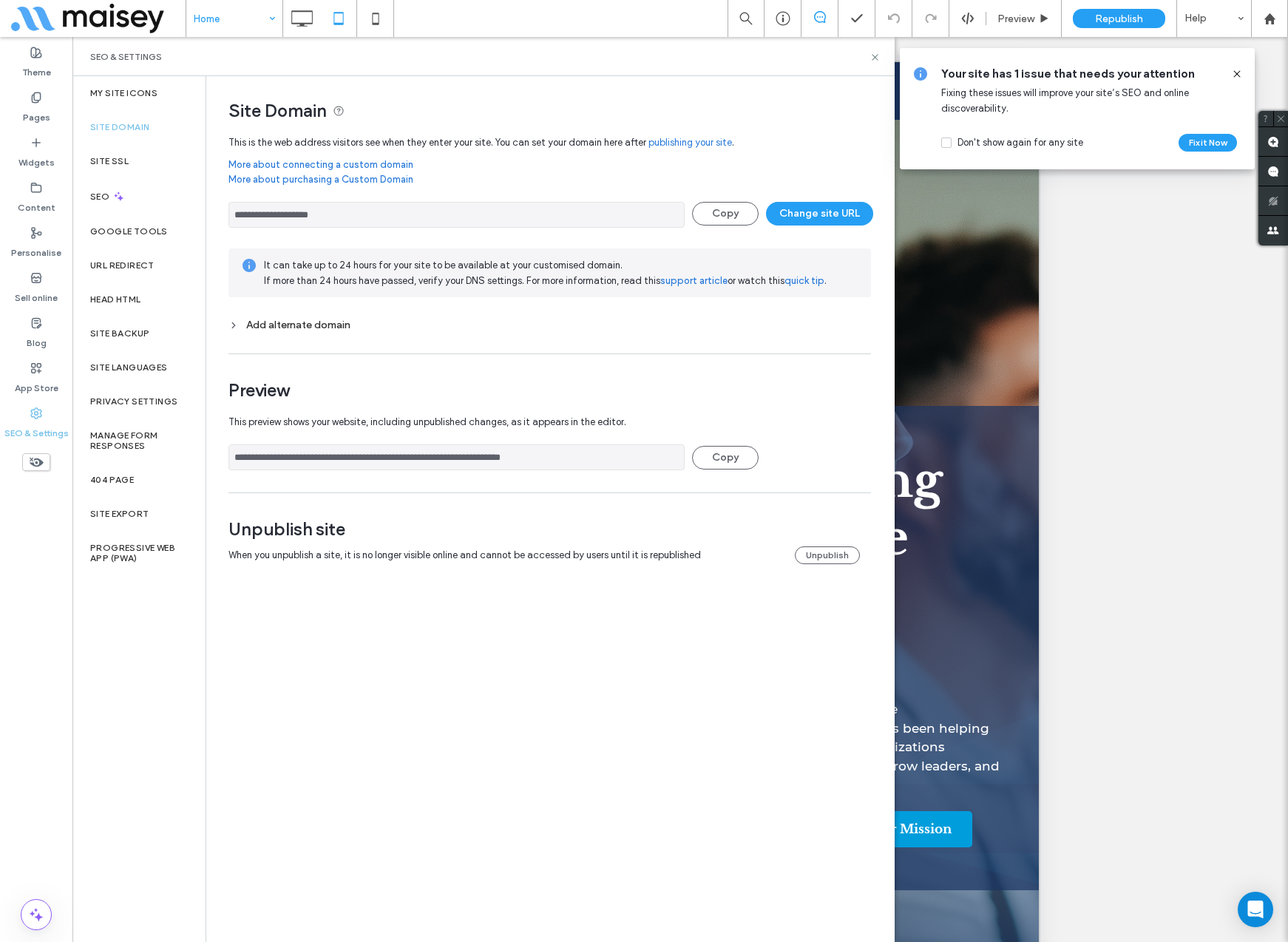
click at [1242, 71] on div "Your site has 1 issue that needs your attention Fixing these issues will improv…" at bounding box center [1077, 108] width 355 height 121
click at [1234, 73] on icon at bounding box center [1236, 73] width 12 height 12
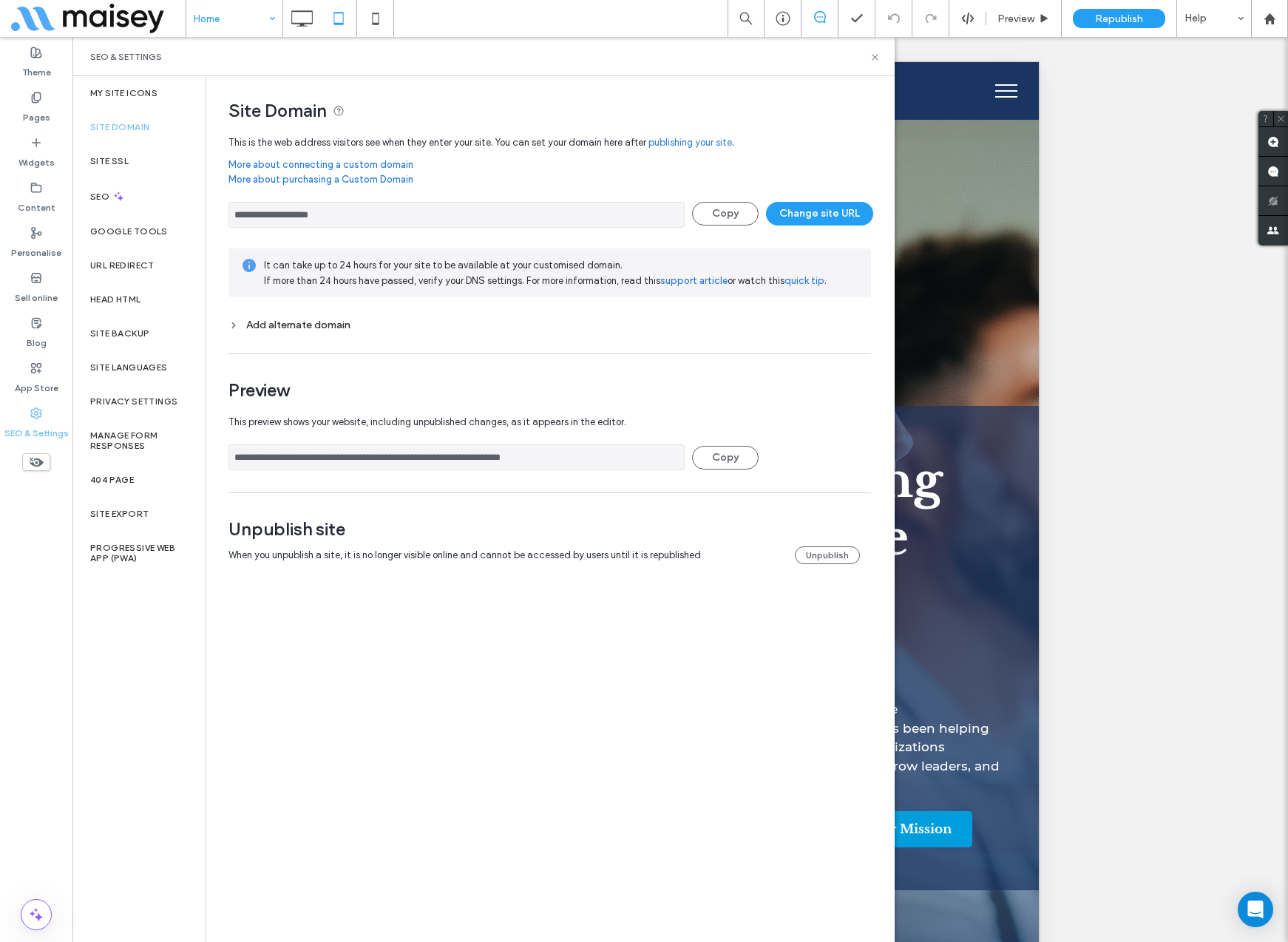
click at [276, 325] on div "Add alternate domain" at bounding box center [549, 324] width 643 height 13
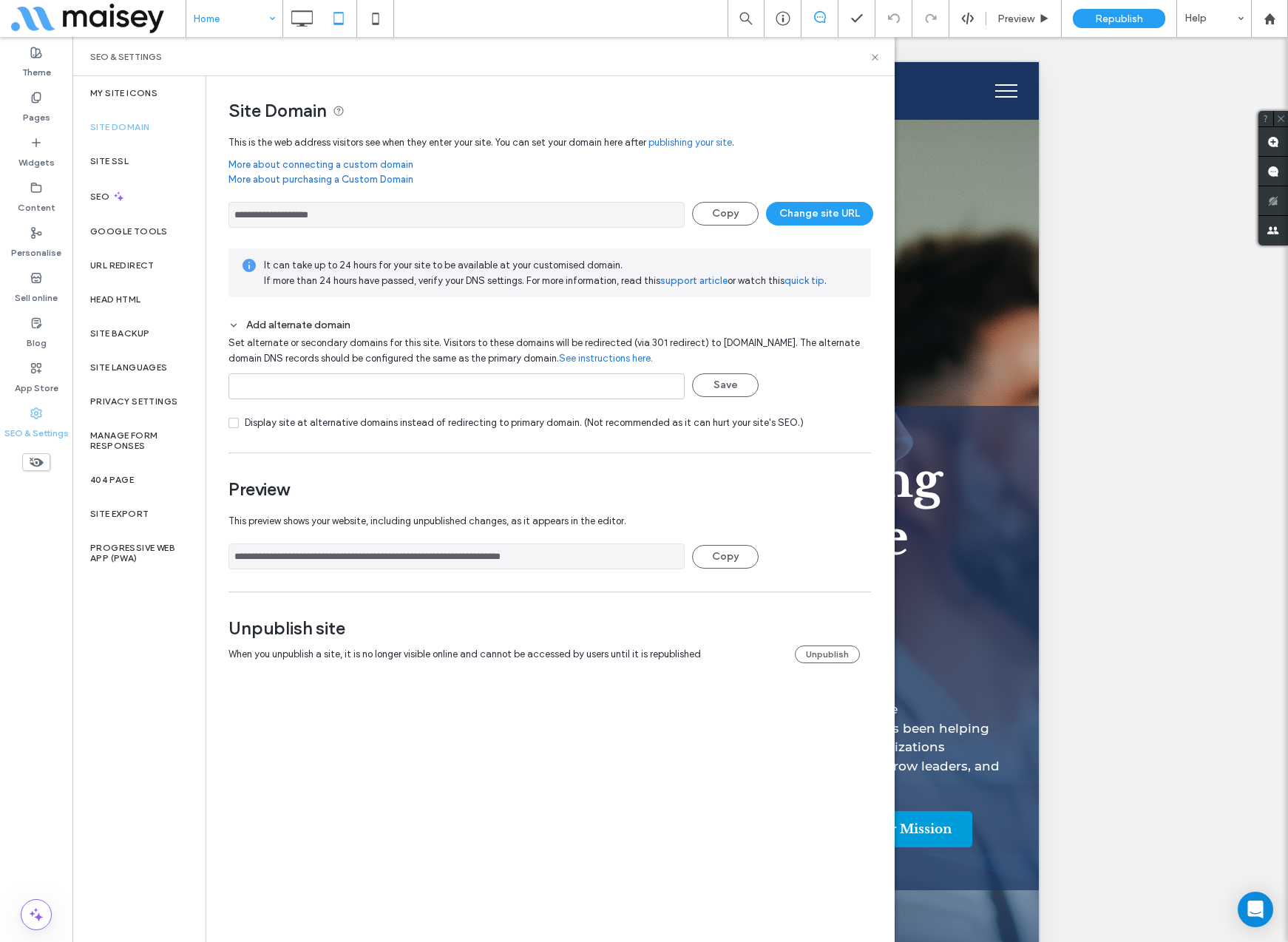
click at [276, 325] on div "Add alternate domain" at bounding box center [549, 324] width 643 height 13
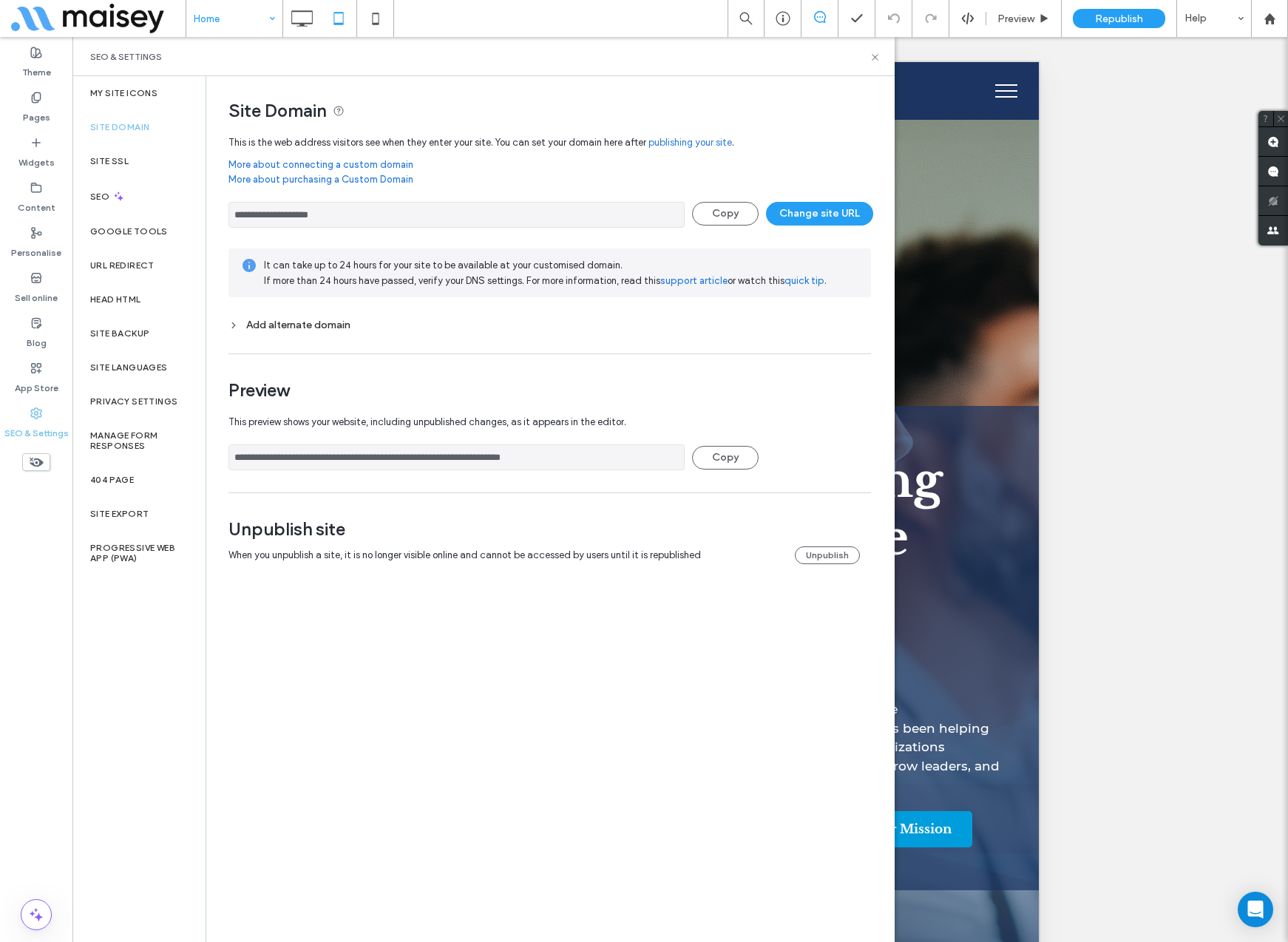
click at [532, 639] on div "**********" at bounding box center [549, 508] width 687 height 864
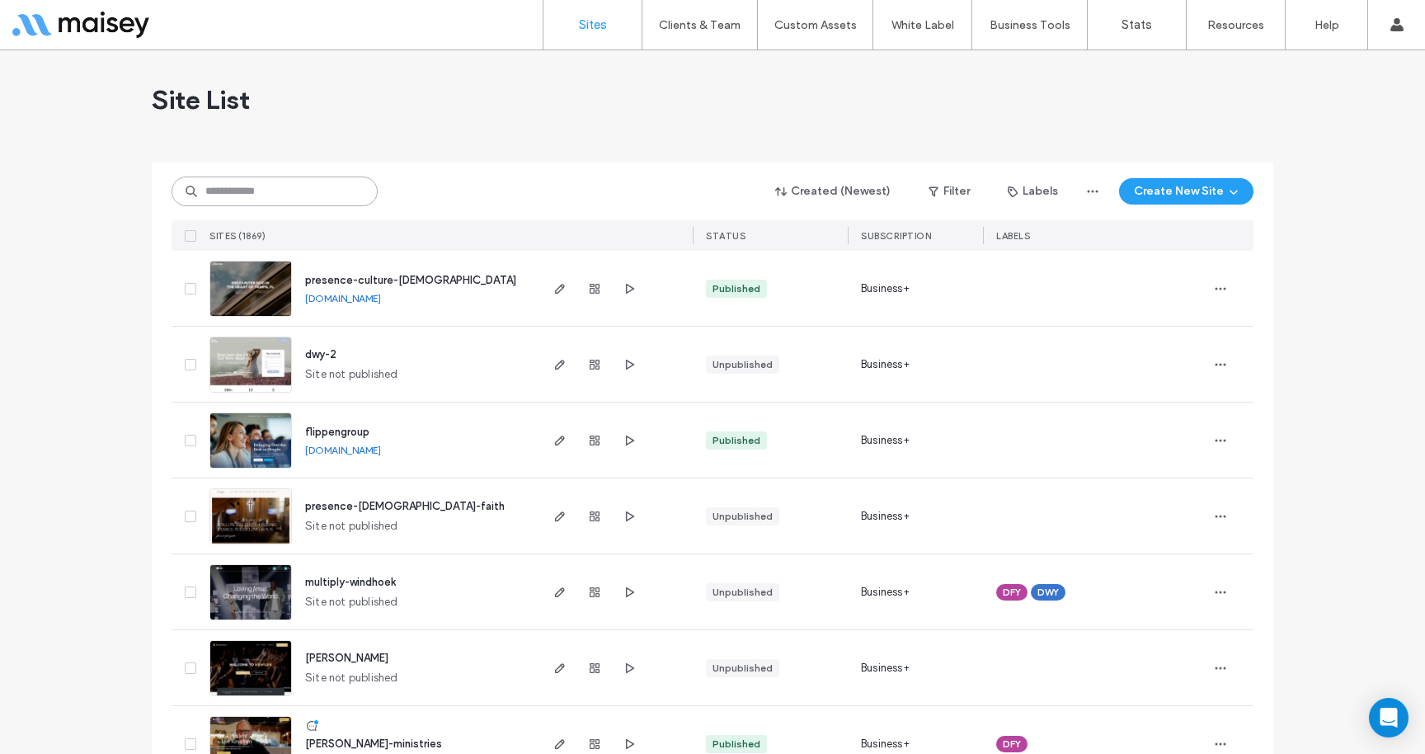
click at [246, 186] on input at bounding box center [275, 191] width 206 height 30
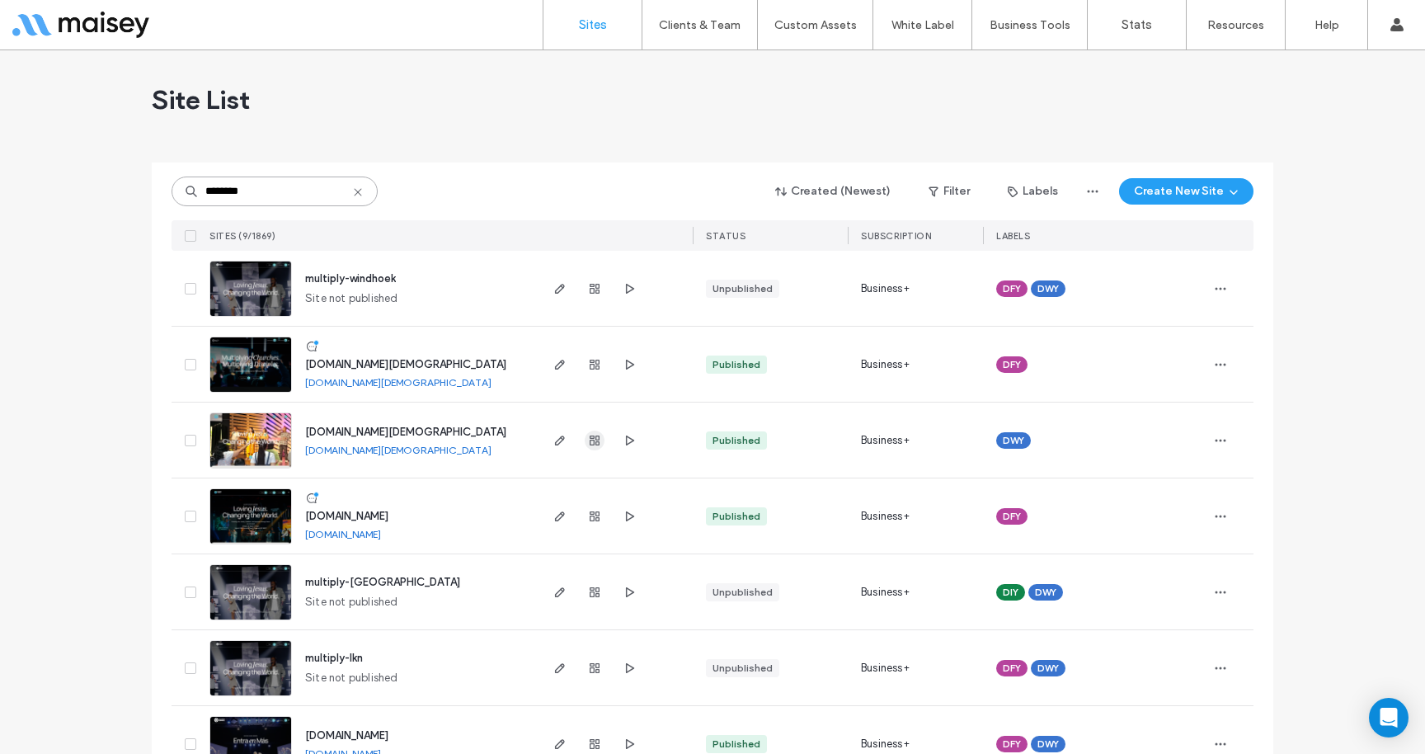
type input "********"
click at [591, 442] on icon "button" at bounding box center [594, 440] width 13 height 13
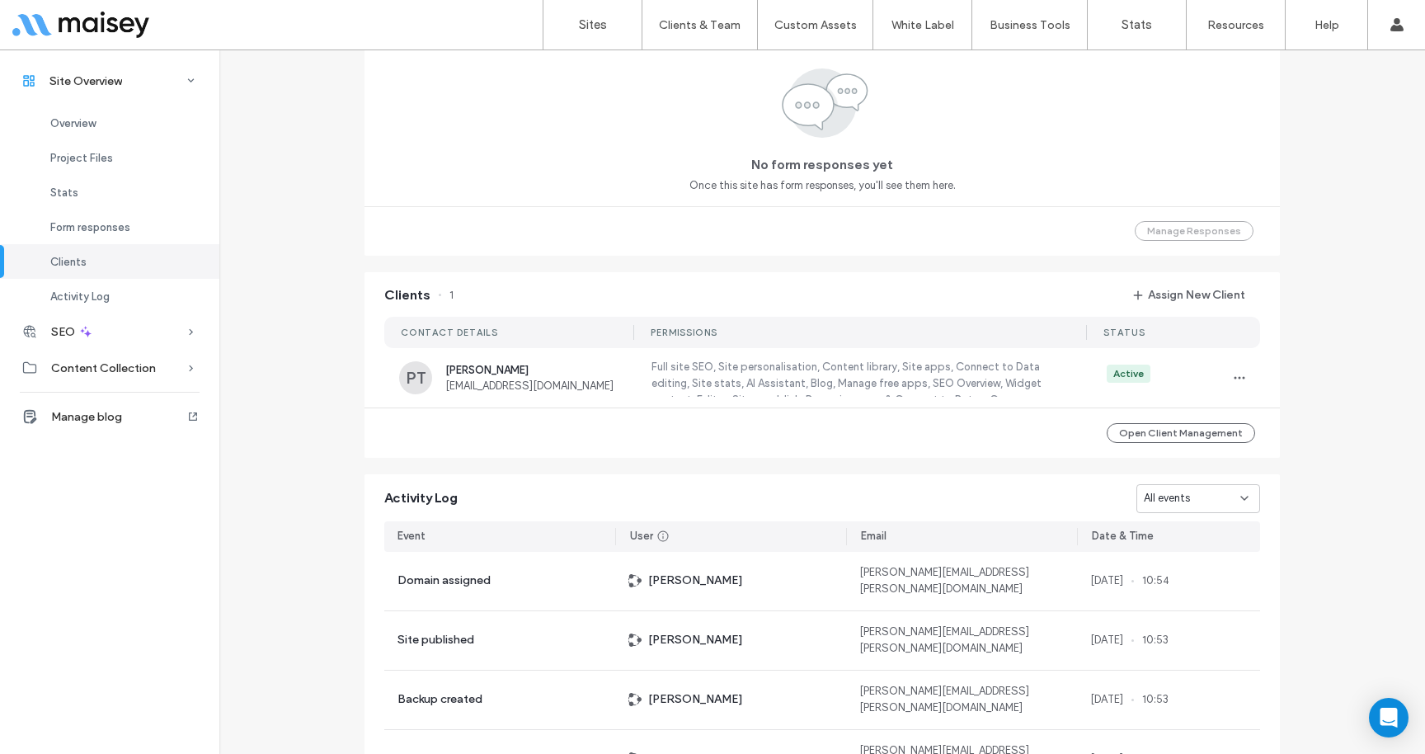
scroll to position [1147, 0]
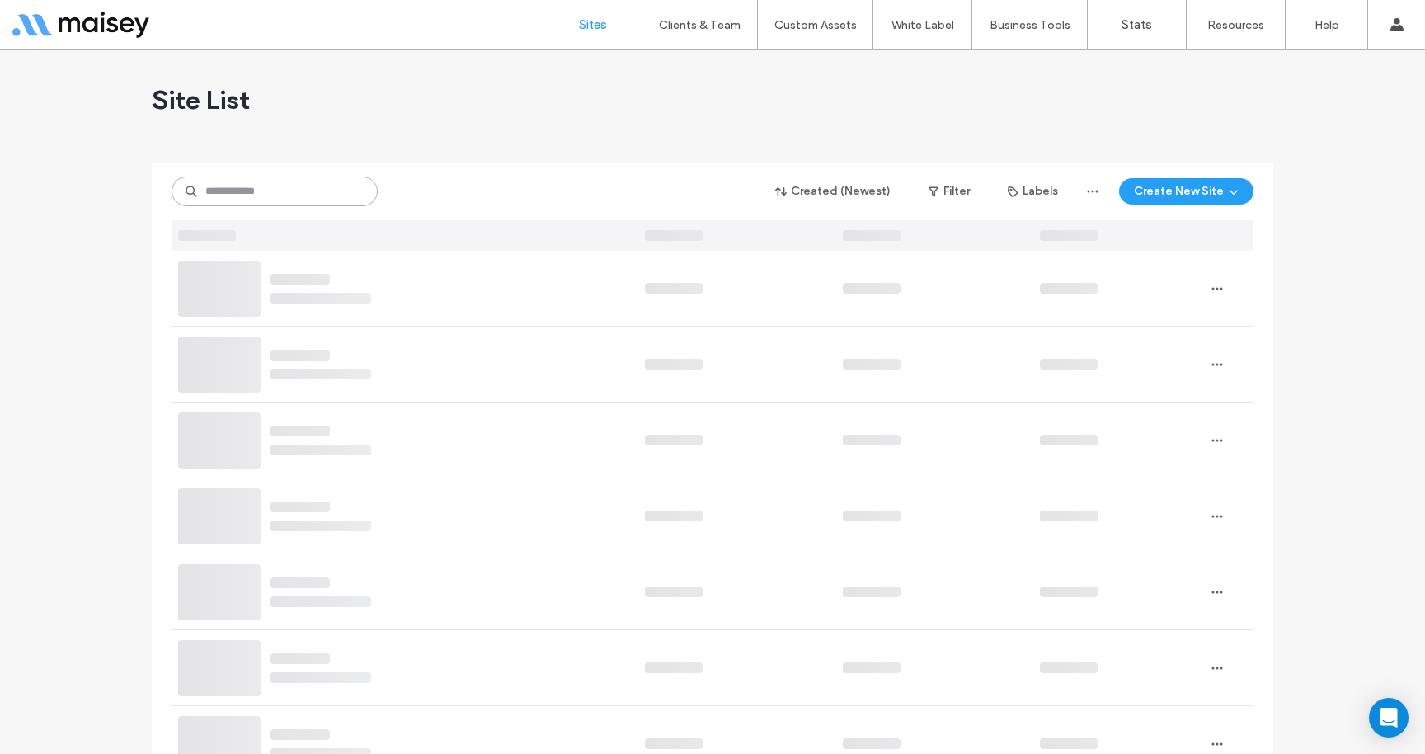
click at [248, 195] on input at bounding box center [275, 191] width 206 height 30
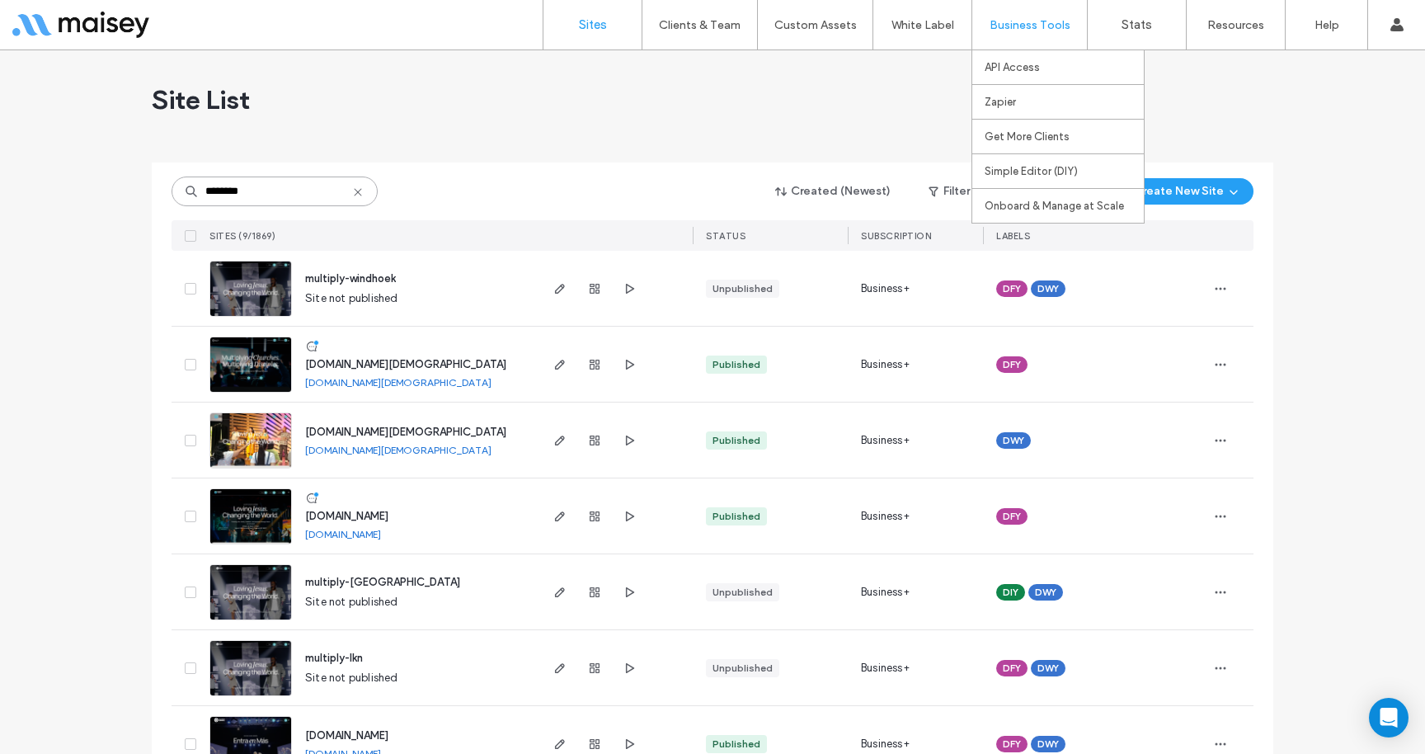
type input "********"
